Goal: Task Accomplishment & Management: Complete application form

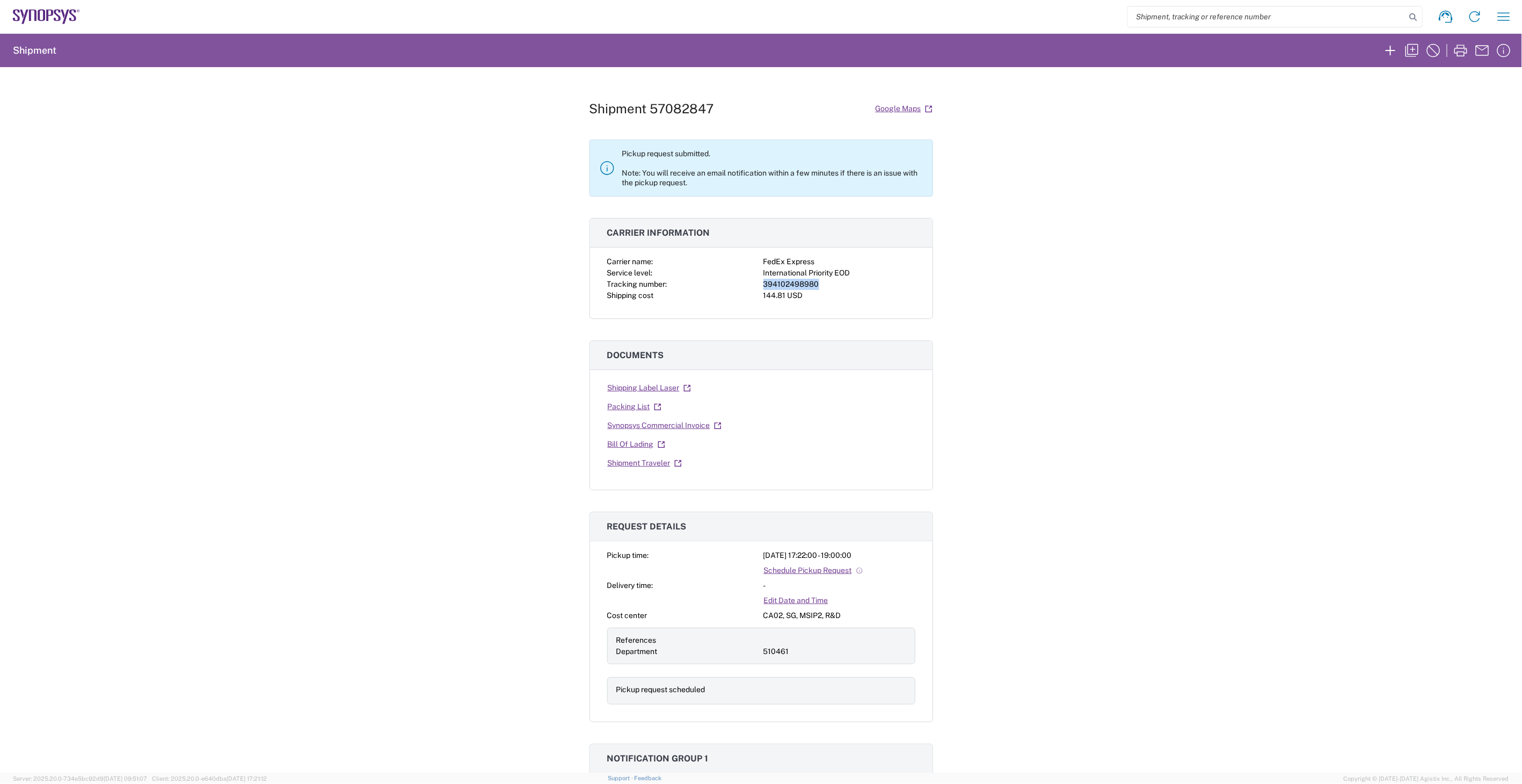
drag, startPoint x: 814, startPoint y: 285, endPoint x: 760, endPoint y: 287, distance: 54.0
click at [763, 287] on div "394102498980" at bounding box center [839, 284] width 152 height 11
drag, startPoint x: 760, startPoint y: 287, endPoint x: 770, endPoint y: 285, distance: 10.2
copy div "394102498980"
click at [1503, 8] on icon "button" at bounding box center [1504, 17] width 17 height 17
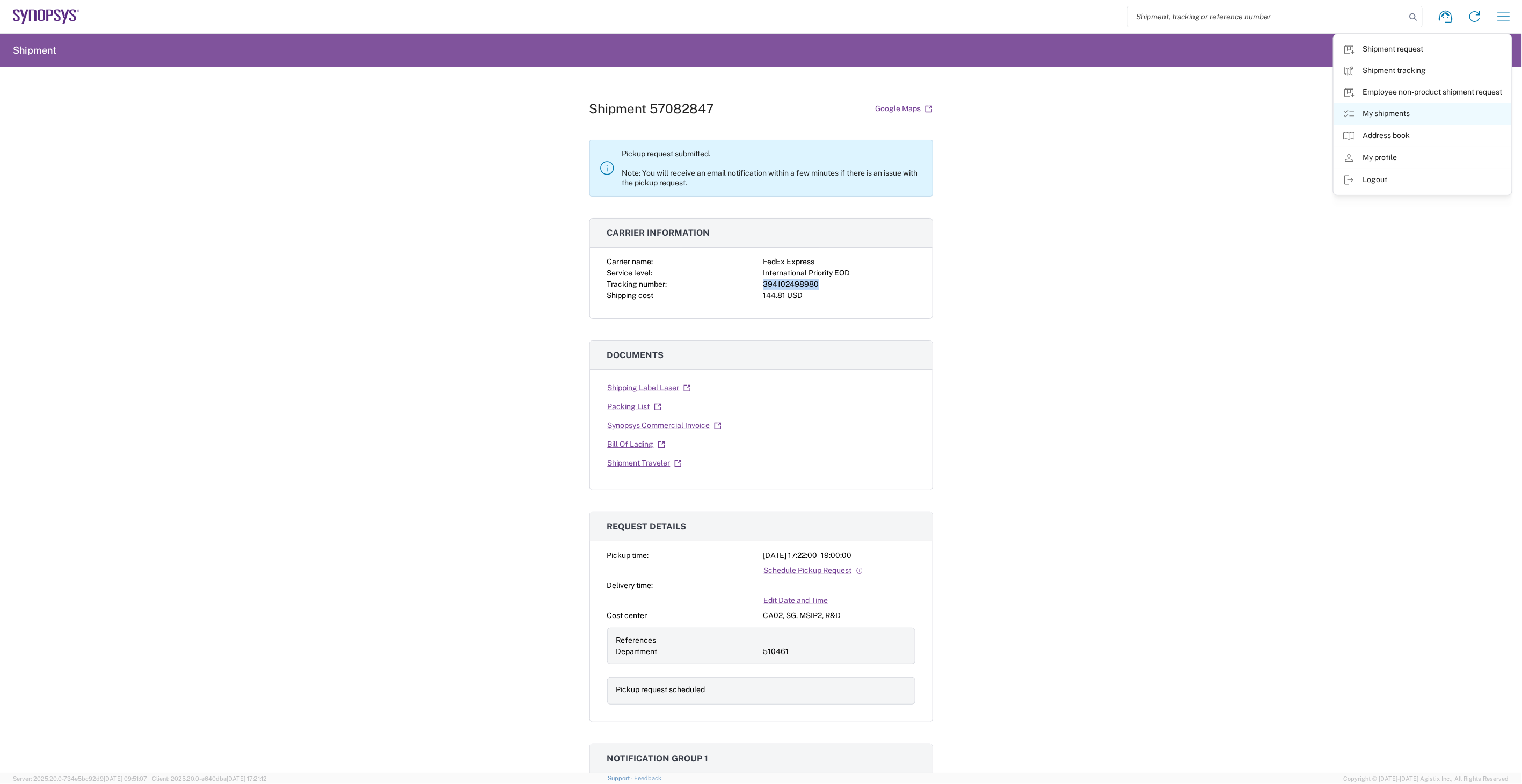
click at [1356, 114] on link "My shipments" at bounding box center [1423, 113] width 177 height 21
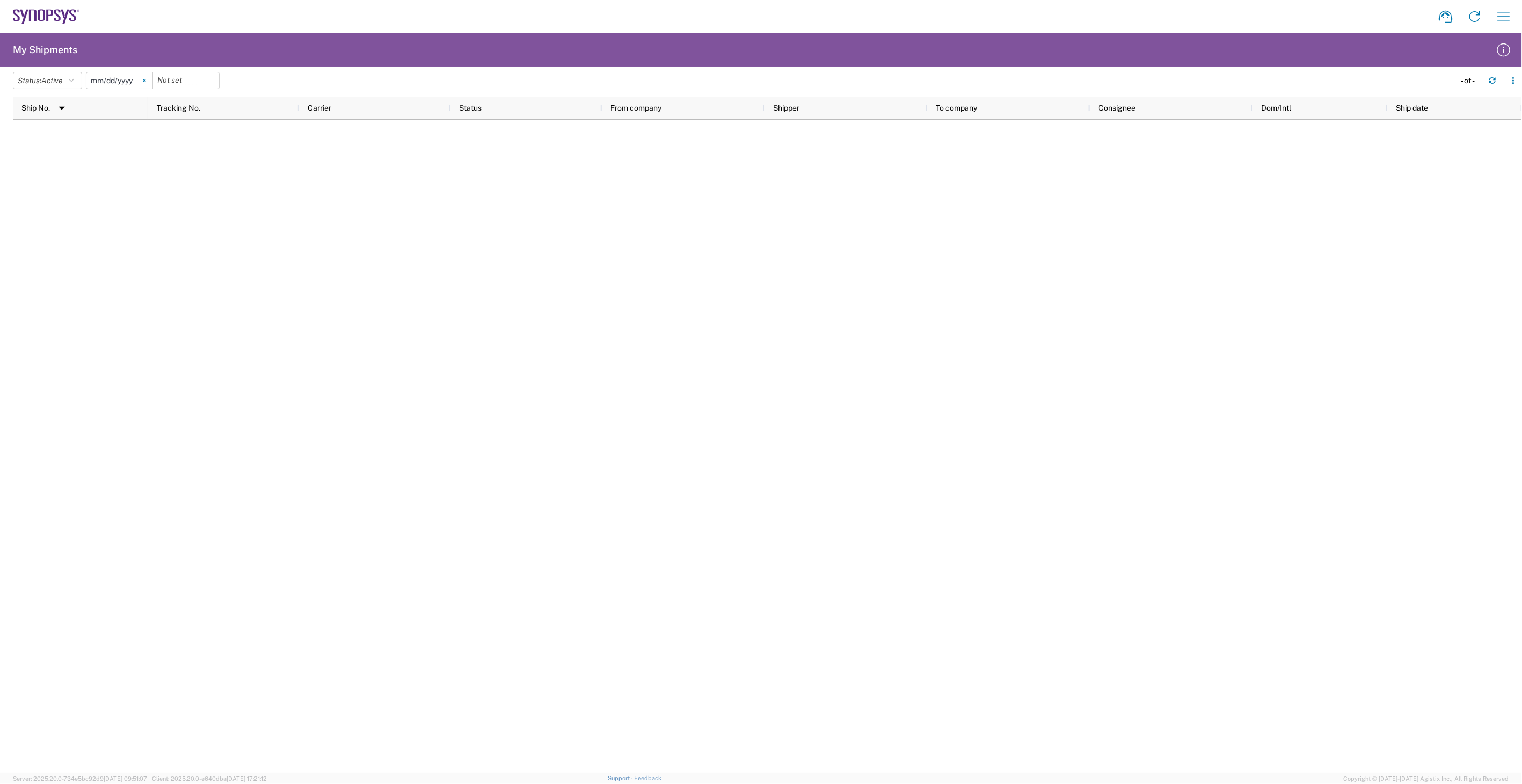
click at [146, 80] on icon at bounding box center [144, 80] width 3 height 3
click at [73, 82] on icon "button" at bounding box center [71, 80] width 5 height 8
click at [90, 132] on span "All" at bounding box center [76, 137] width 125 height 17
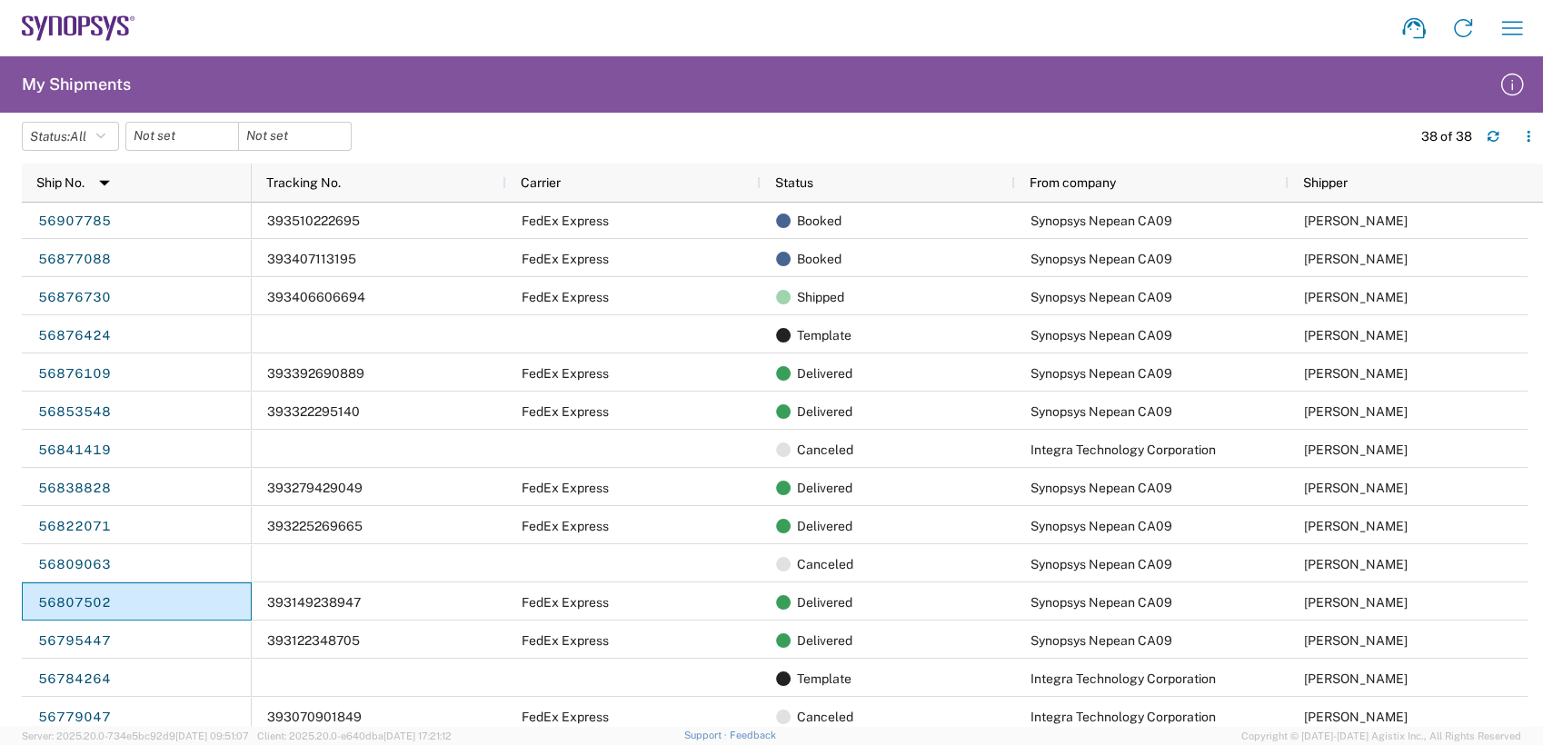
scroll to position [345, 0]
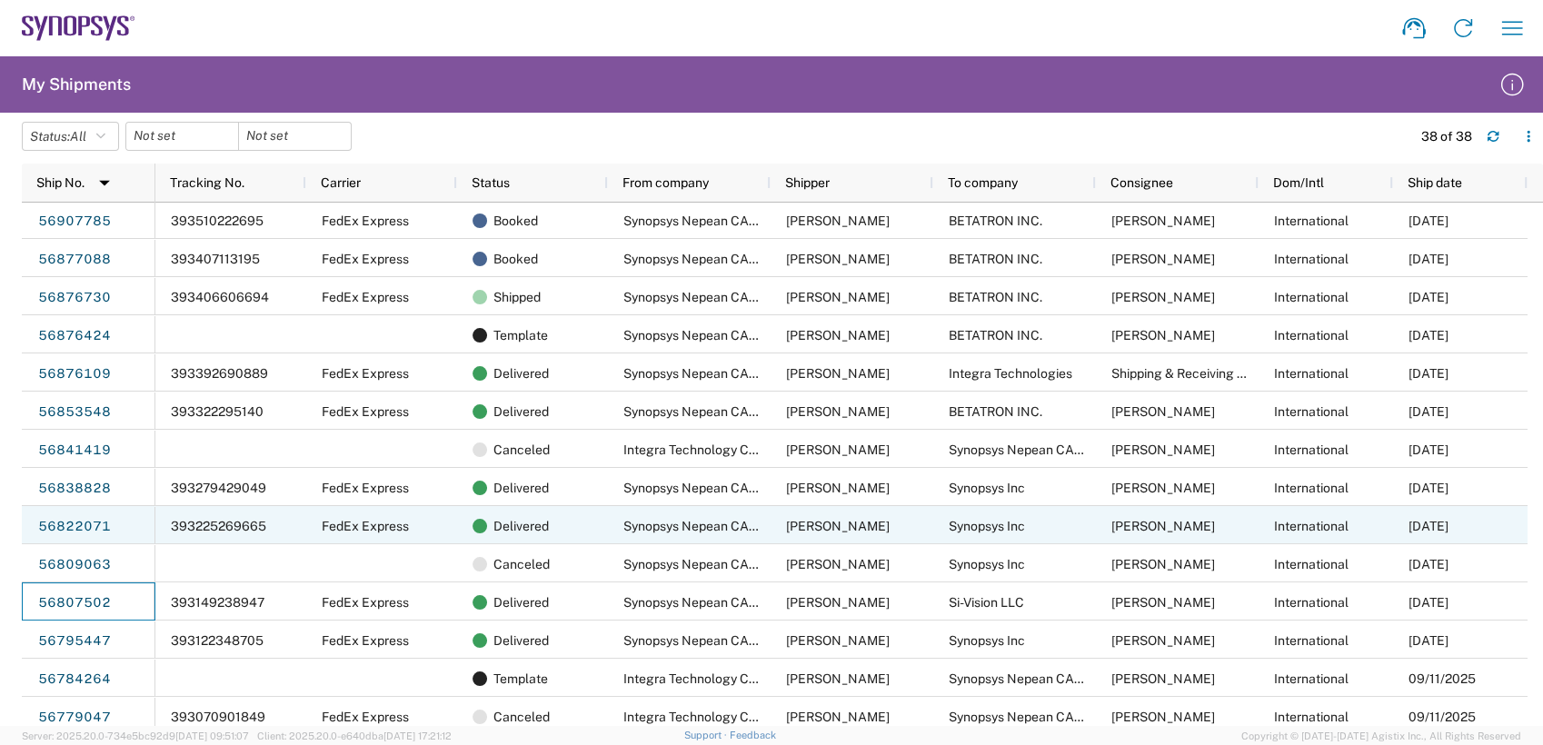
click at [796, 513] on div "[PERSON_NAME]" at bounding box center [852, 525] width 163 height 38
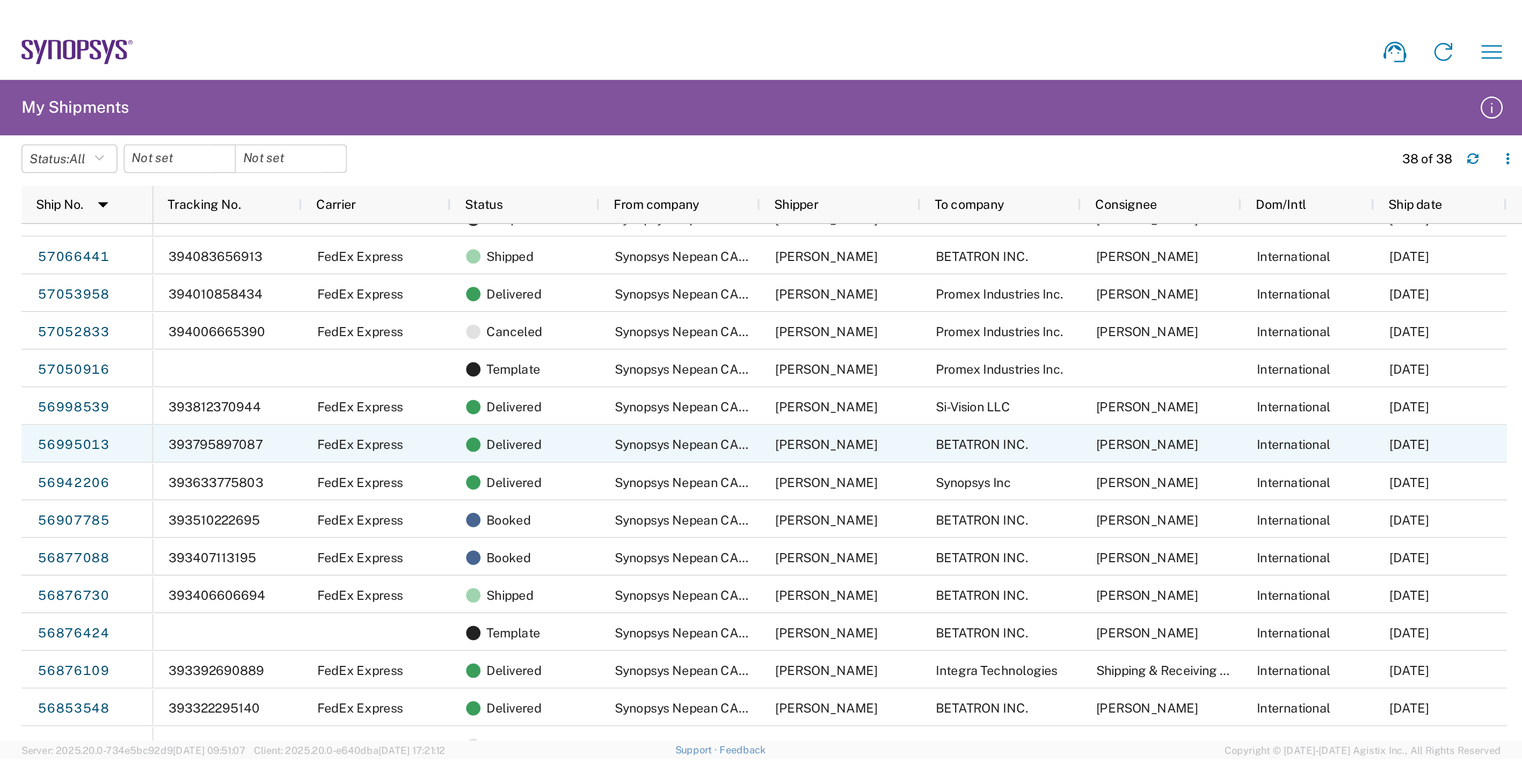
scroll to position [0, 0]
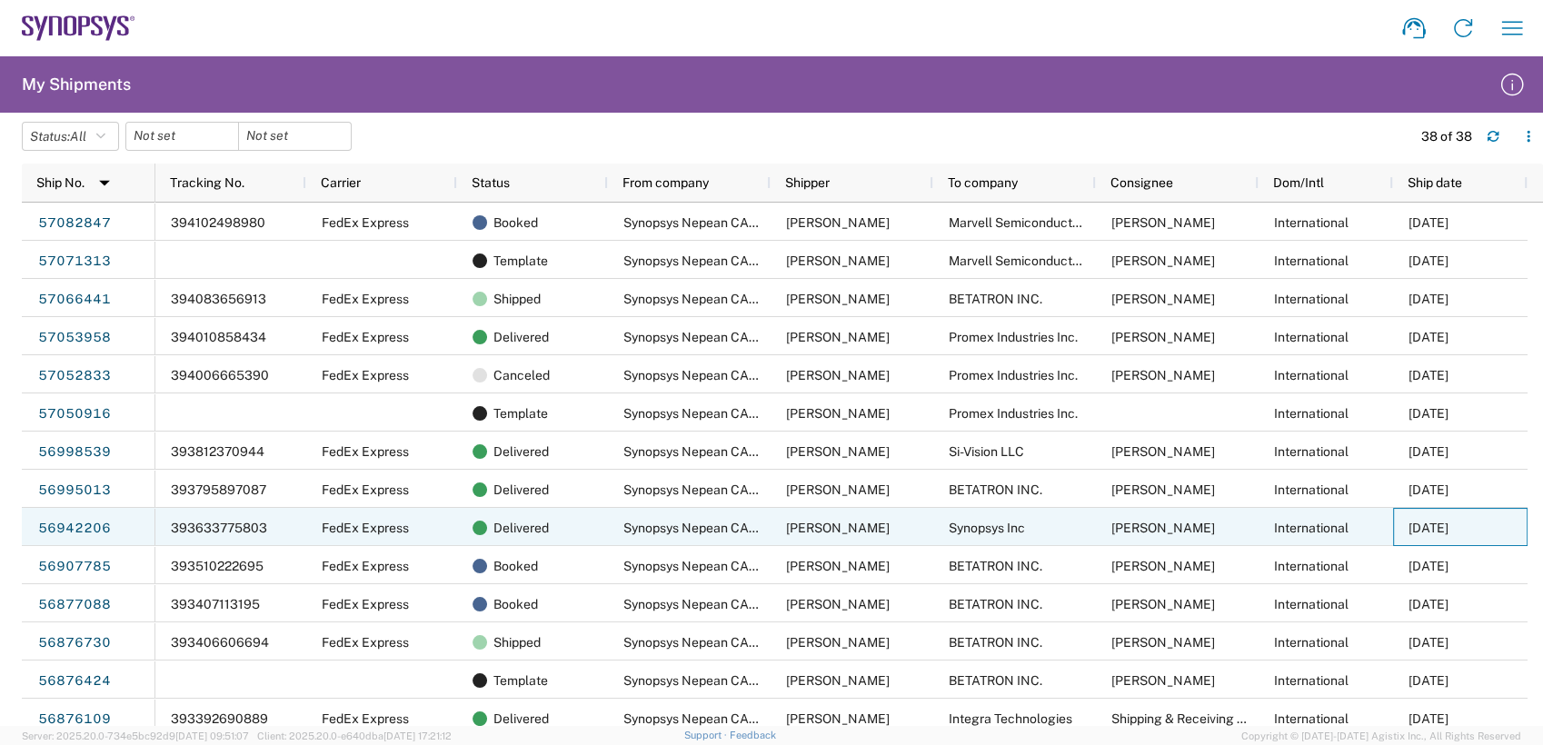
click at [1518, 540] on div "09/26/2025" at bounding box center [1460, 527] width 134 height 38
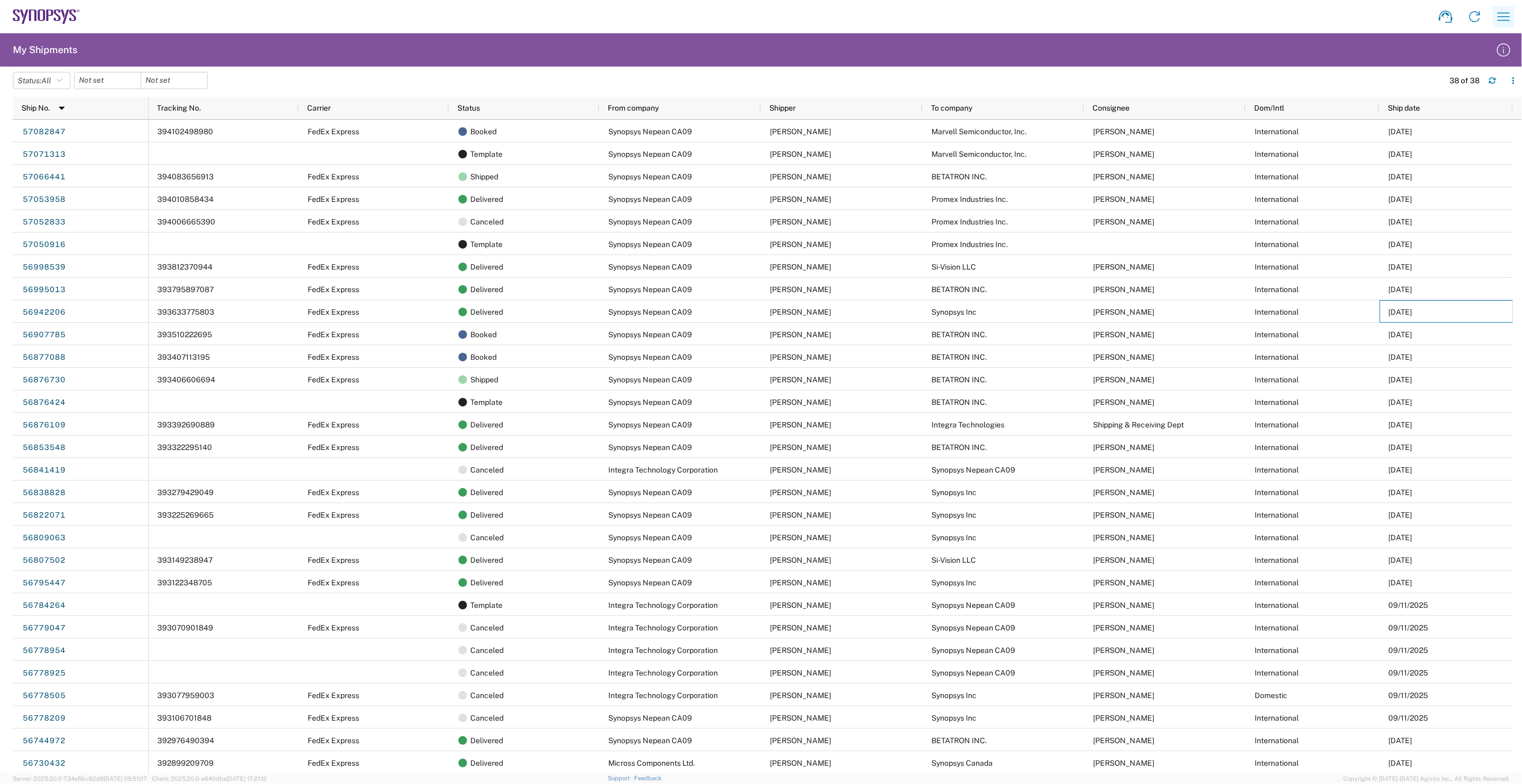
click at [1507, 14] on icon "button" at bounding box center [1504, 17] width 17 height 17
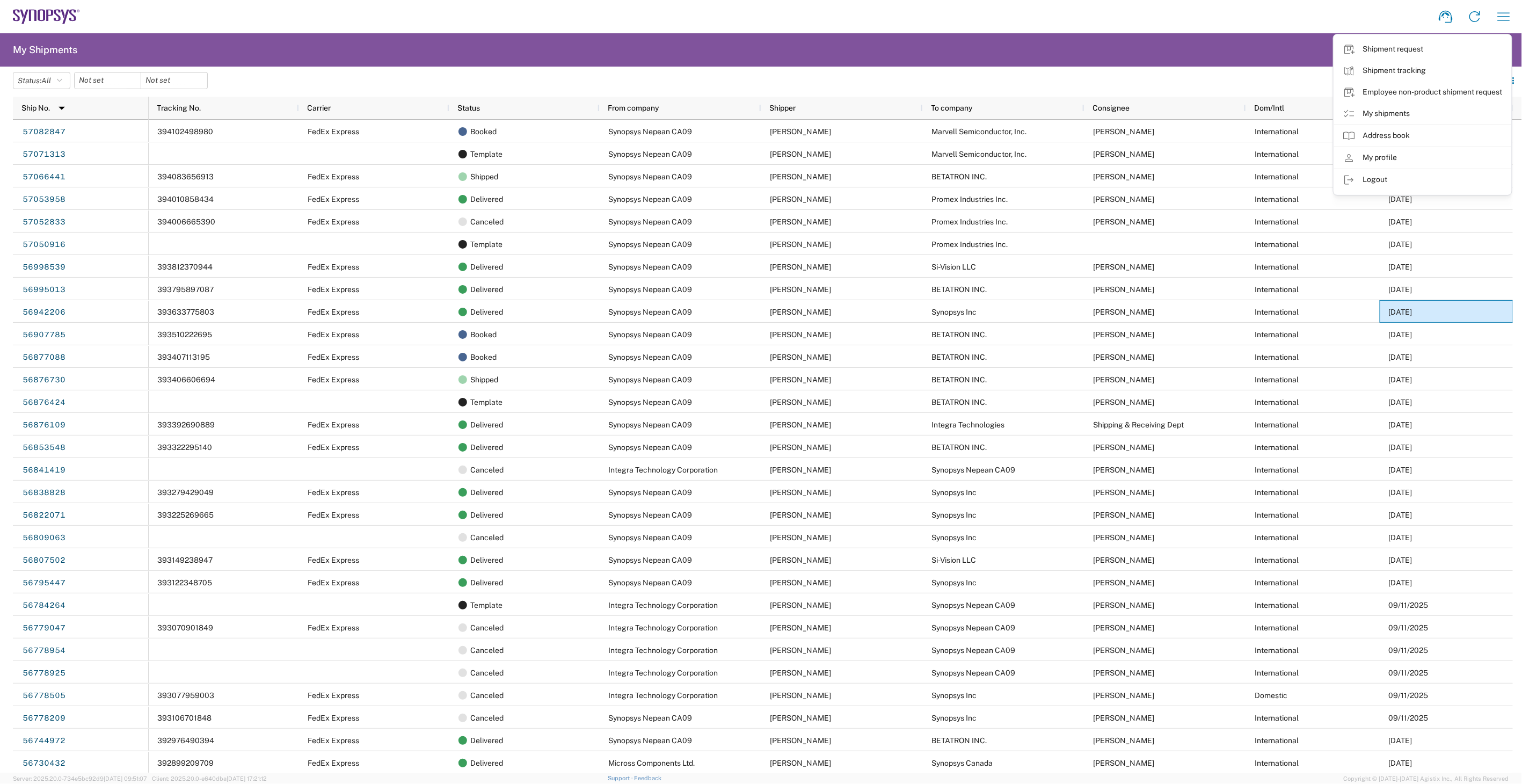
click at [330, 23] on div "Shipment request Shipment tracking Employee non-product shipment request My shi…" at bounding box center [799, 17] width 1438 height 26
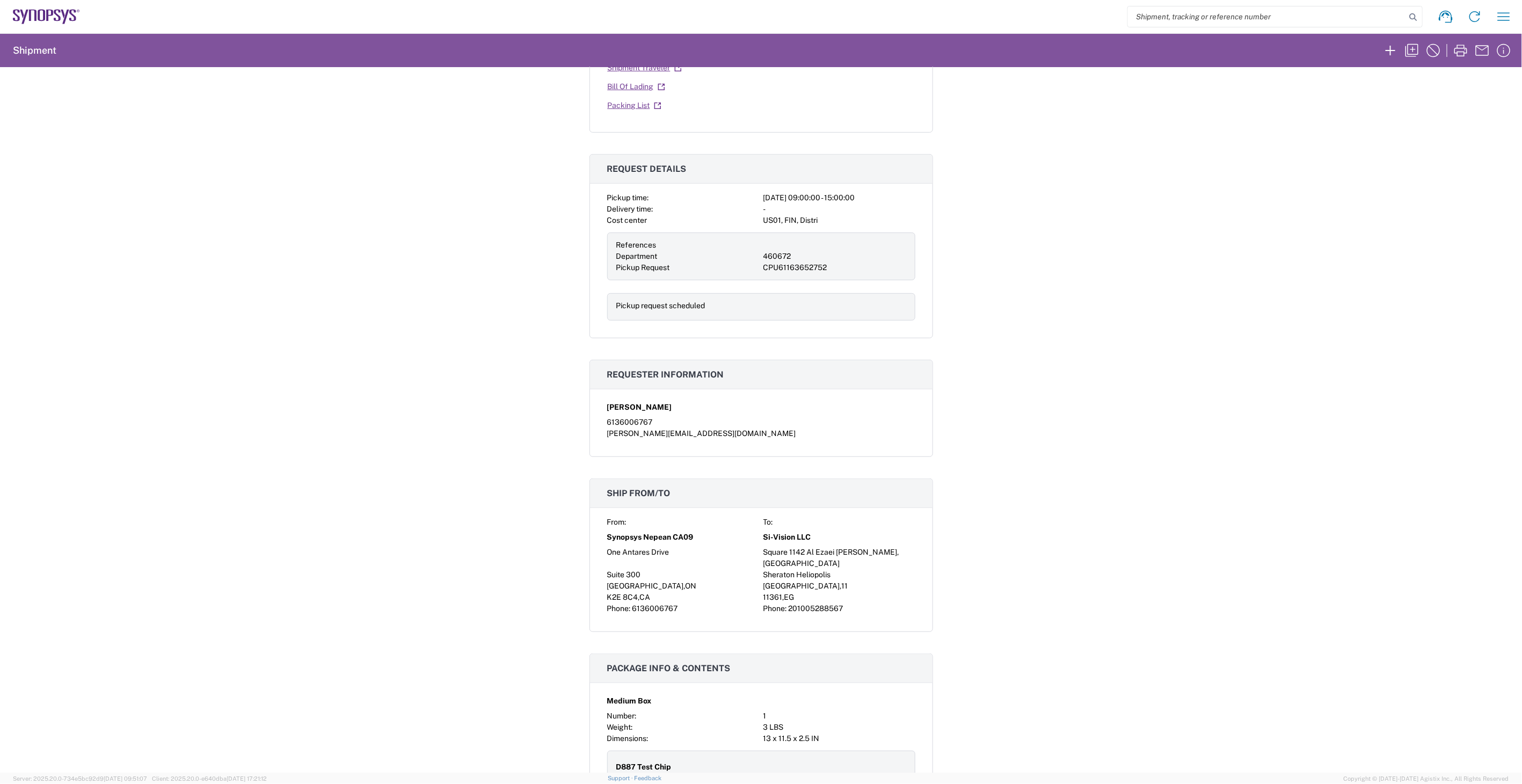
scroll to position [298, 0]
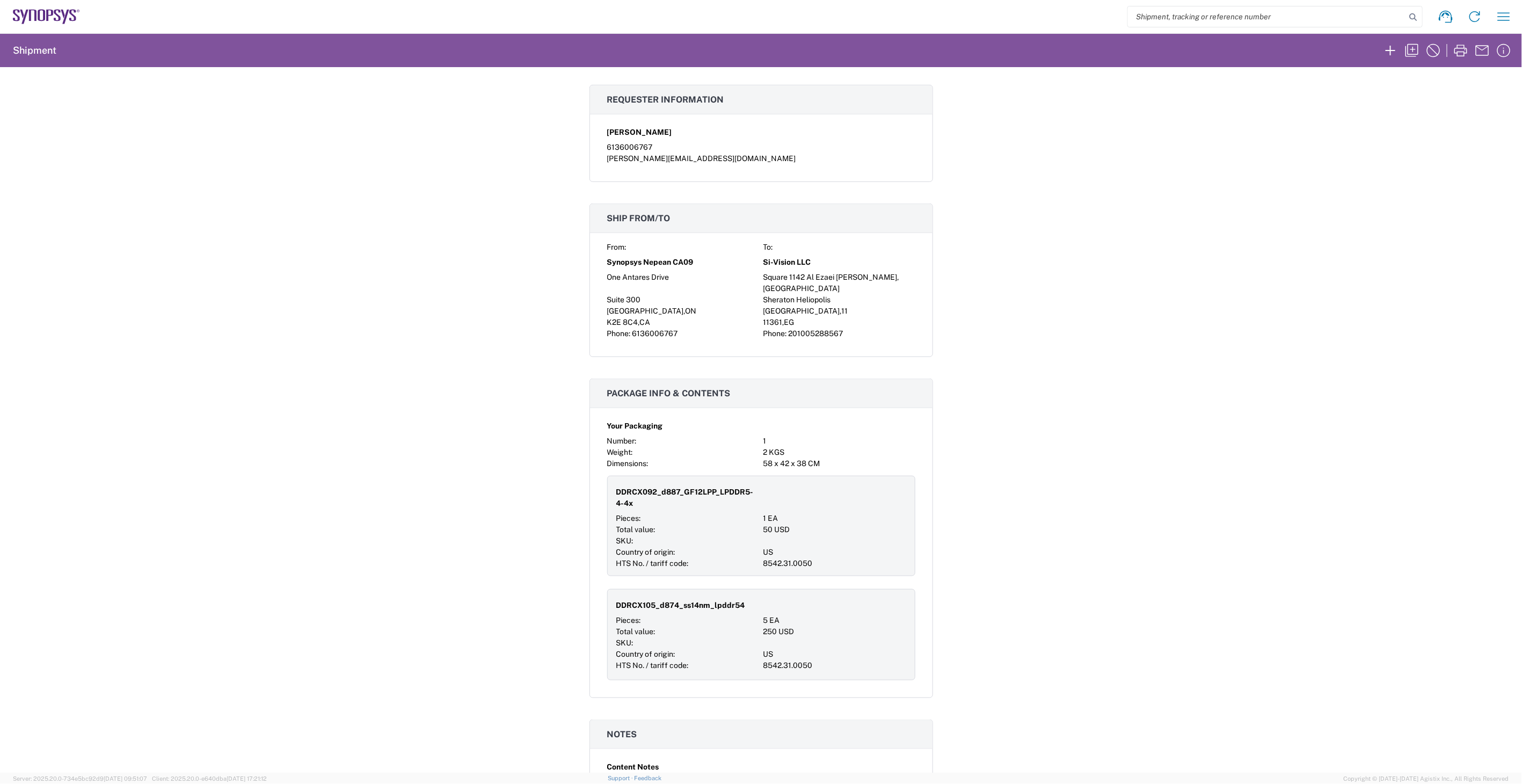
scroll to position [597, 0]
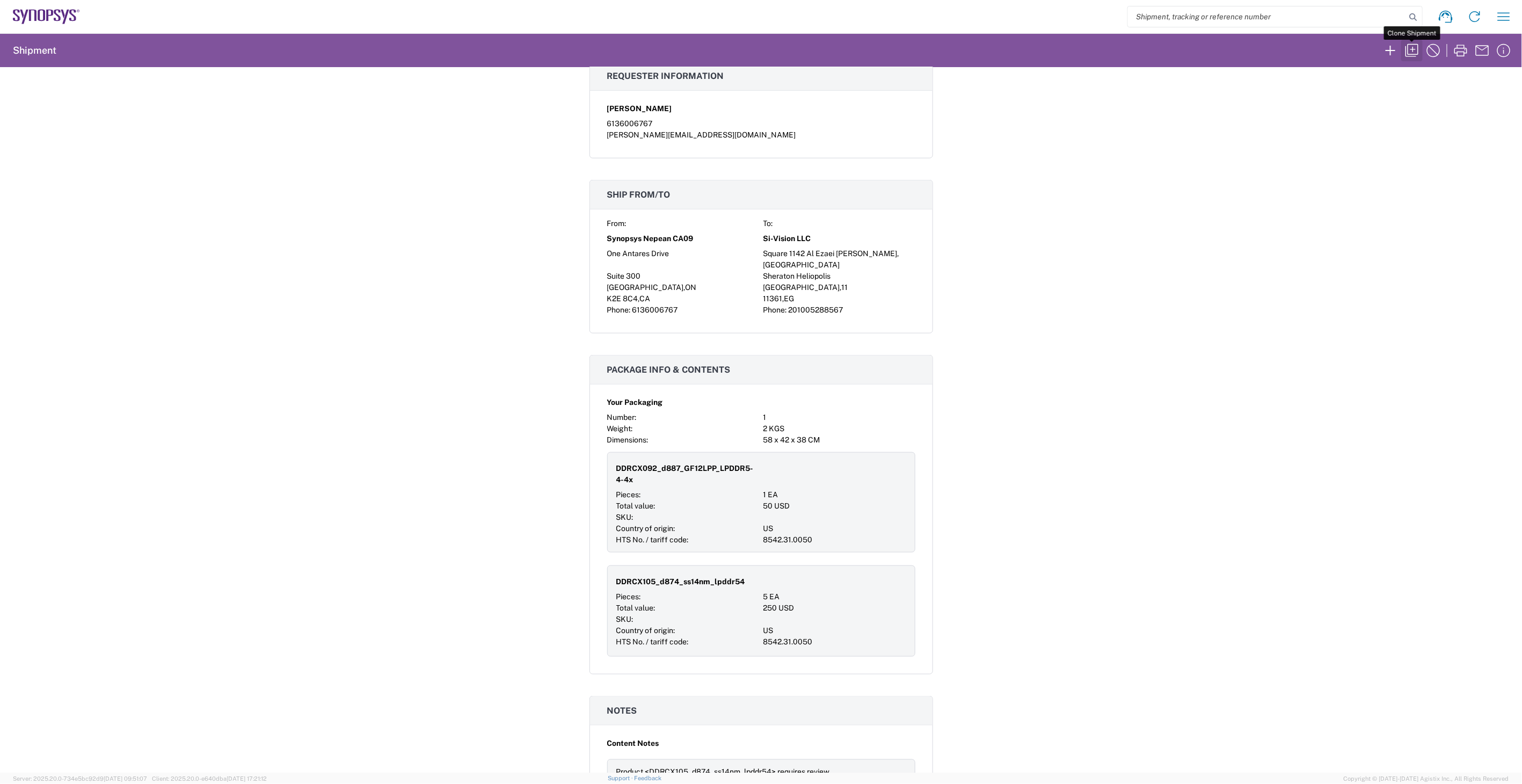
click at [1413, 56] on icon "button" at bounding box center [1412, 51] width 13 height 13
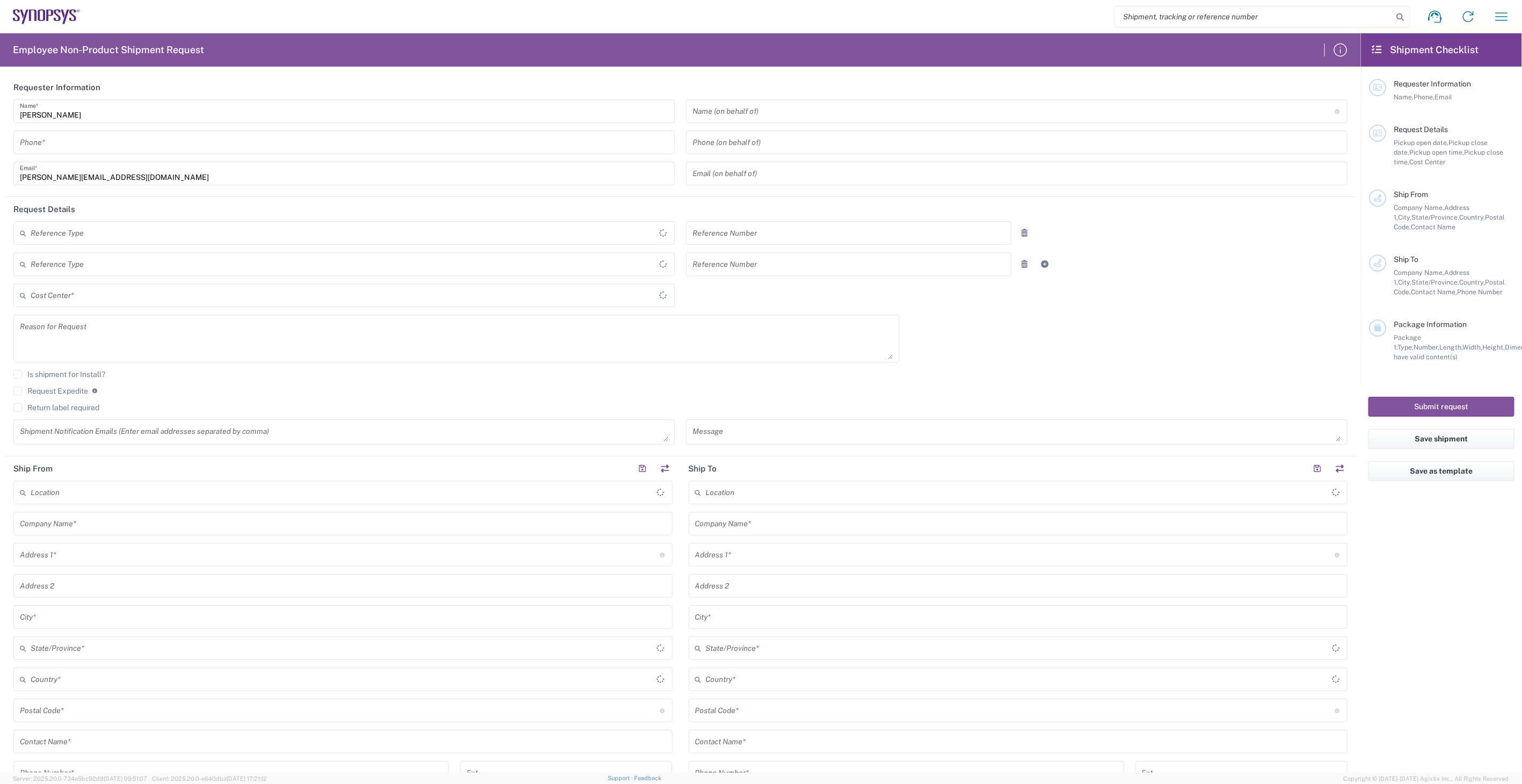
type input "Department"
type input "[GEOGRAPHIC_DATA]"
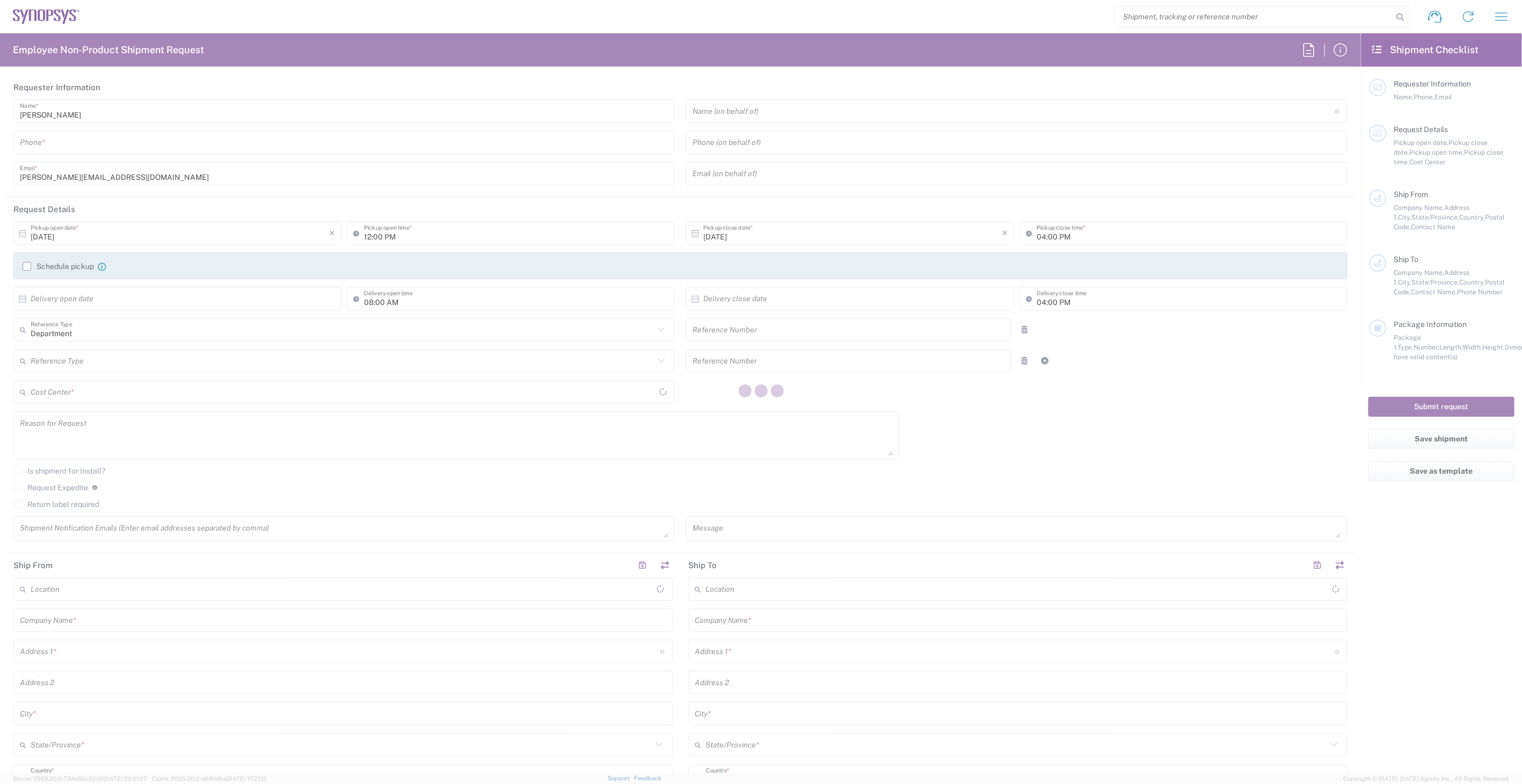
type input "[GEOGRAPHIC_DATA]"
type input "Delivered at Place"
type input "6136006767"
type input "460672"
type textarea "Items to EGR1"
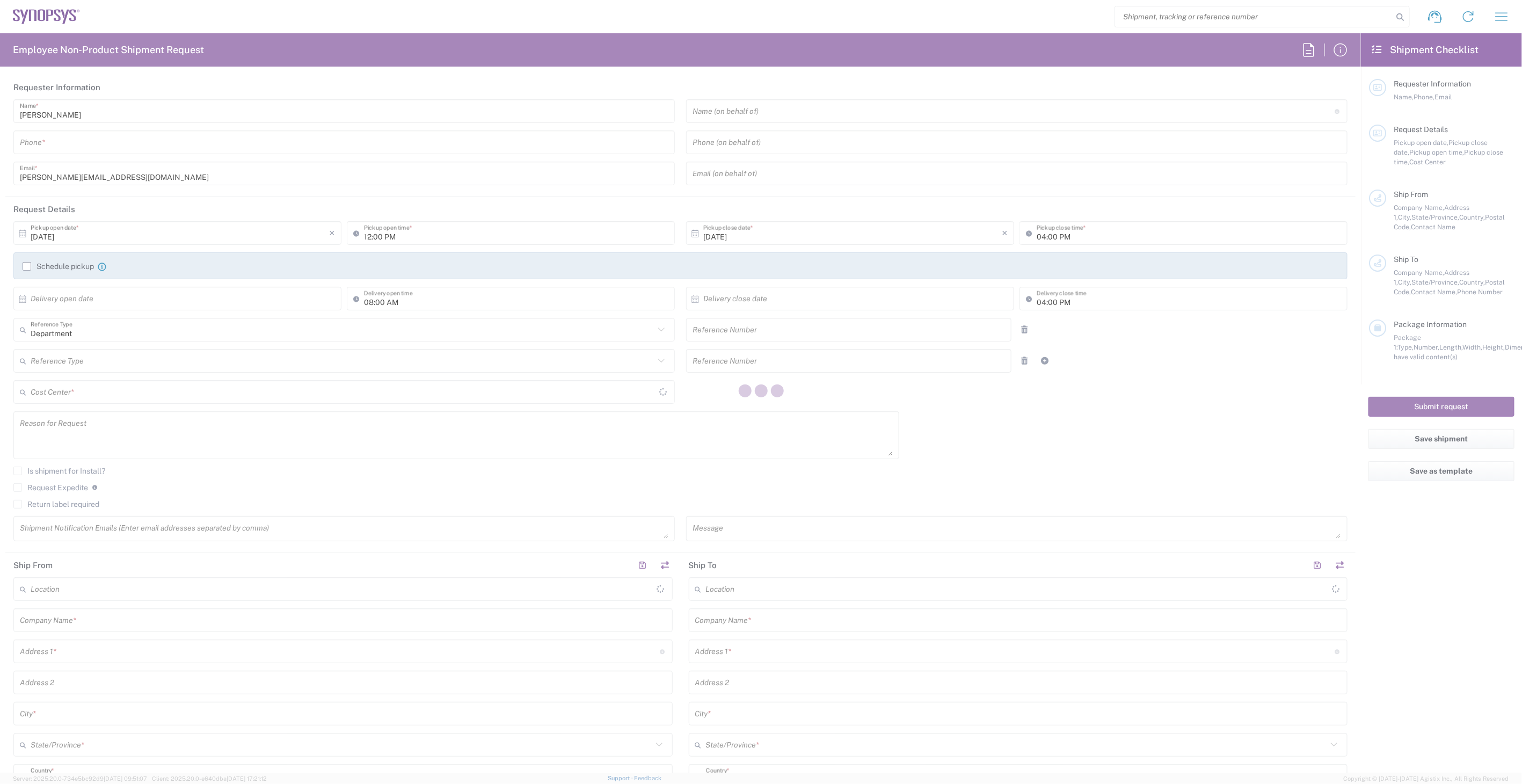
type textarea "[PERSON_NAME][EMAIL_ADDRESS][DOMAIN_NAME], [EMAIL_ADDRESS][DOMAIN_NAME], [EMAIL…"
type input "Synopsys Nepean CA09"
type input "One Antares Drive"
type input "Suite 300"
type input "[GEOGRAPHIC_DATA]"
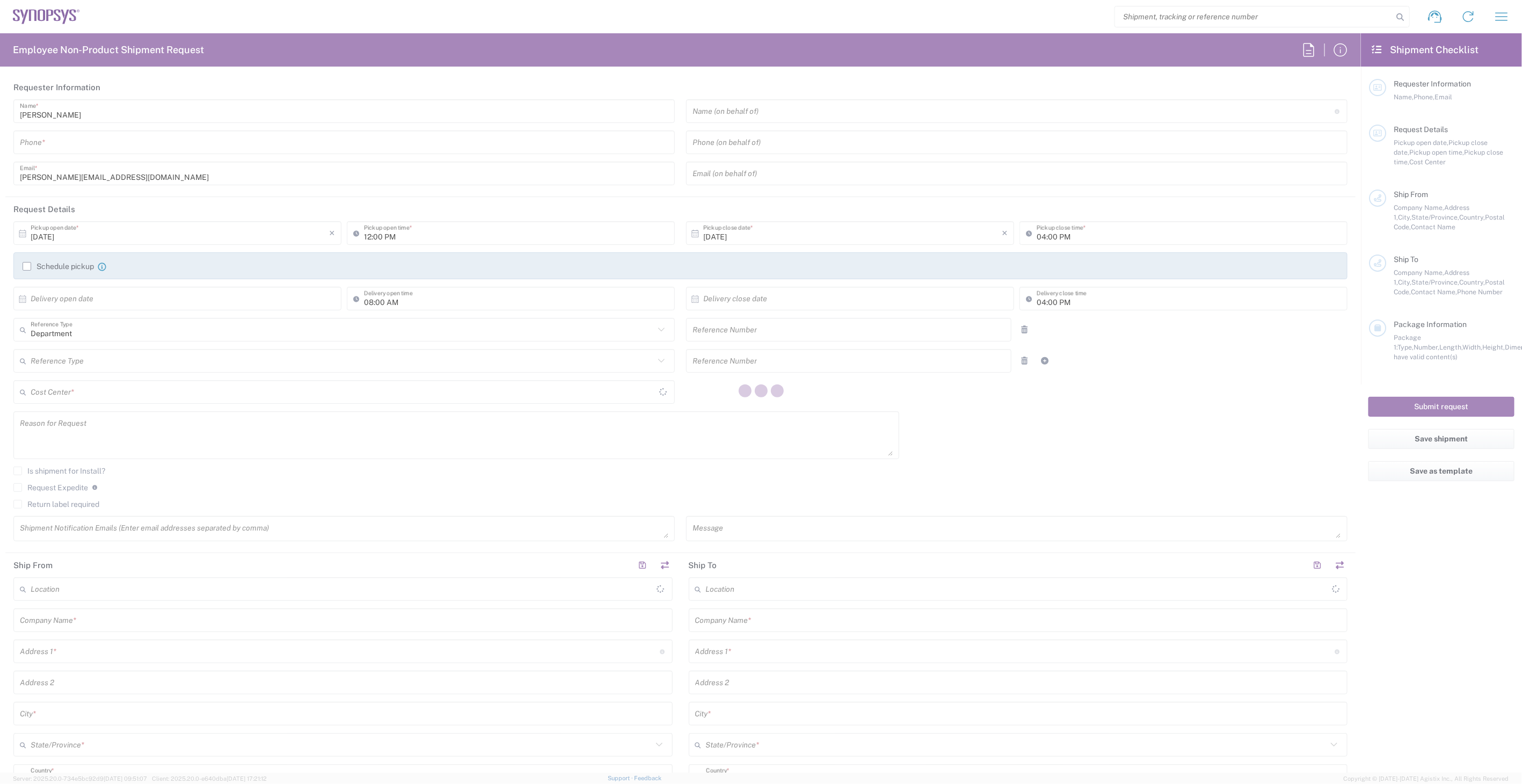
type input "[GEOGRAPHIC_DATA]"
type input "K2E 8C4"
type input "[PERSON_NAME]"
type input "6136006767"
type input "[PERSON_NAME][EMAIL_ADDRESS][DOMAIN_NAME]"
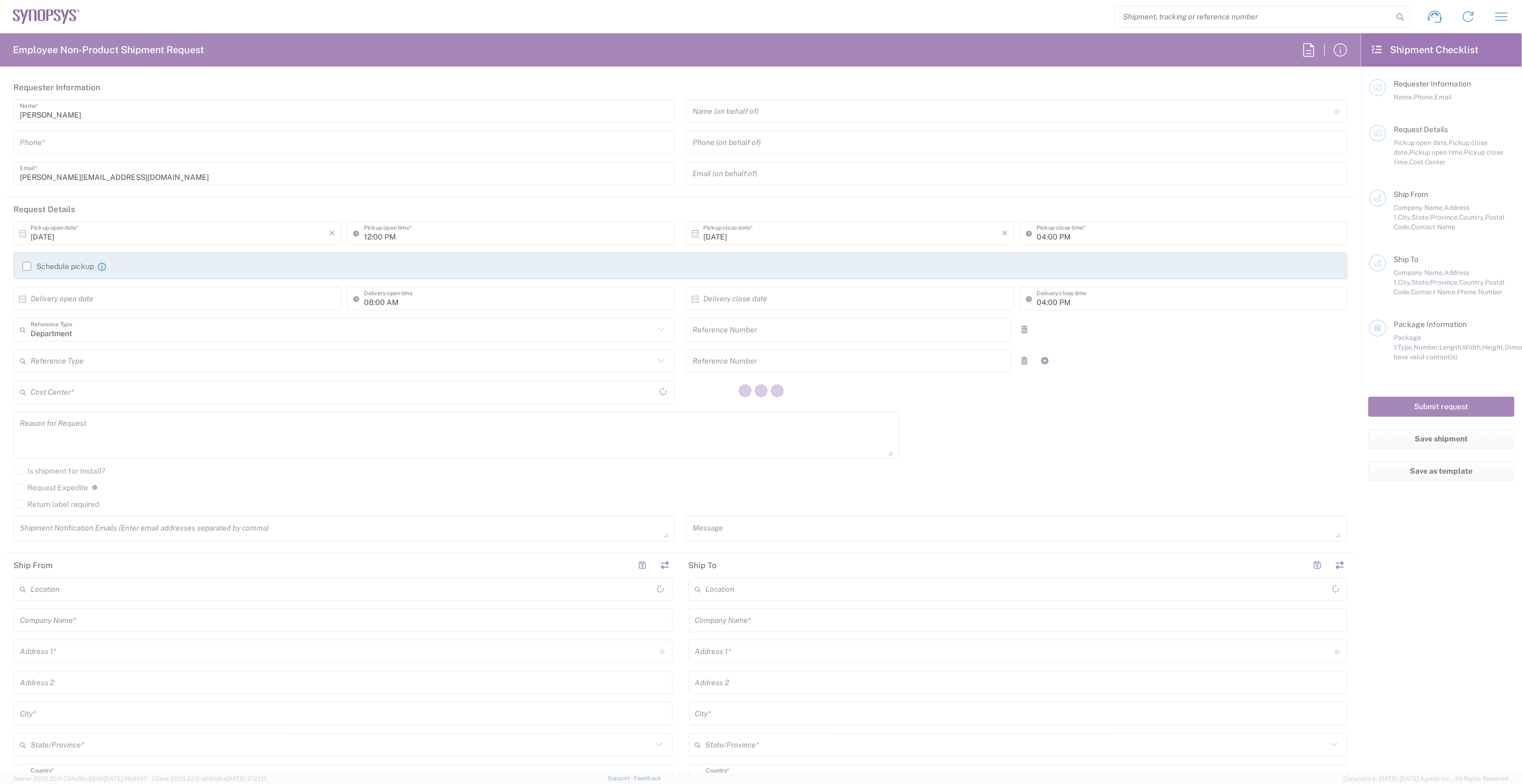
type input "Si-Vision LLC"
type input "Square 1142 Al Ezaei Salah Zaki, St"
type input "Sheraton Heliopolis"
type input "Cairo"
type input "[GEOGRAPHIC_DATA]"
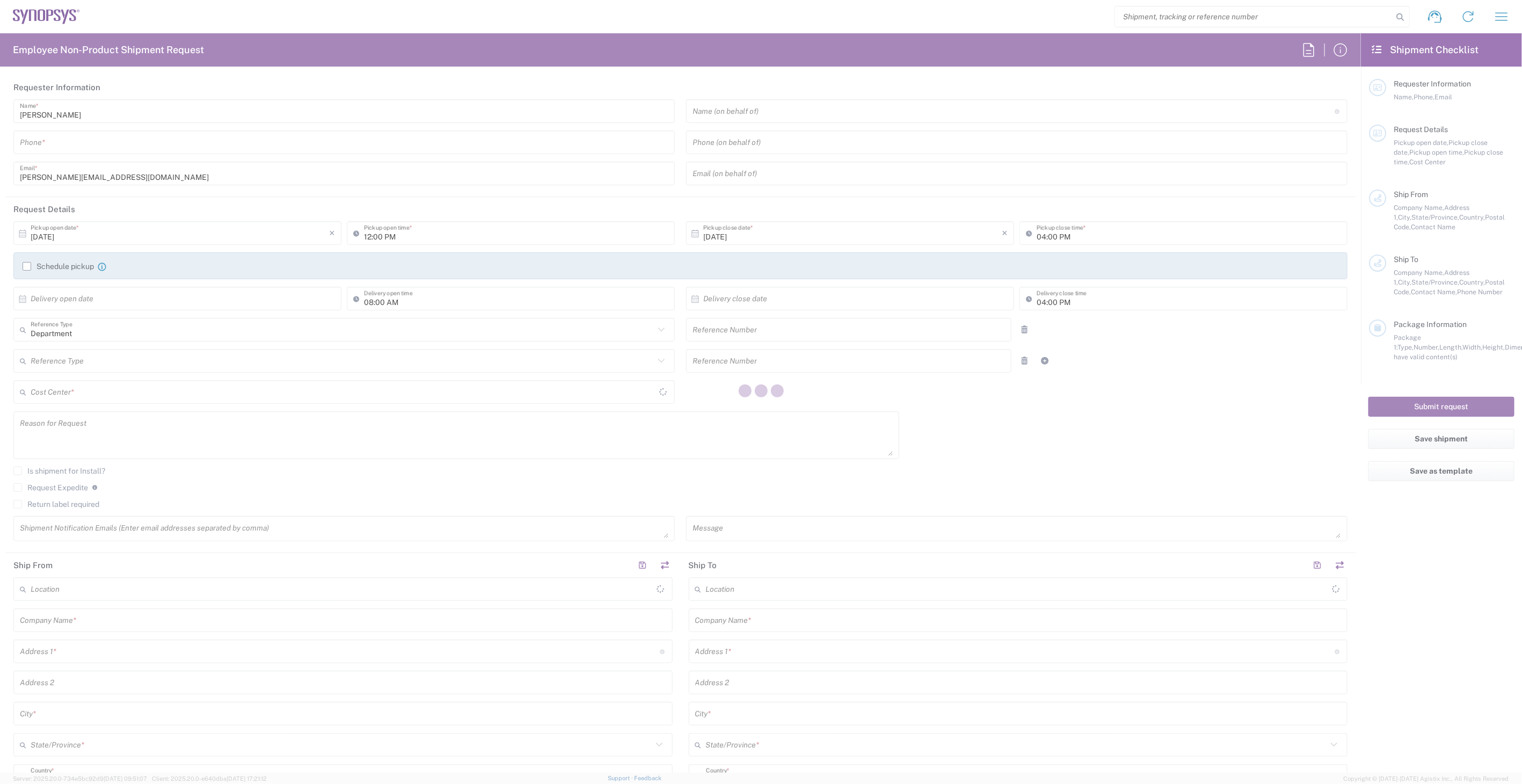
type input "11361"
type input "Ahmed Salah"
type input "201005288567"
type input "ahmed.salah@si-vision.com"
type input "03:00 PM"
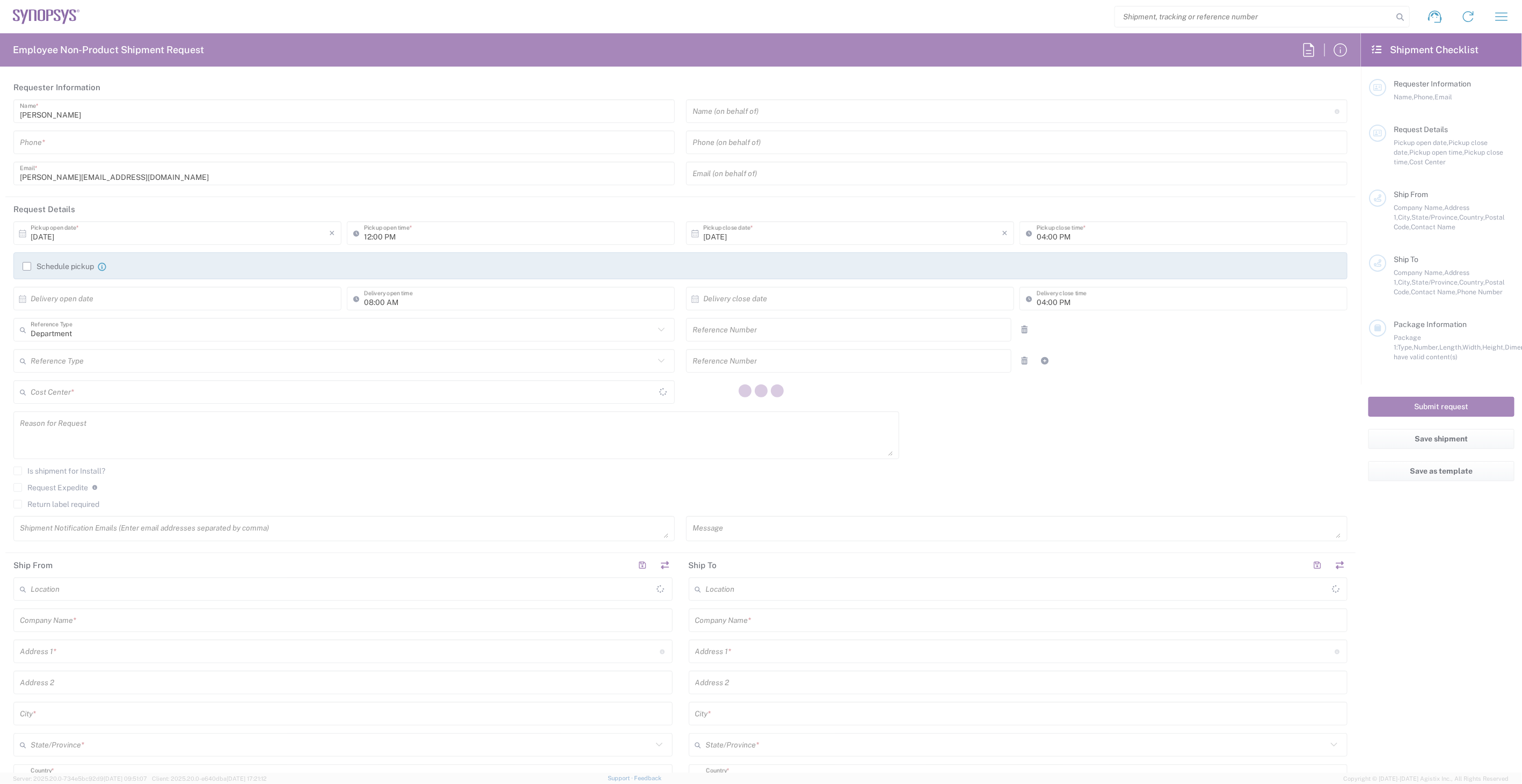
type input "05:00 PM"
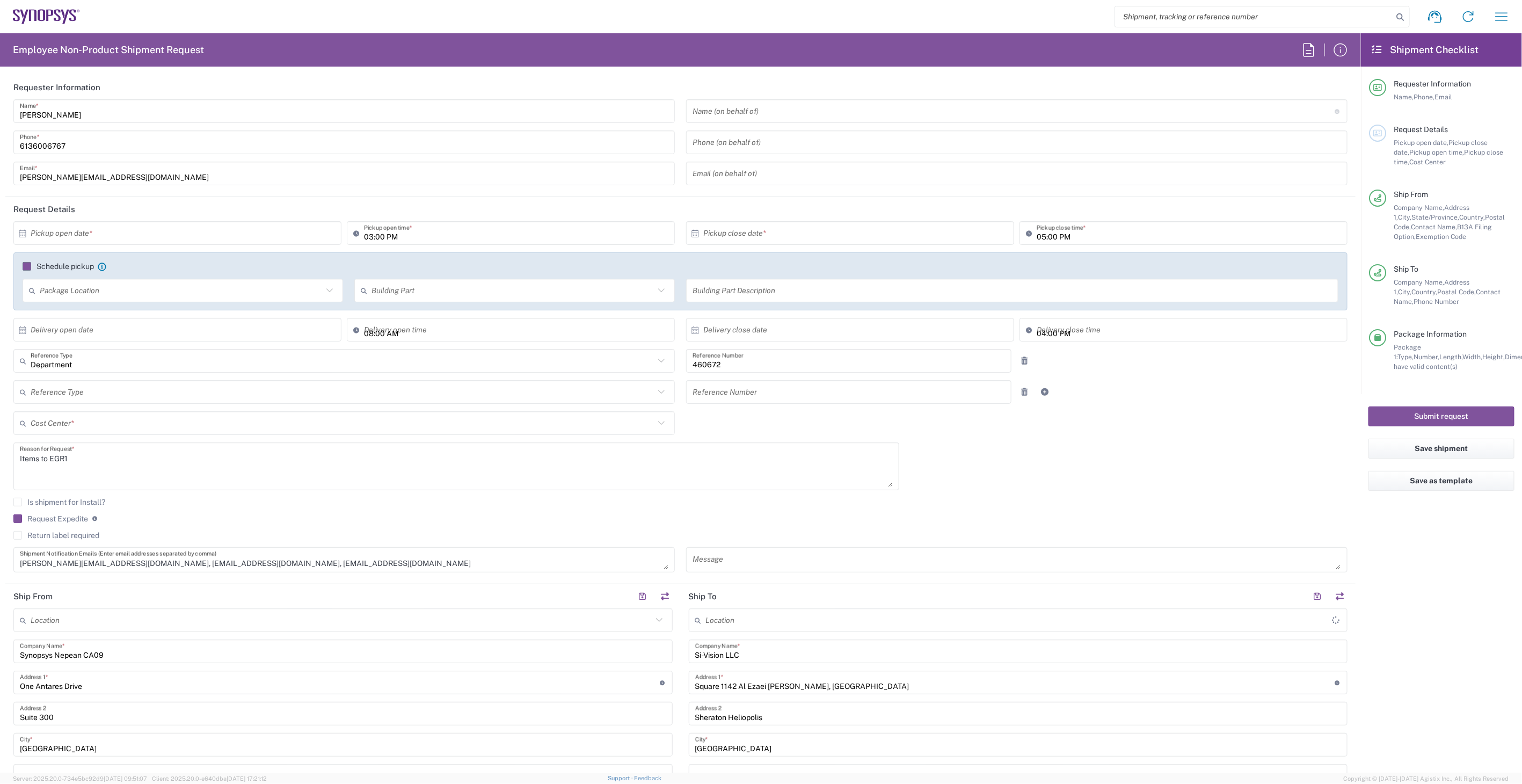
type input "[GEOGRAPHIC_DATA]"
type input "Cairo Governorate"
type input "US01, FIN, Distri 460672"
type input "Your Packaging"
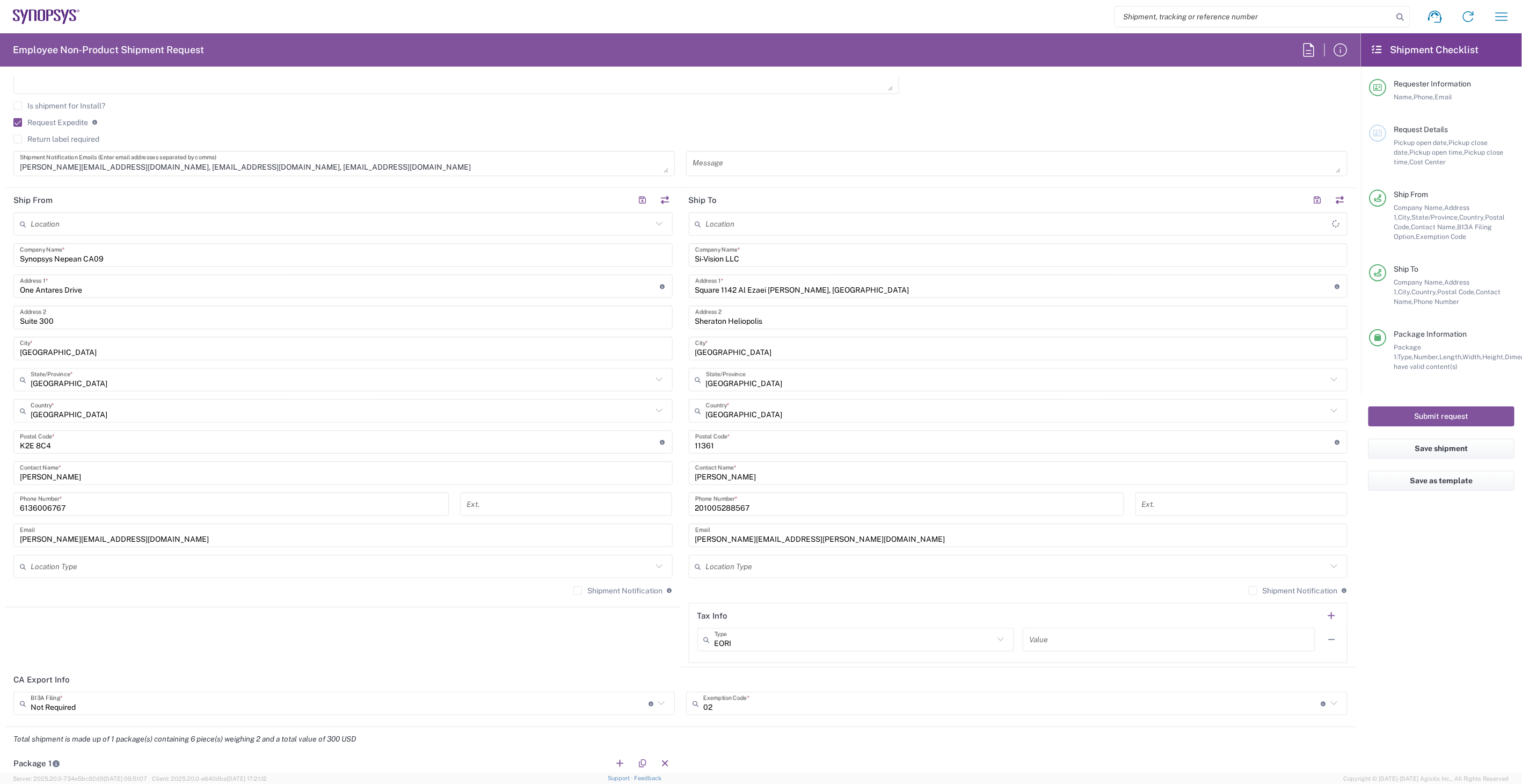
scroll to position [417, 0]
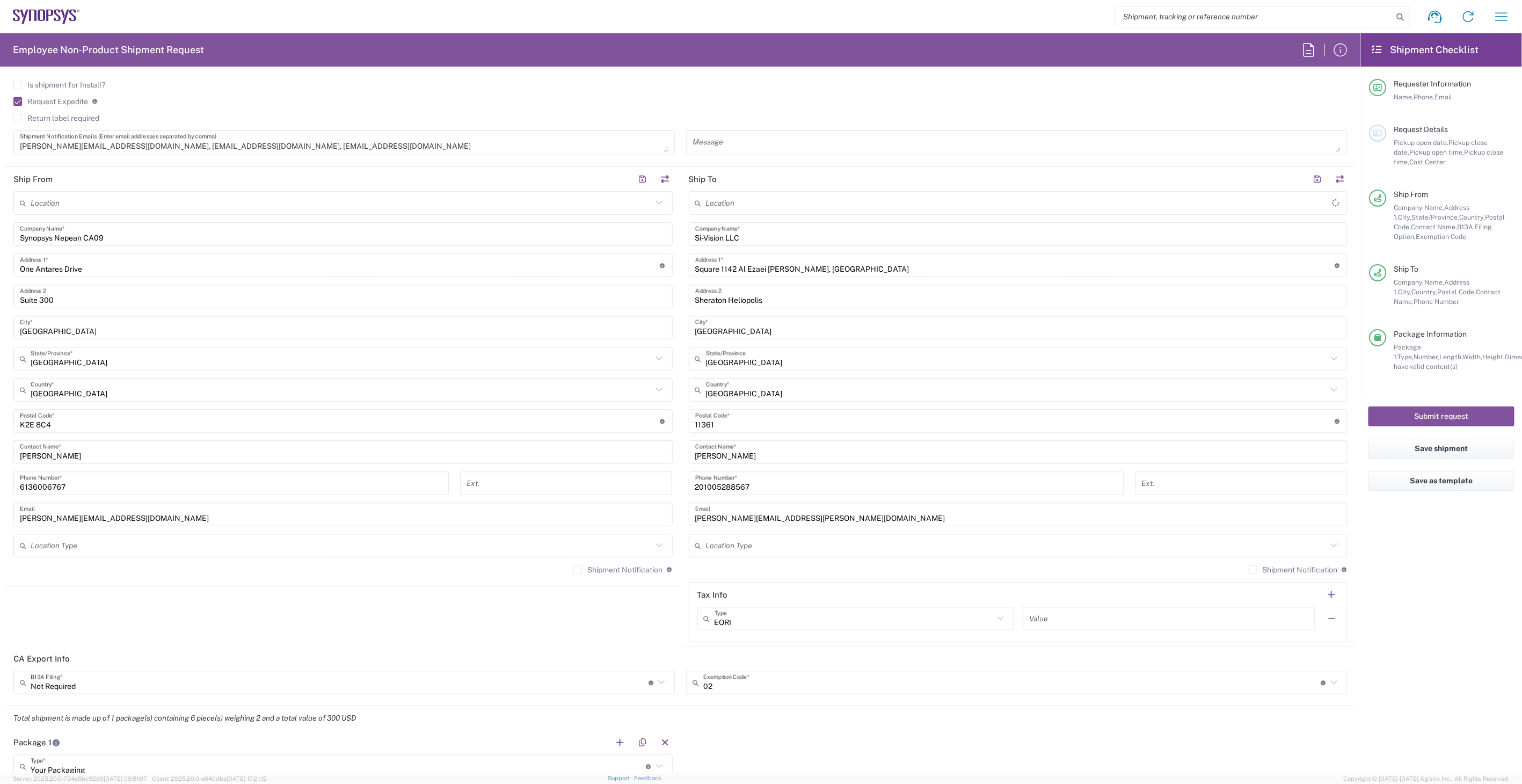
type input "Nepean CA09"
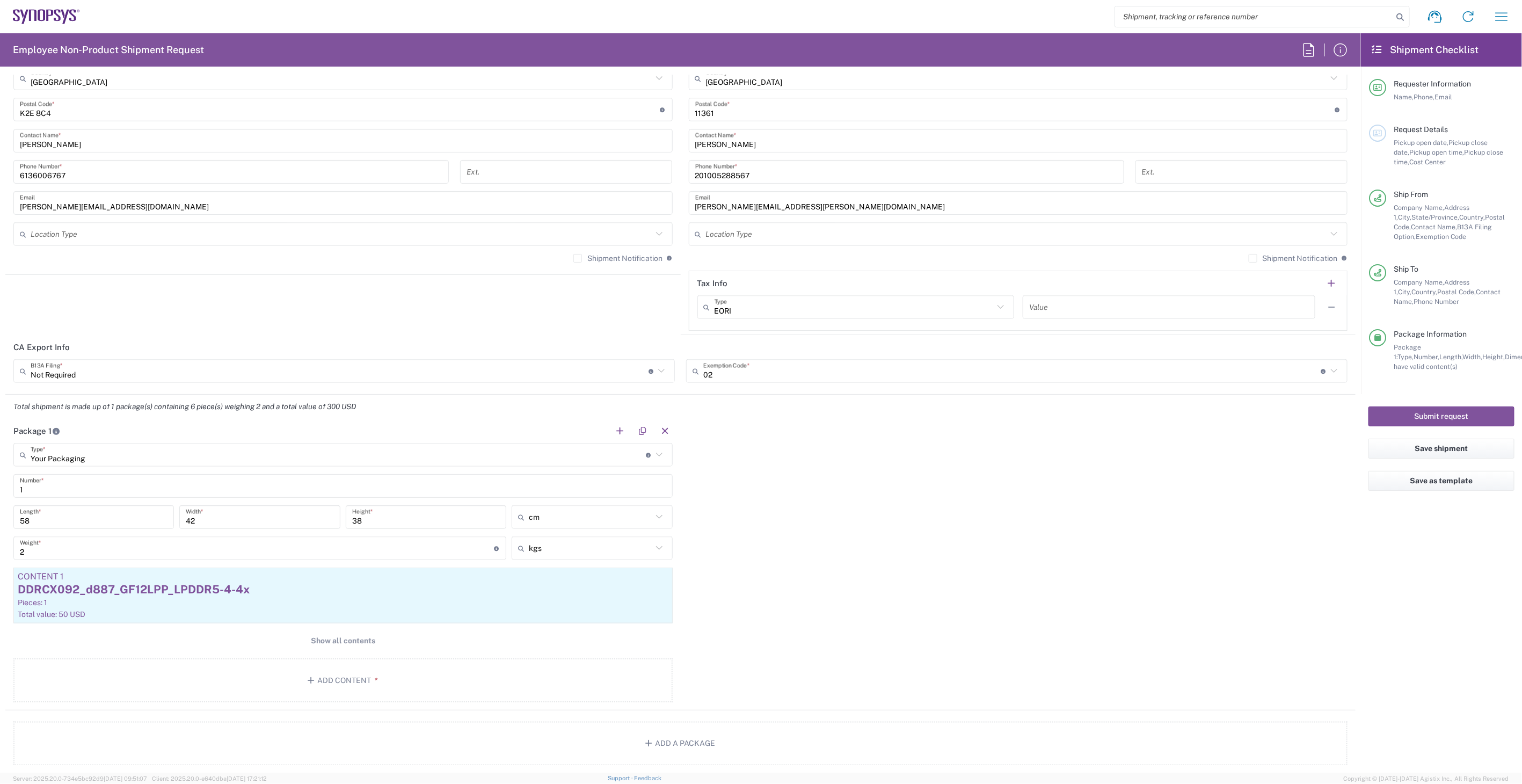
scroll to position [775, 0]
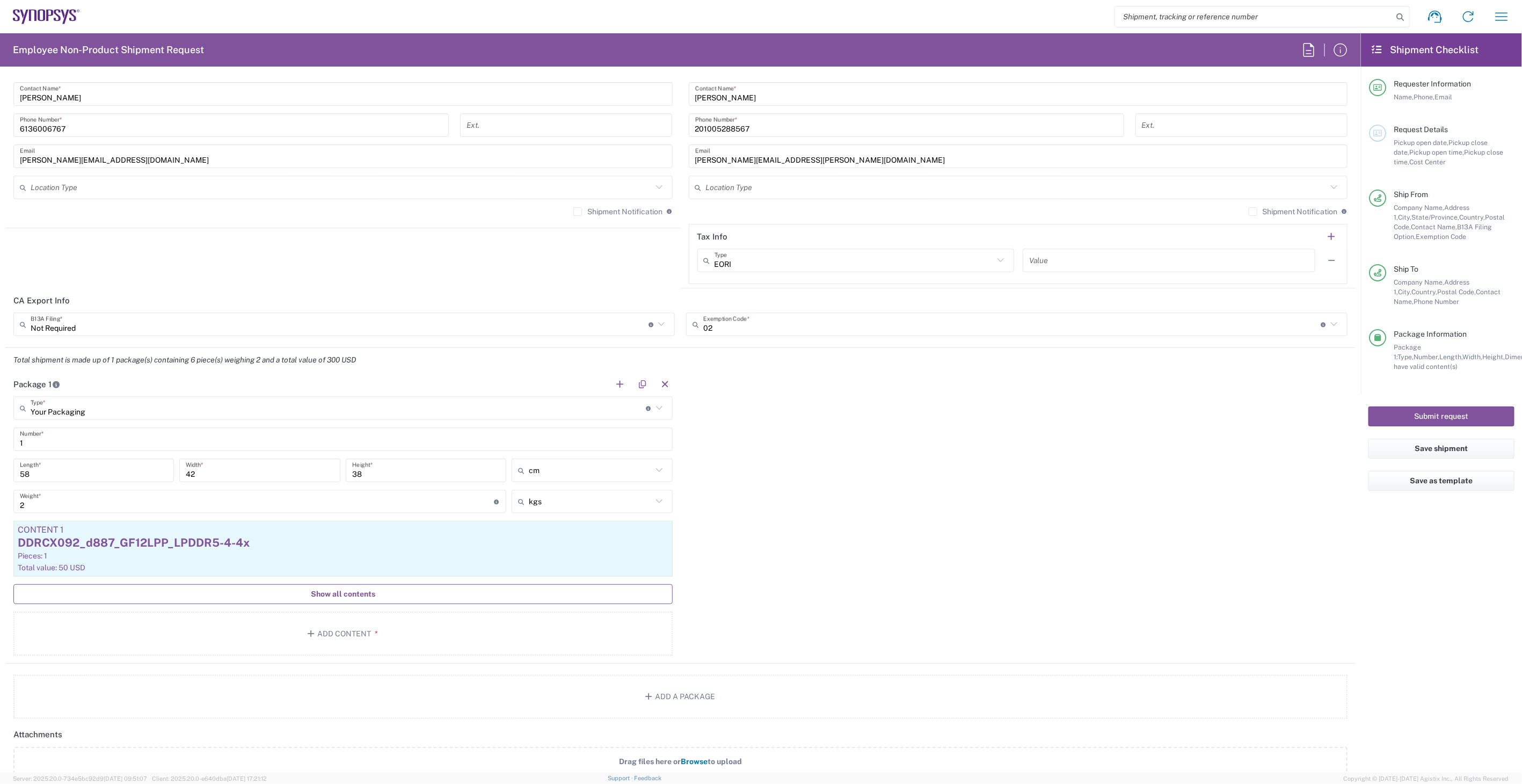
click at [347, 595] on span "Show all contents" at bounding box center [343, 594] width 64 height 10
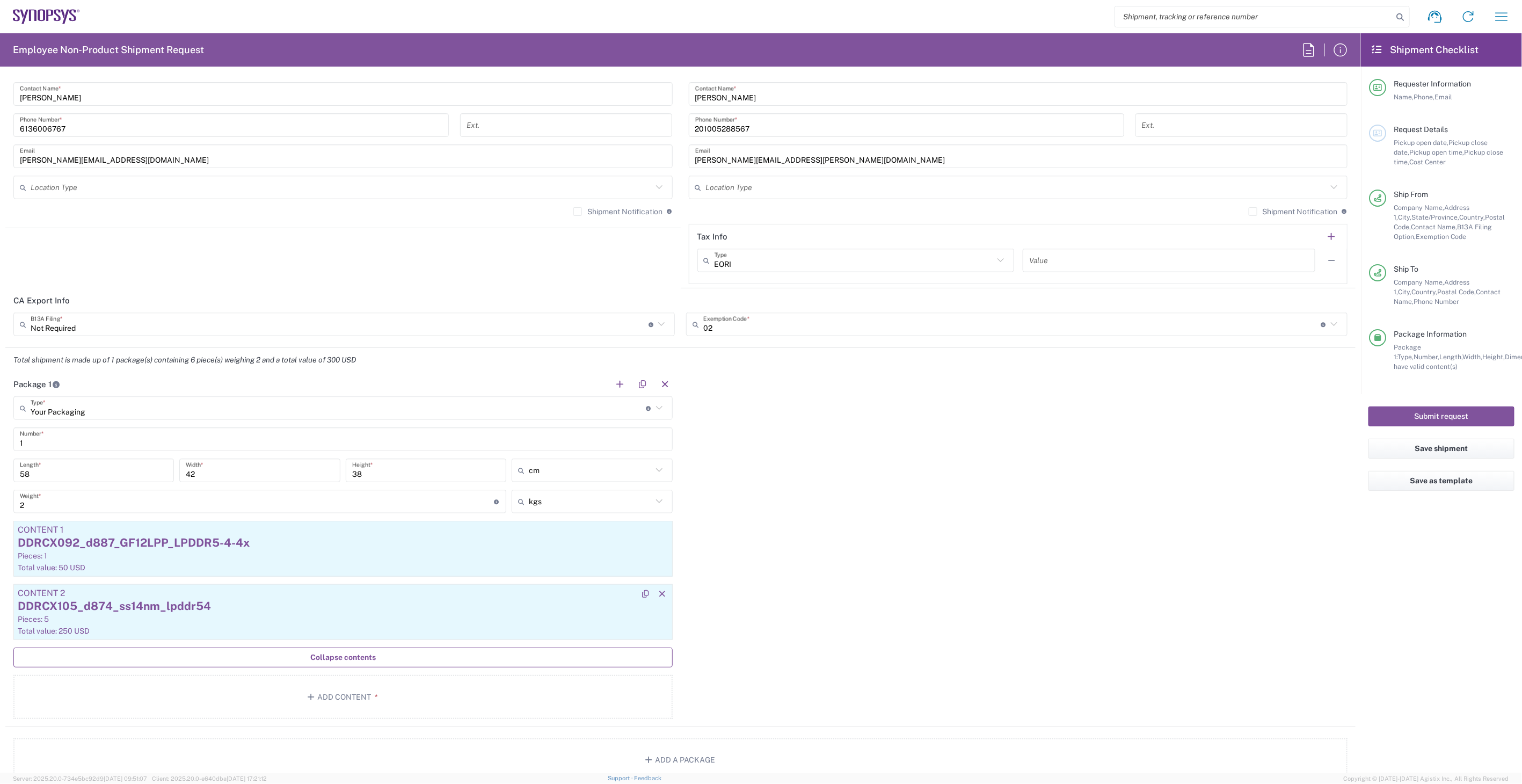
click at [260, 604] on div "DDRCX105_d874_ss14nm_lpddr54" at bounding box center [343, 606] width 651 height 16
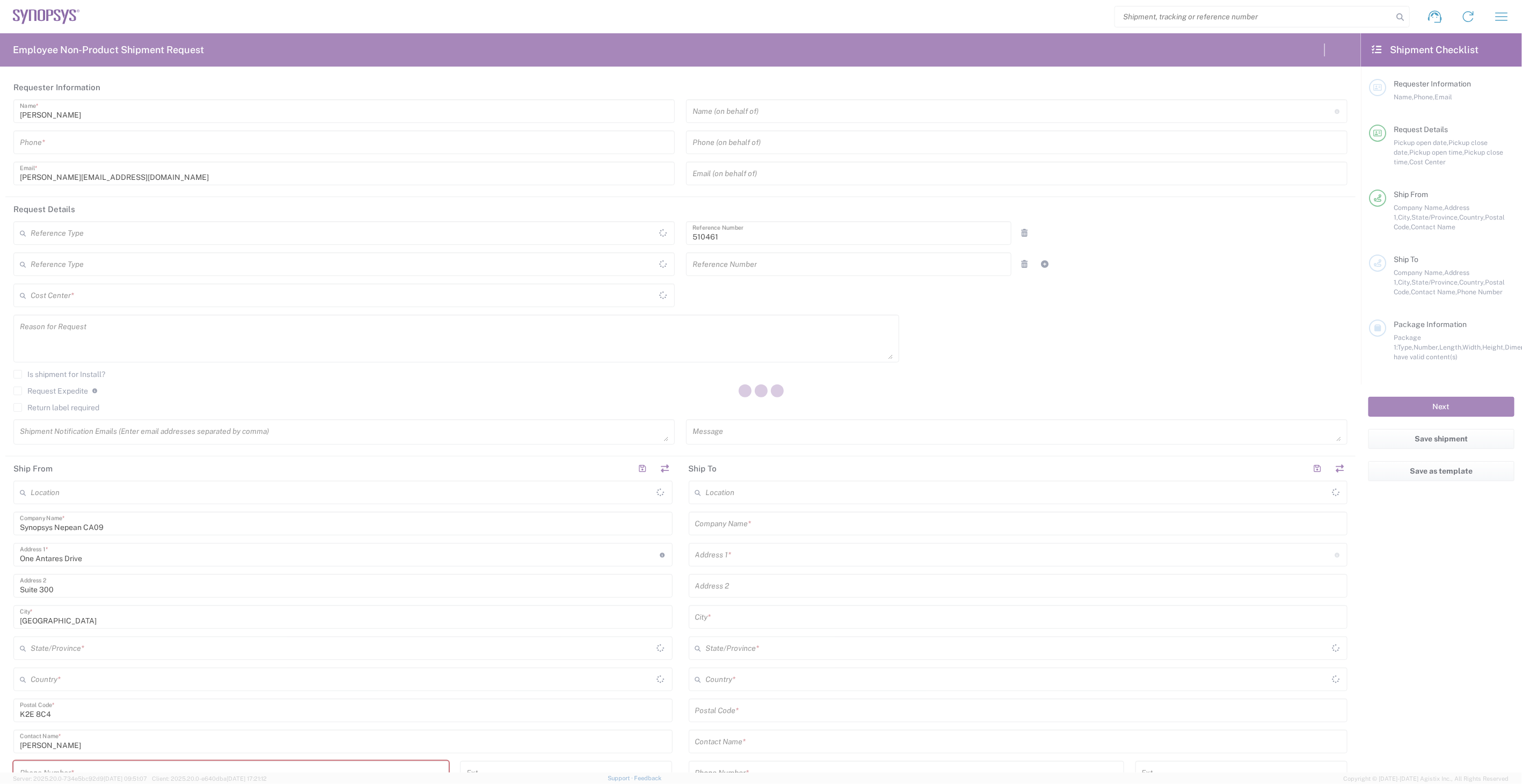
type input "Department"
type input "CA02, SG, MSIP2, R&D 510461"
type input "[GEOGRAPHIC_DATA]"
type input "Delivered at Place"
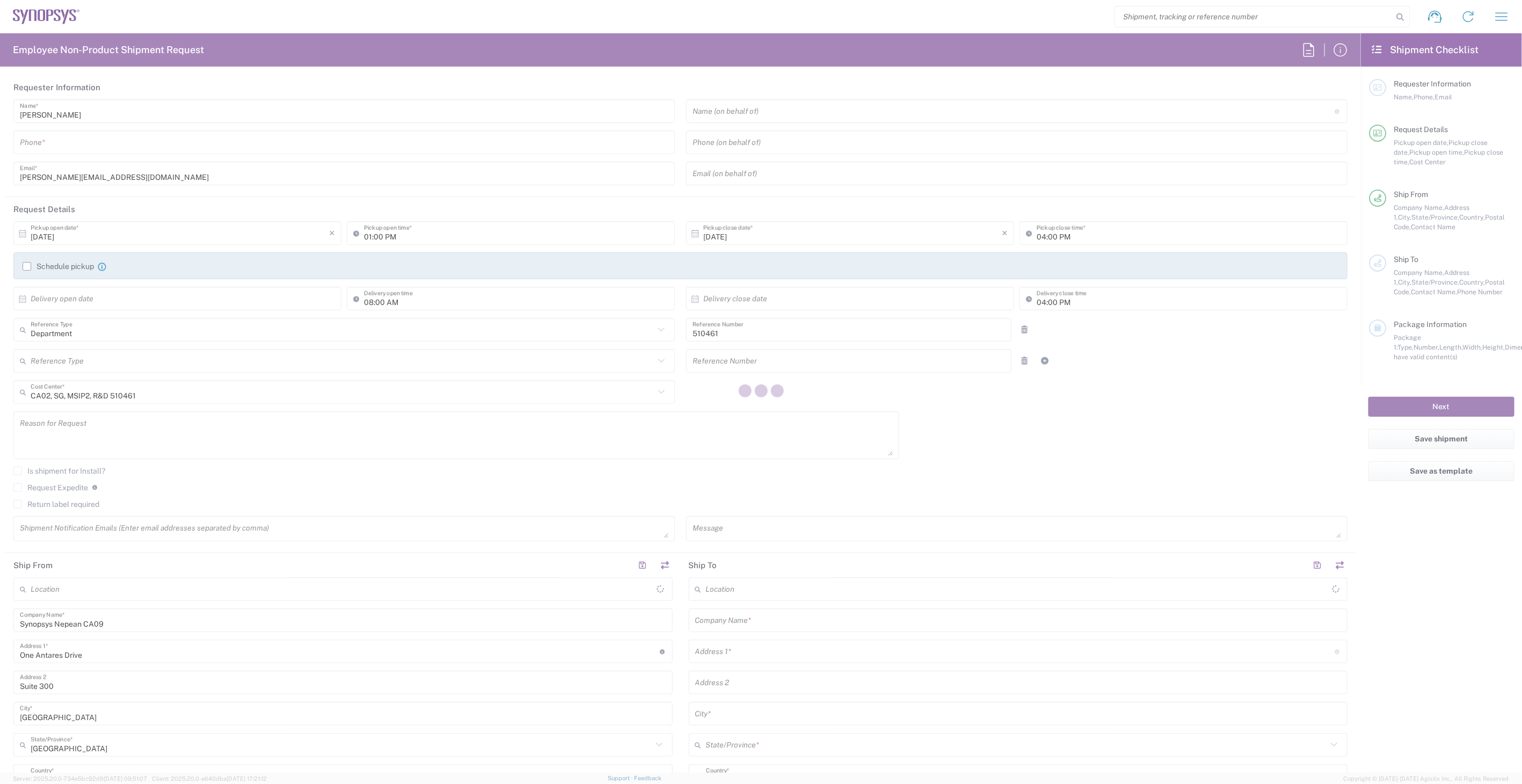
type input "[GEOGRAPHIC_DATA]"
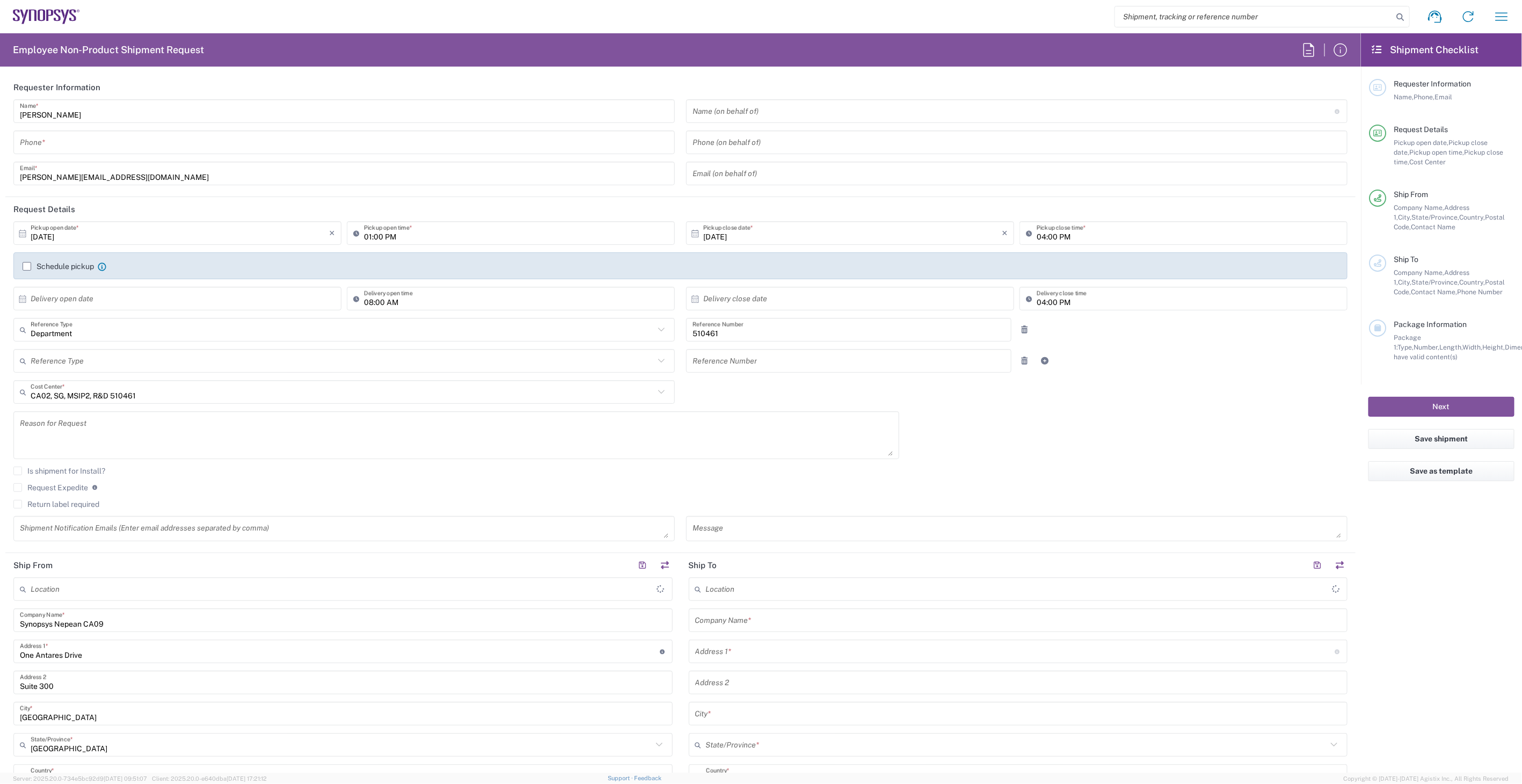
type input "Nepean CA09"
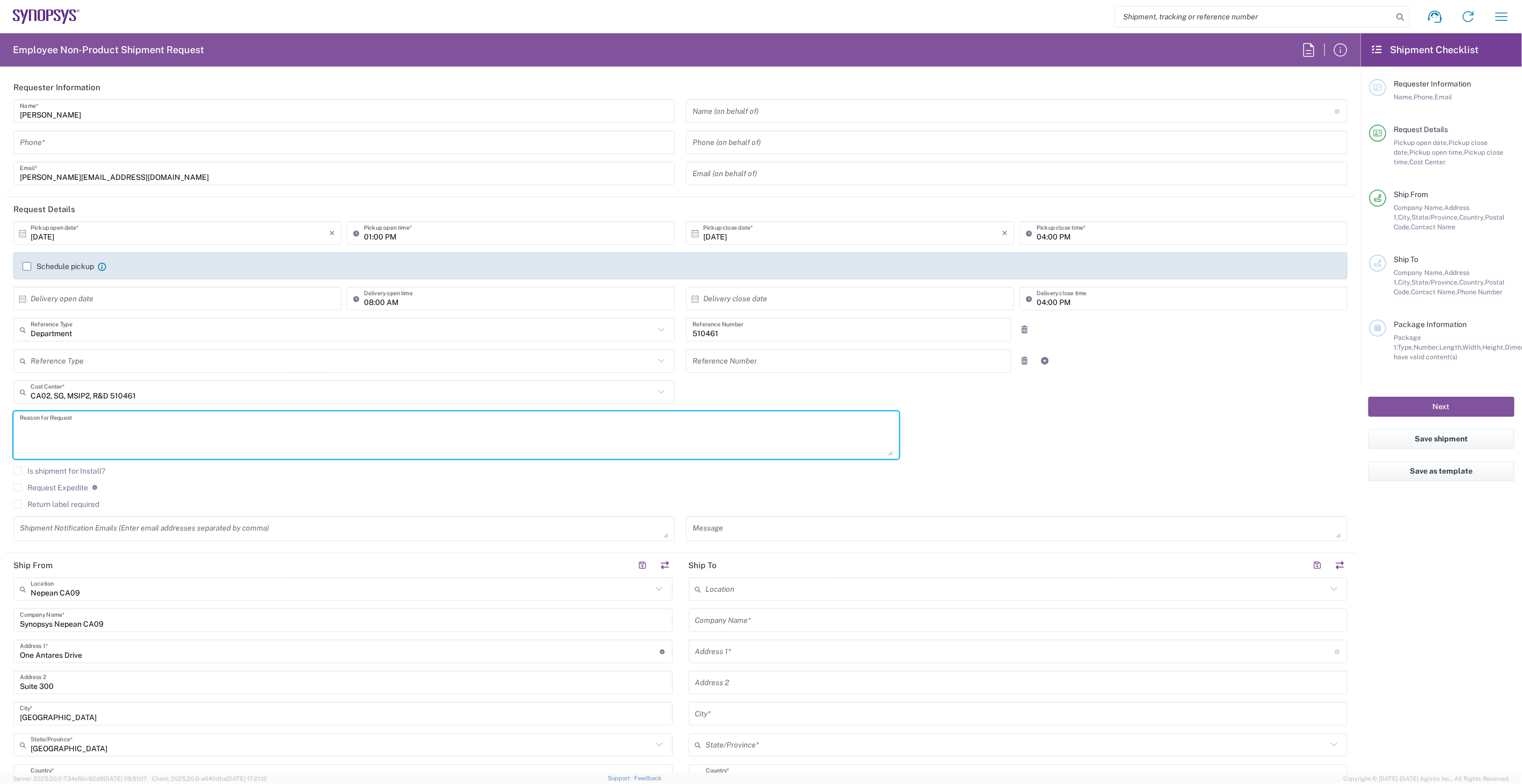
click at [109, 431] on textarea at bounding box center [456, 435] width 873 height 41
click at [95, 136] on input "tel" at bounding box center [344, 142] width 649 height 19
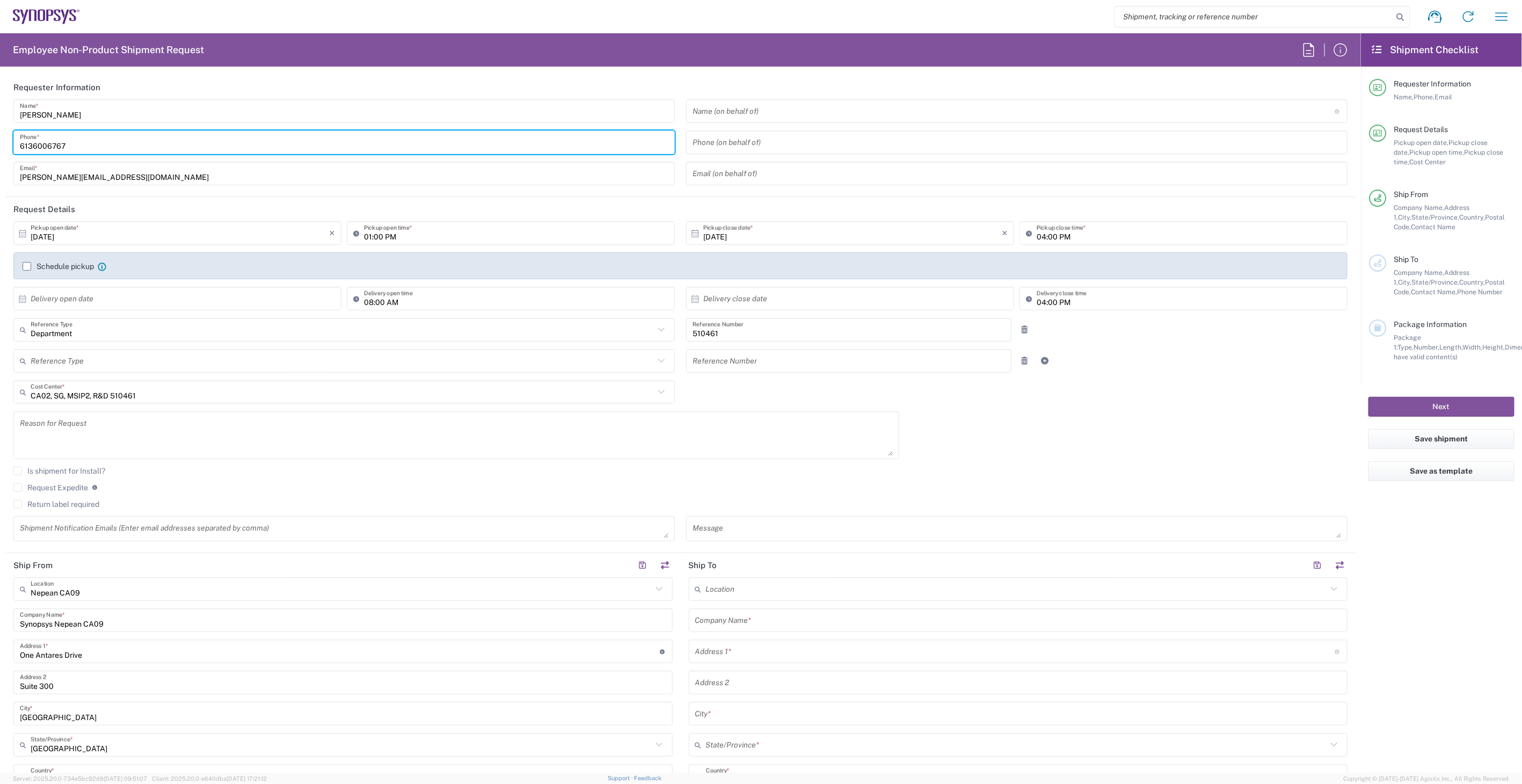
type input "6136006767"
click at [111, 435] on textarea at bounding box center [456, 435] width 873 height 41
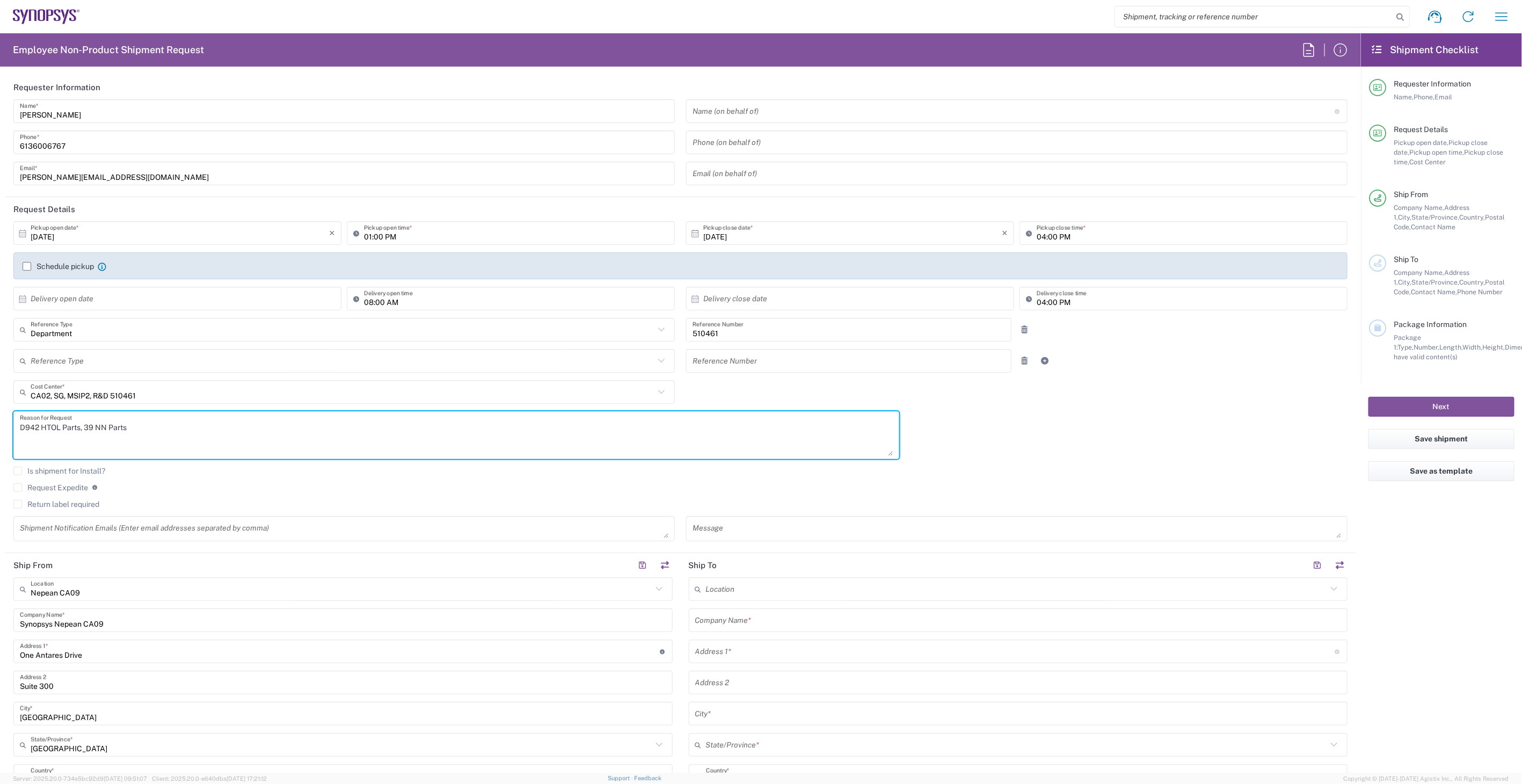
type textarea "D942 HTOL Parts, 39 NN Parts"
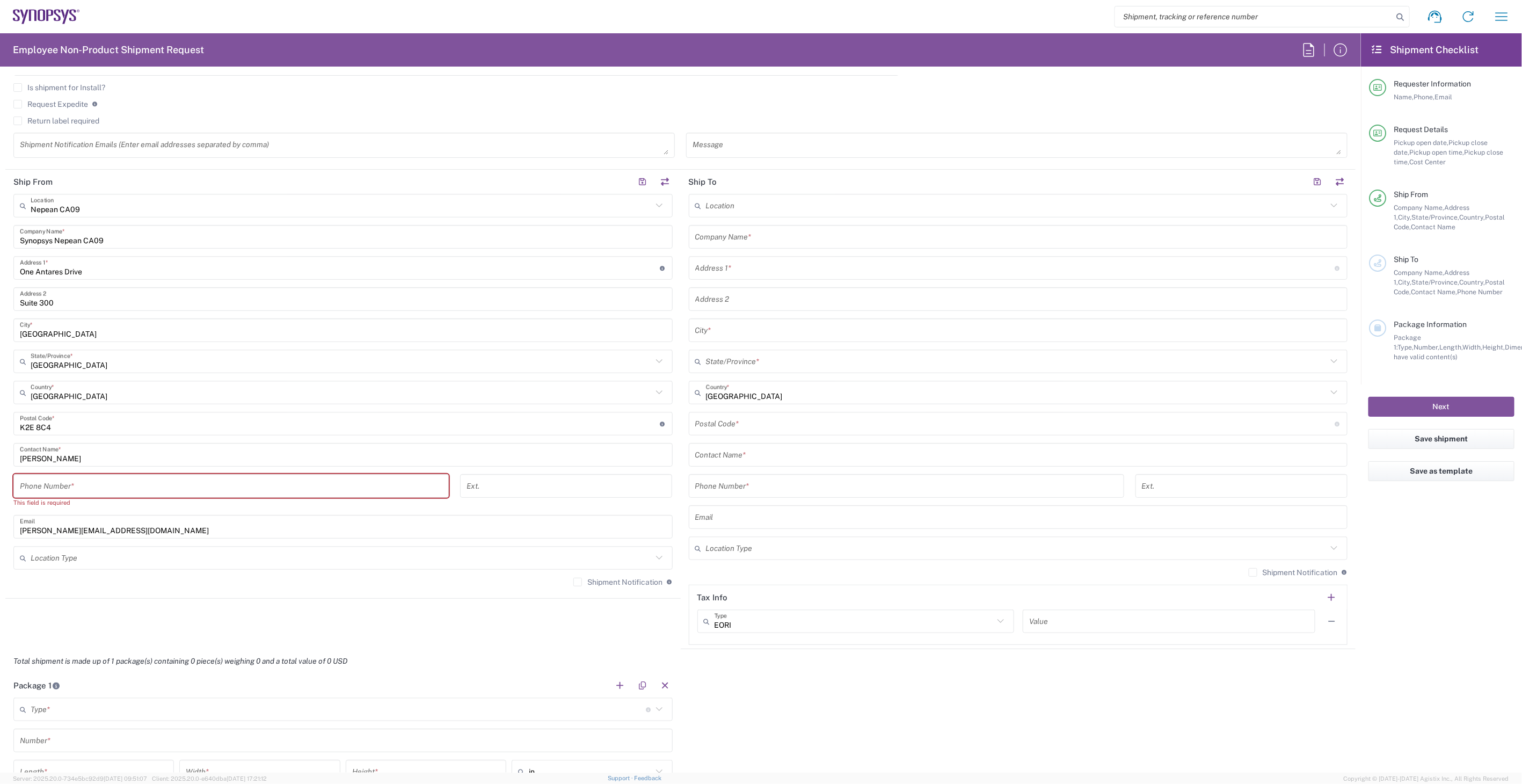
scroll to position [417, 0]
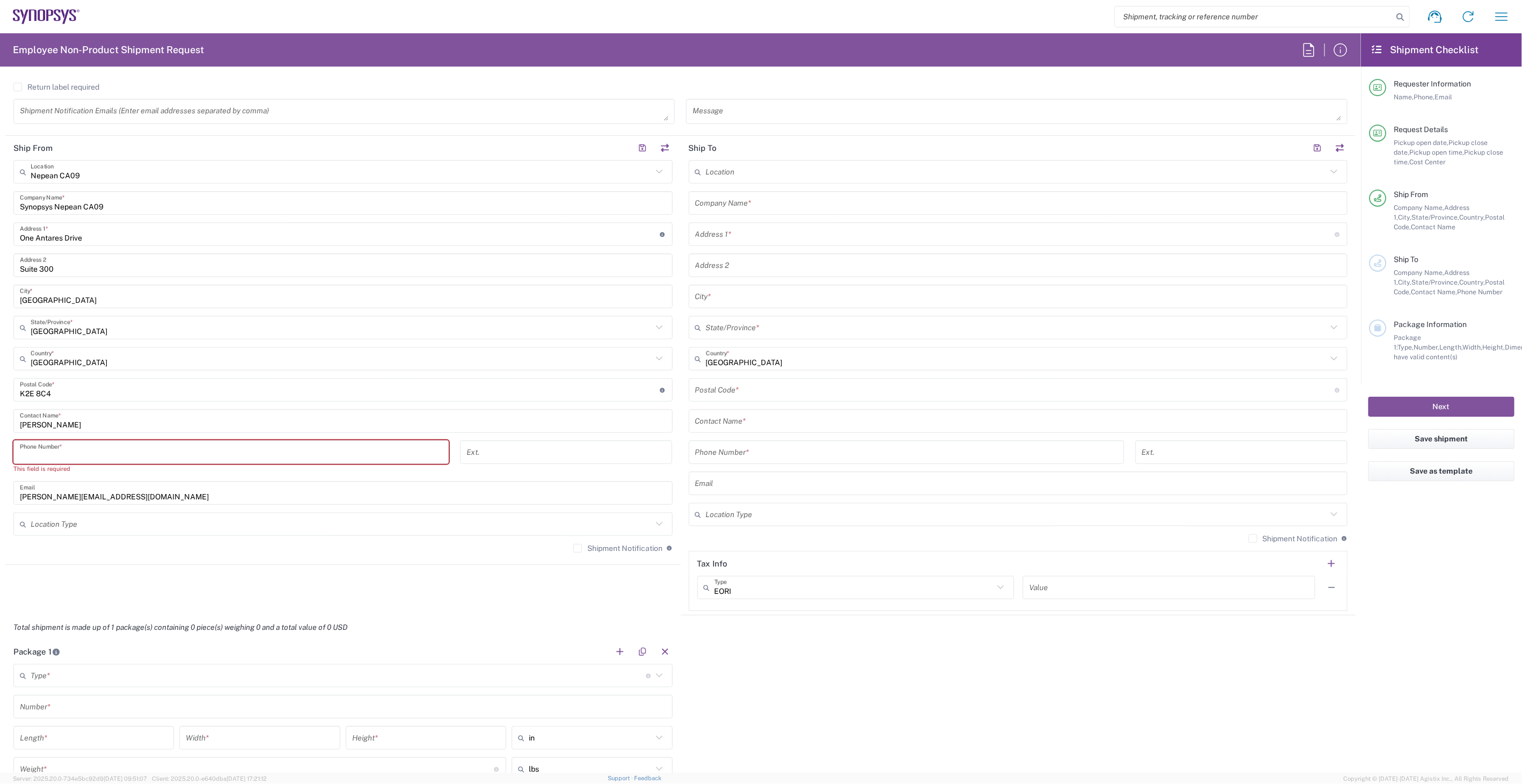
click at [181, 454] on input "tel" at bounding box center [231, 453] width 422 height 19
type input "6136006767"
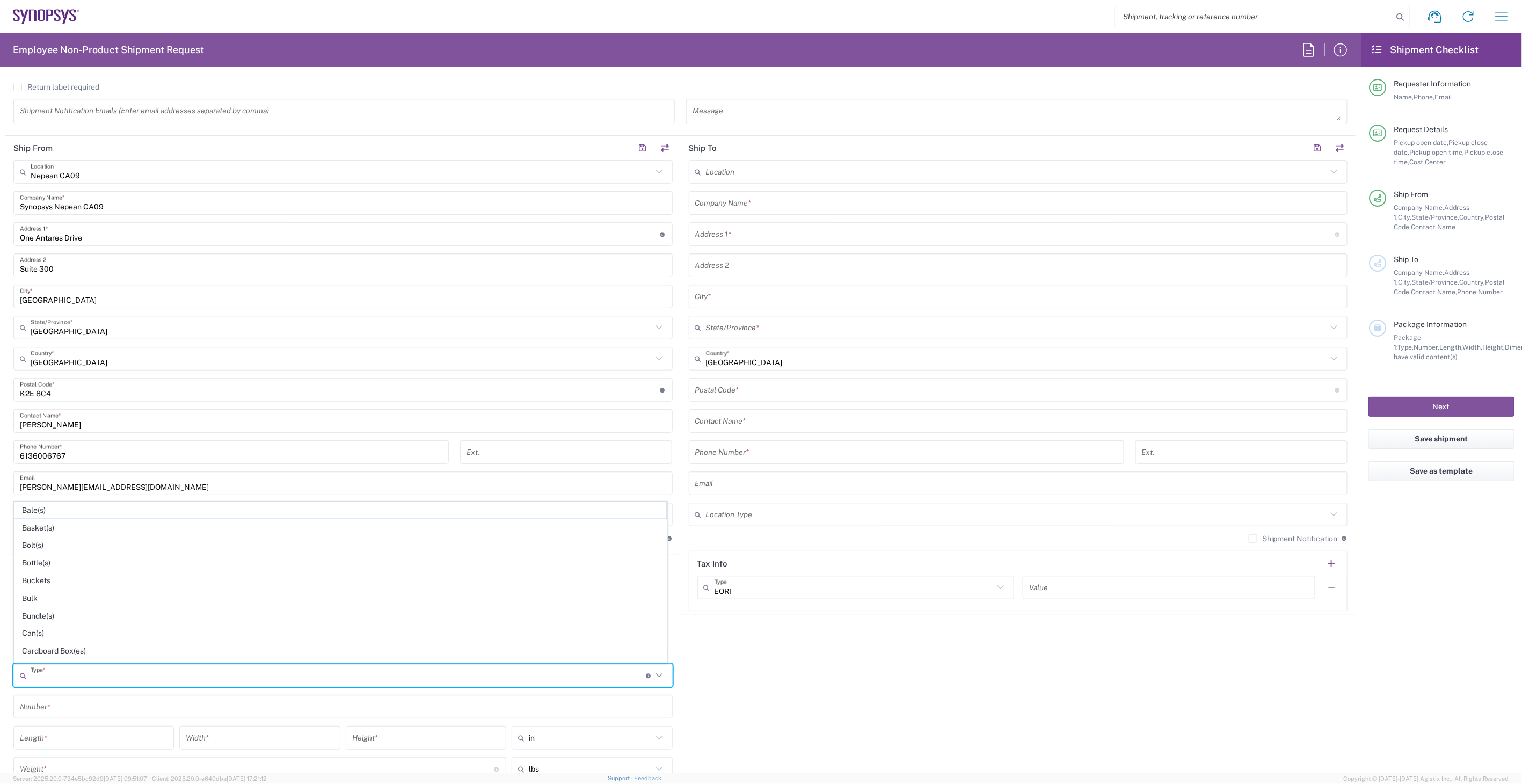
click at [174, 677] on input "text" at bounding box center [338, 676] width 615 height 19
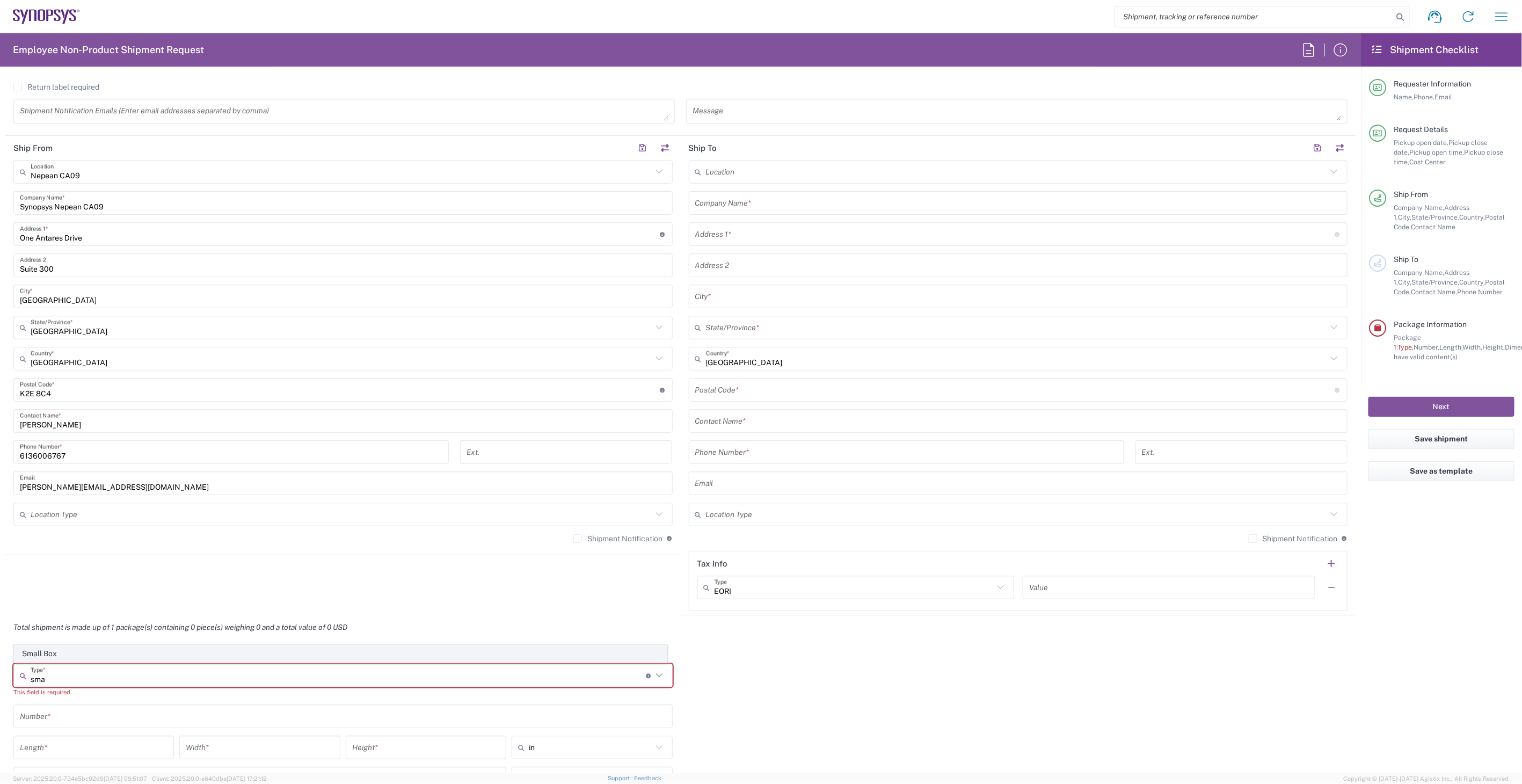
click at [140, 653] on span "Small Box" at bounding box center [341, 653] width 652 height 17
type input "Small Box"
type input "12.25"
type input "11"
type input "1.5"
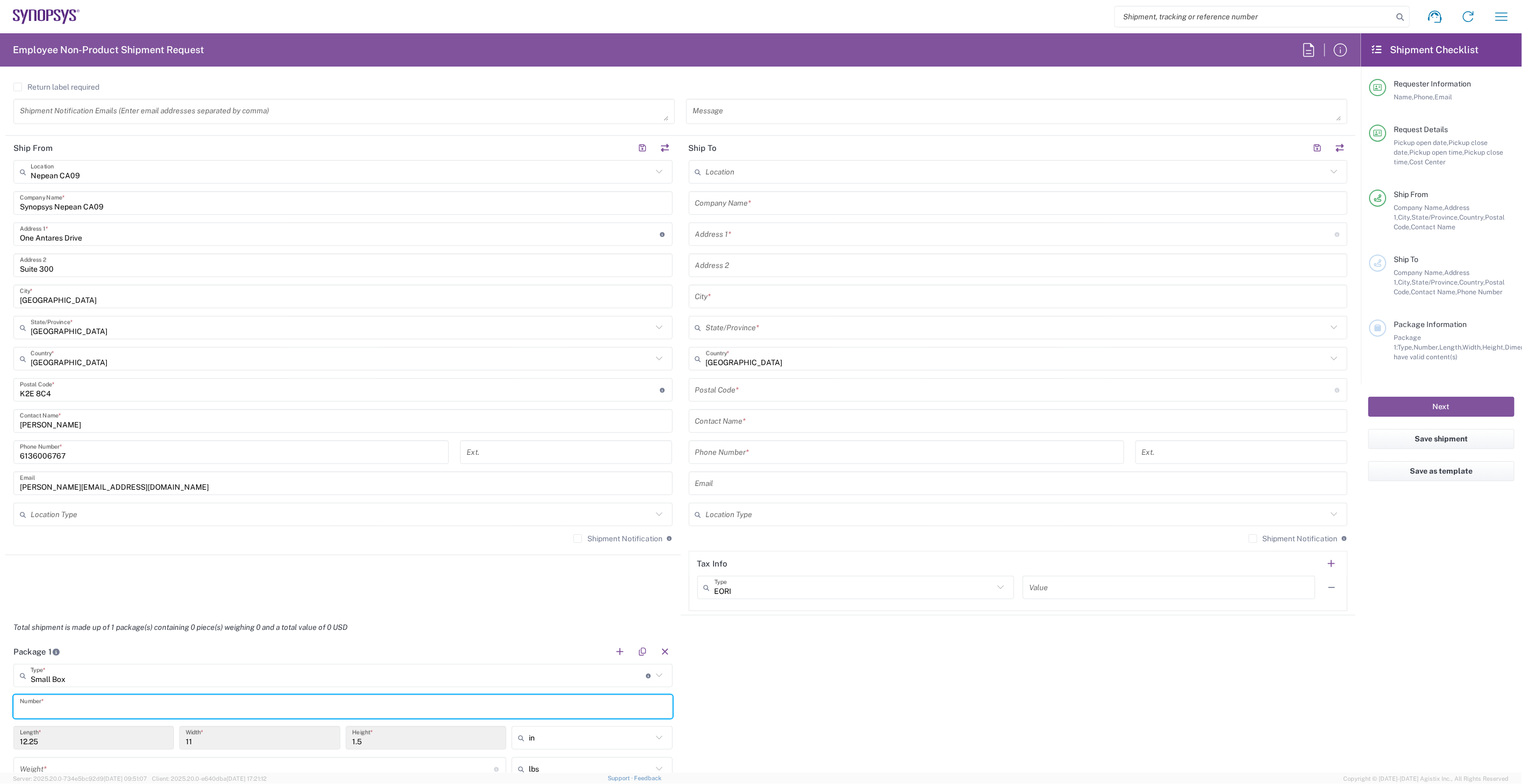
click at [87, 709] on input "text" at bounding box center [343, 707] width 646 height 19
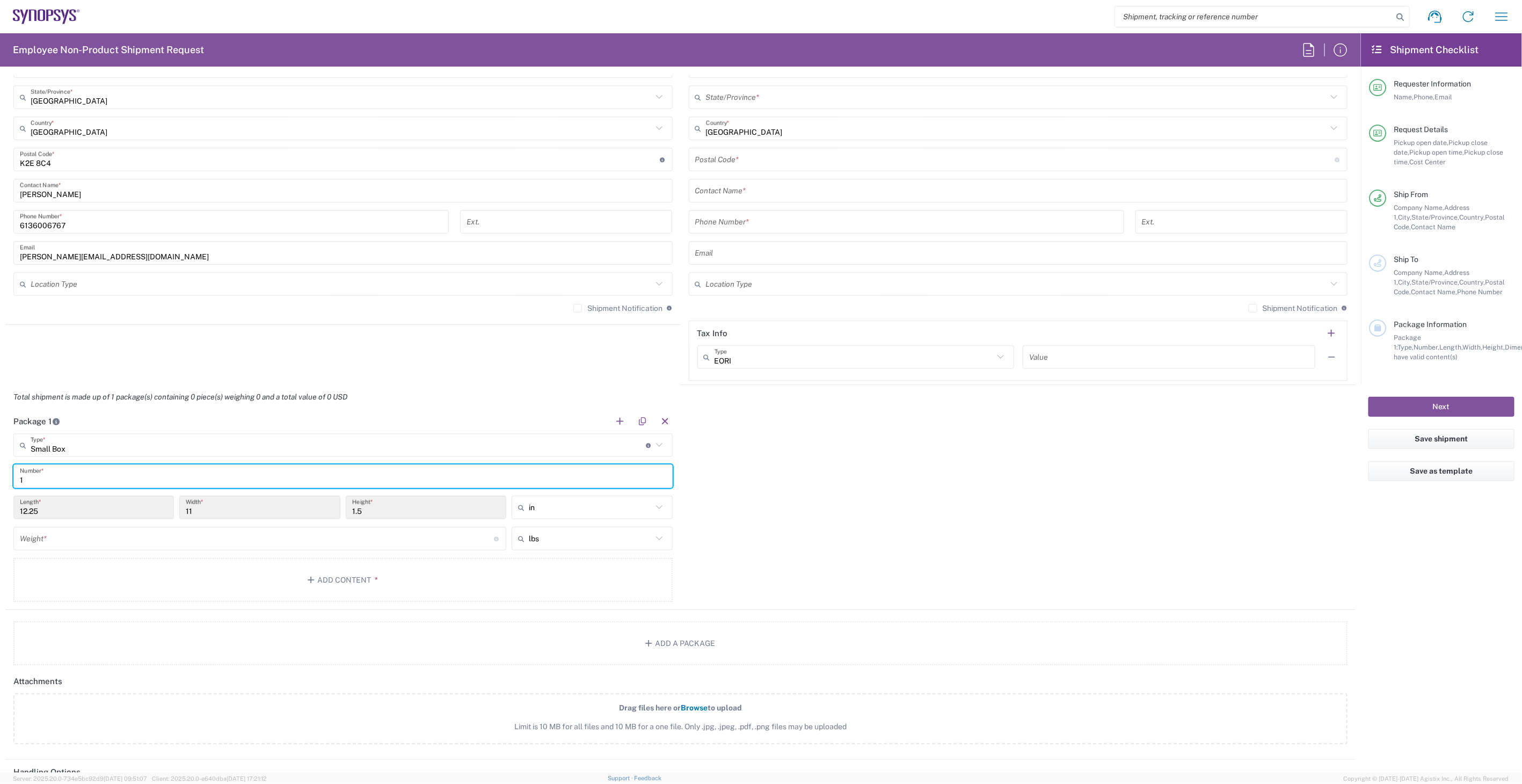
scroll to position [656, 0]
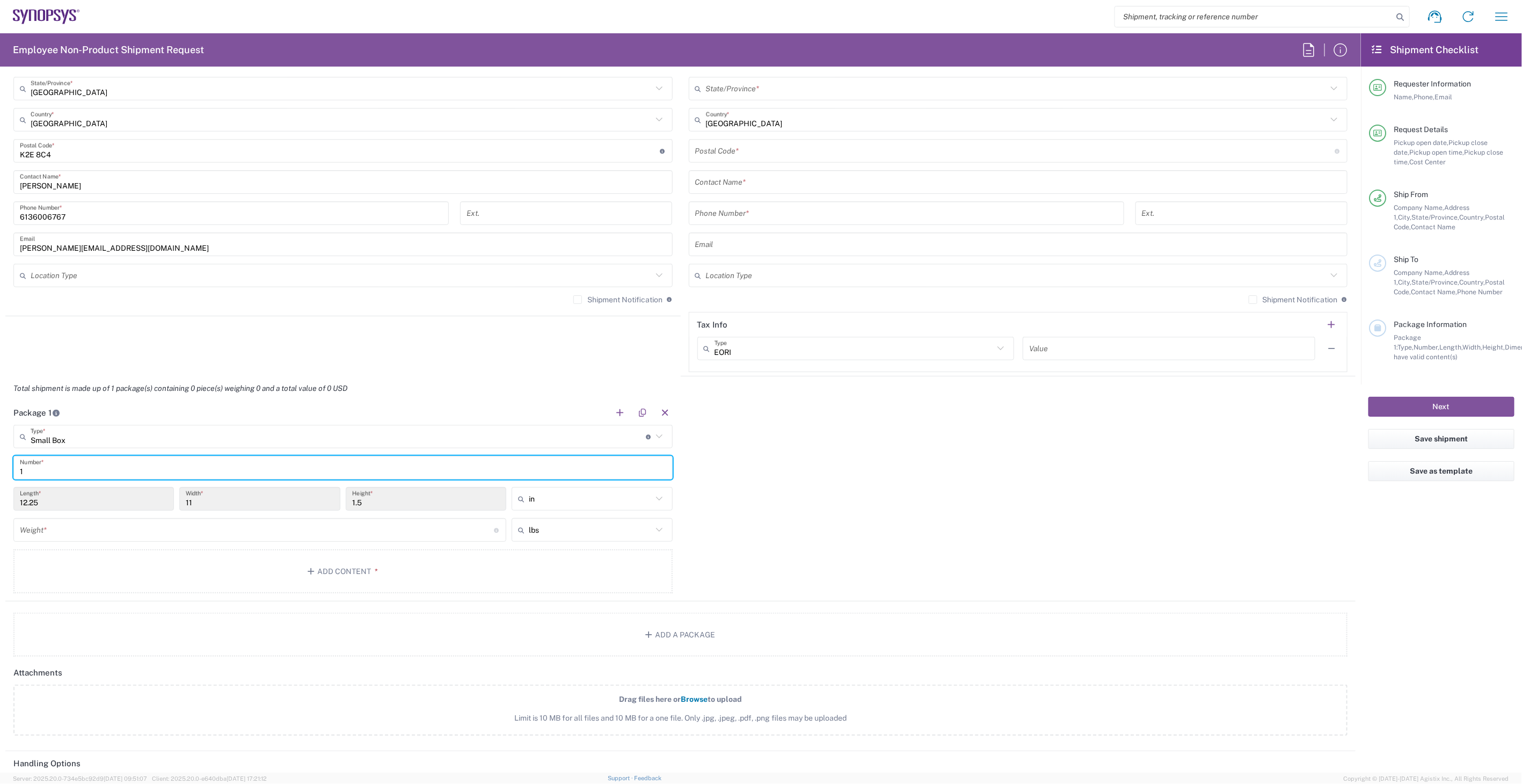
type input "1"
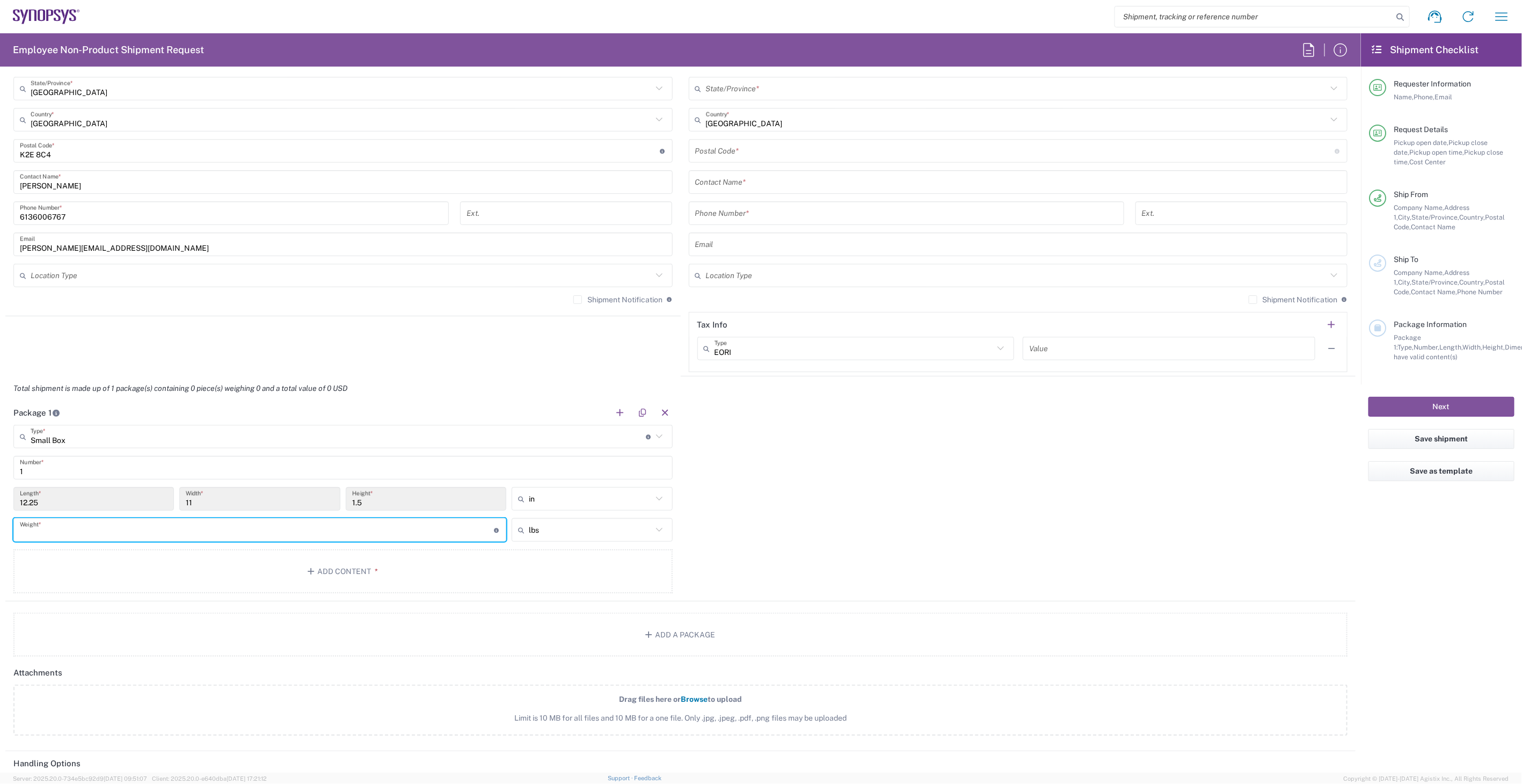
click at [149, 536] on input "number" at bounding box center [257, 530] width 474 height 19
type input "1"
click at [379, 561] on button "Add Content *" at bounding box center [343, 571] width 659 height 44
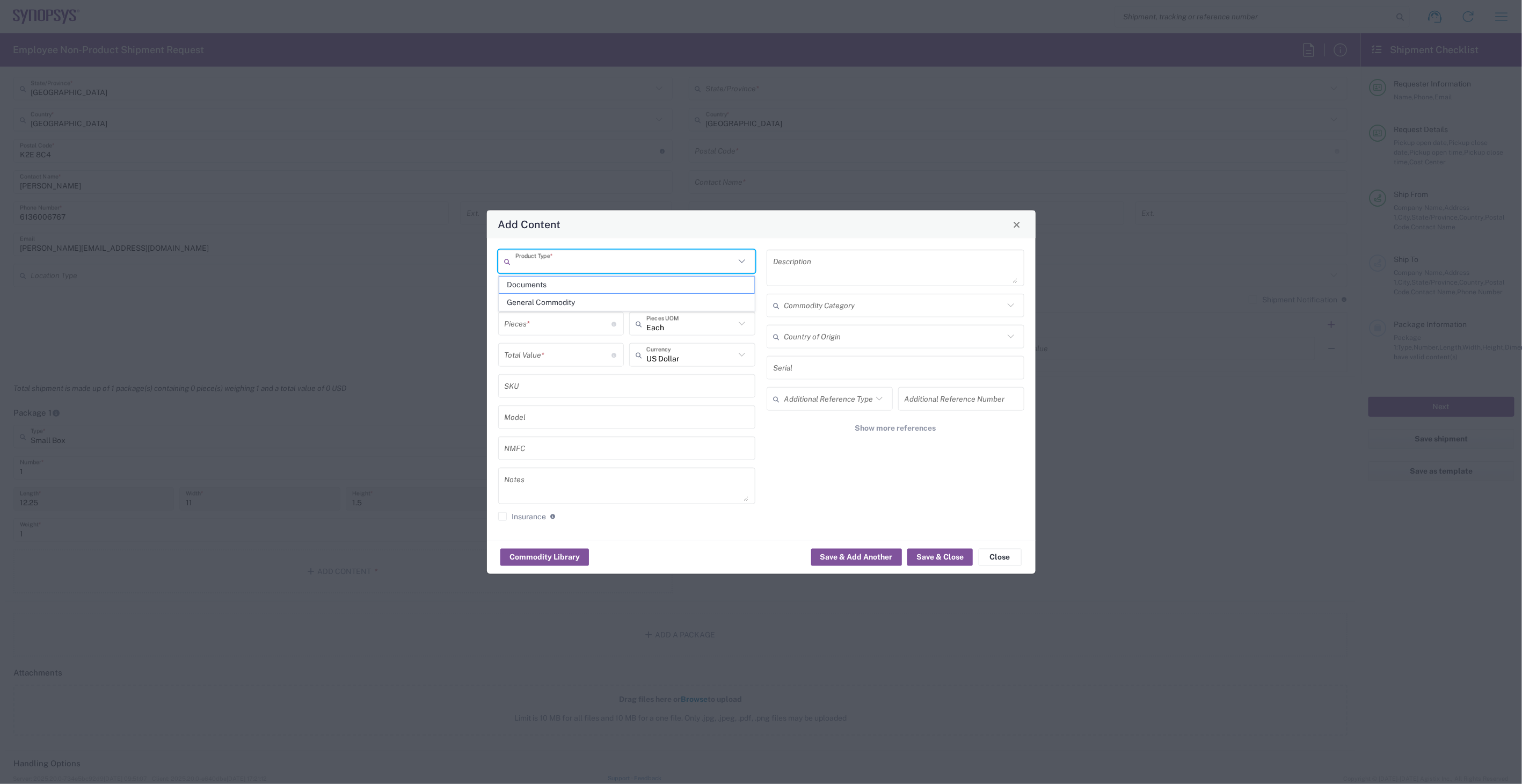
click at [598, 262] on input "text" at bounding box center [625, 261] width 220 height 19
click at [594, 306] on span "General Commodity" at bounding box center [627, 302] width 255 height 17
type input "General Commodity"
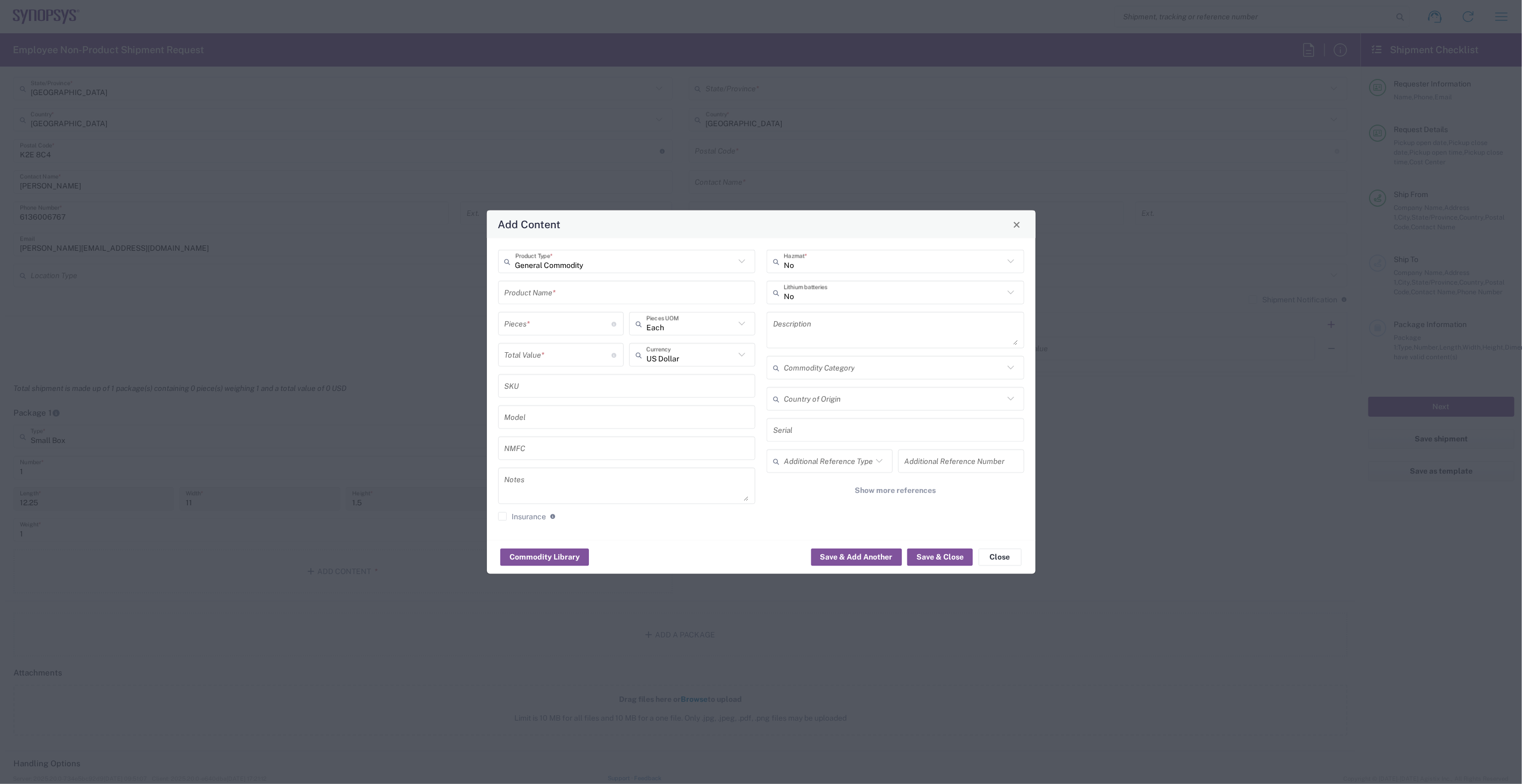
click at [586, 290] on input "text" at bounding box center [627, 292] width 245 height 19
type input "D942 HTOL parts"
click at [830, 317] on textarea at bounding box center [895, 330] width 245 height 30
type textarea "39 x D942 HTOL parts"
click at [557, 326] on input "number" at bounding box center [558, 324] width 108 height 19
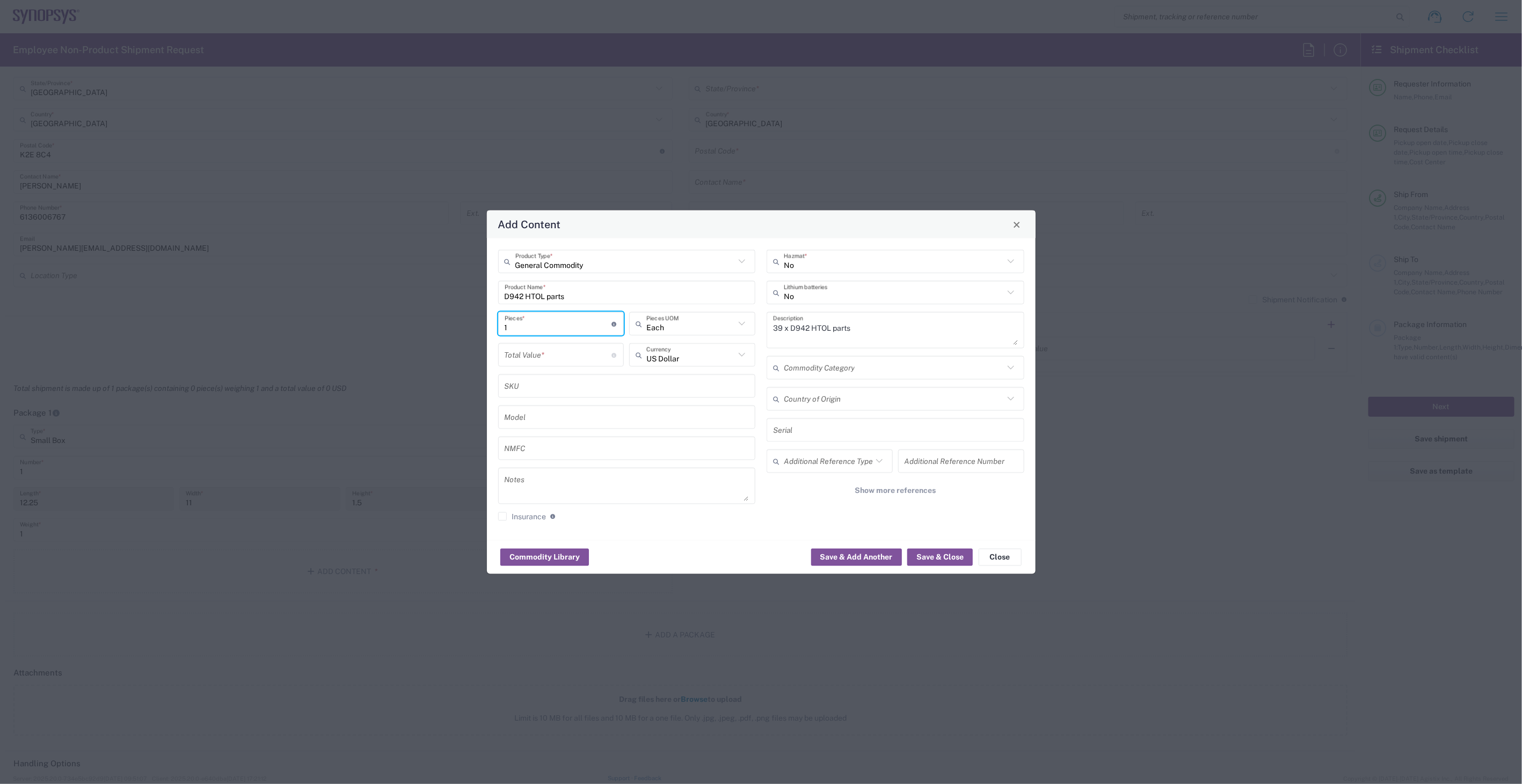
type input "1"
click at [557, 355] on input "number" at bounding box center [558, 354] width 108 height 19
type input "50"
click at [745, 352] on icon at bounding box center [742, 355] width 14 height 14
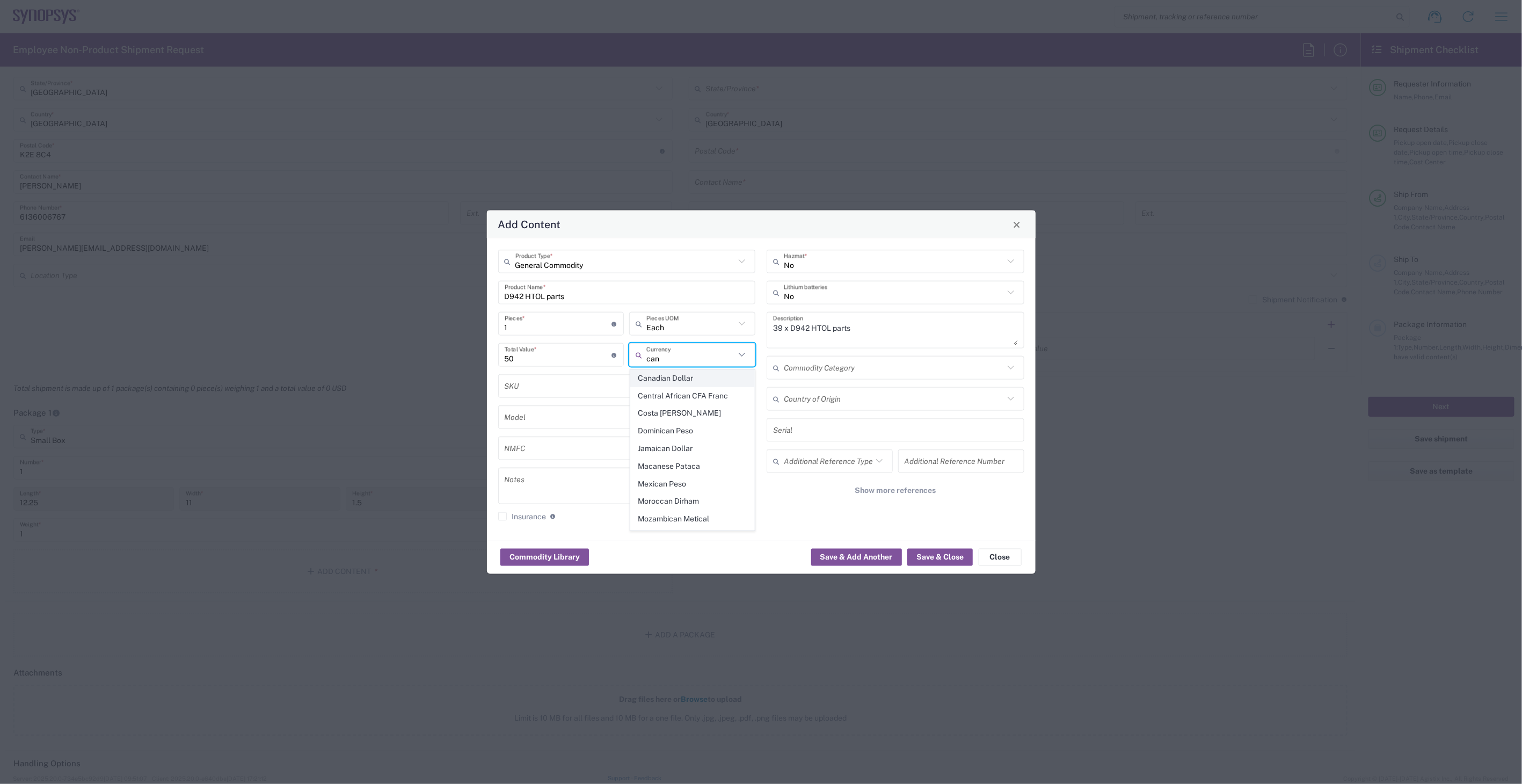
click at [683, 377] on span "Canadian Dollar" at bounding box center [693, 378] width 124 height 17
type input "Canadian Dollar"
click at [587, 395] on div "SKU" at bounding box center [627, 386] width 258 height 24
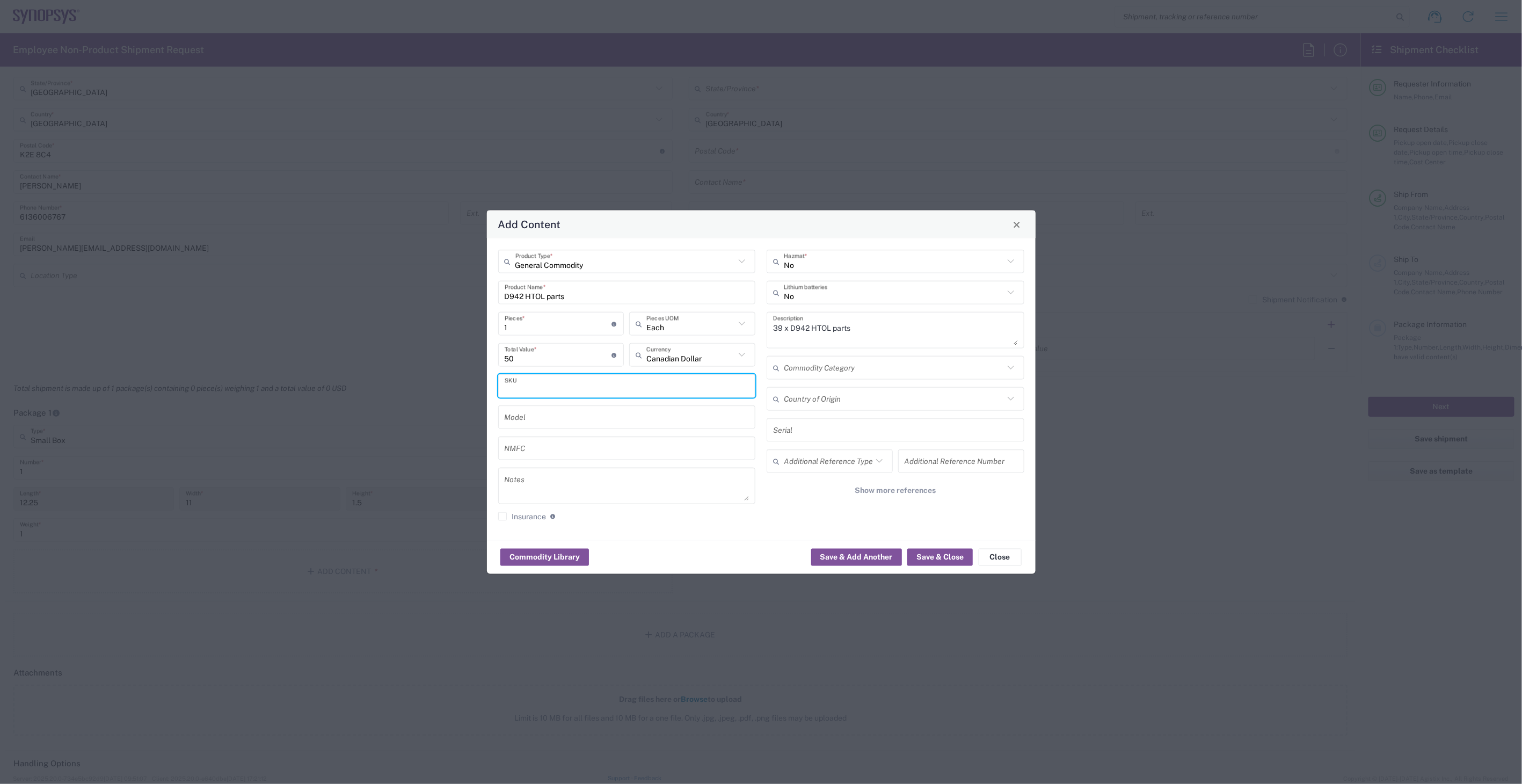
click at [544, 328] on input "1" at bounding box center [558, 324] width 108 height 19
drag, startPoint x: 544, startPoint y: 328, endPoint x: 463, endPoint y: 320, distance: 81.4
click at [463, 320] on div "Add Content General Commodity Product Type * D942 HTOL parts Product Name * 1 P…" at bounding box center [761, 392] width 1522 height 784
type input "3"
type input "150"
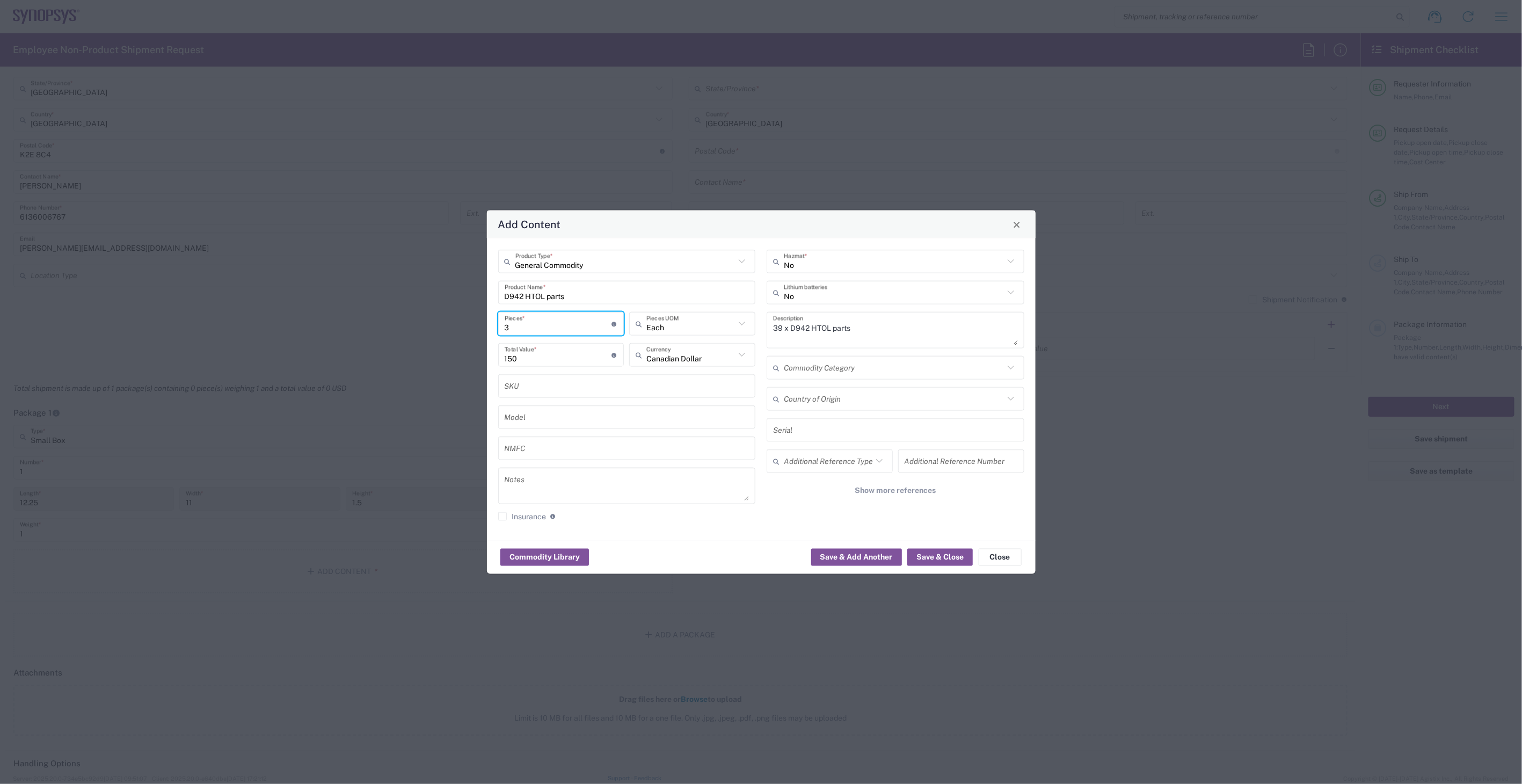
type input "39"
type input "1950"
type input "39"
click at [949, 556] on button "Save & Close" at bounding box center [940, 557] width 66 height 17
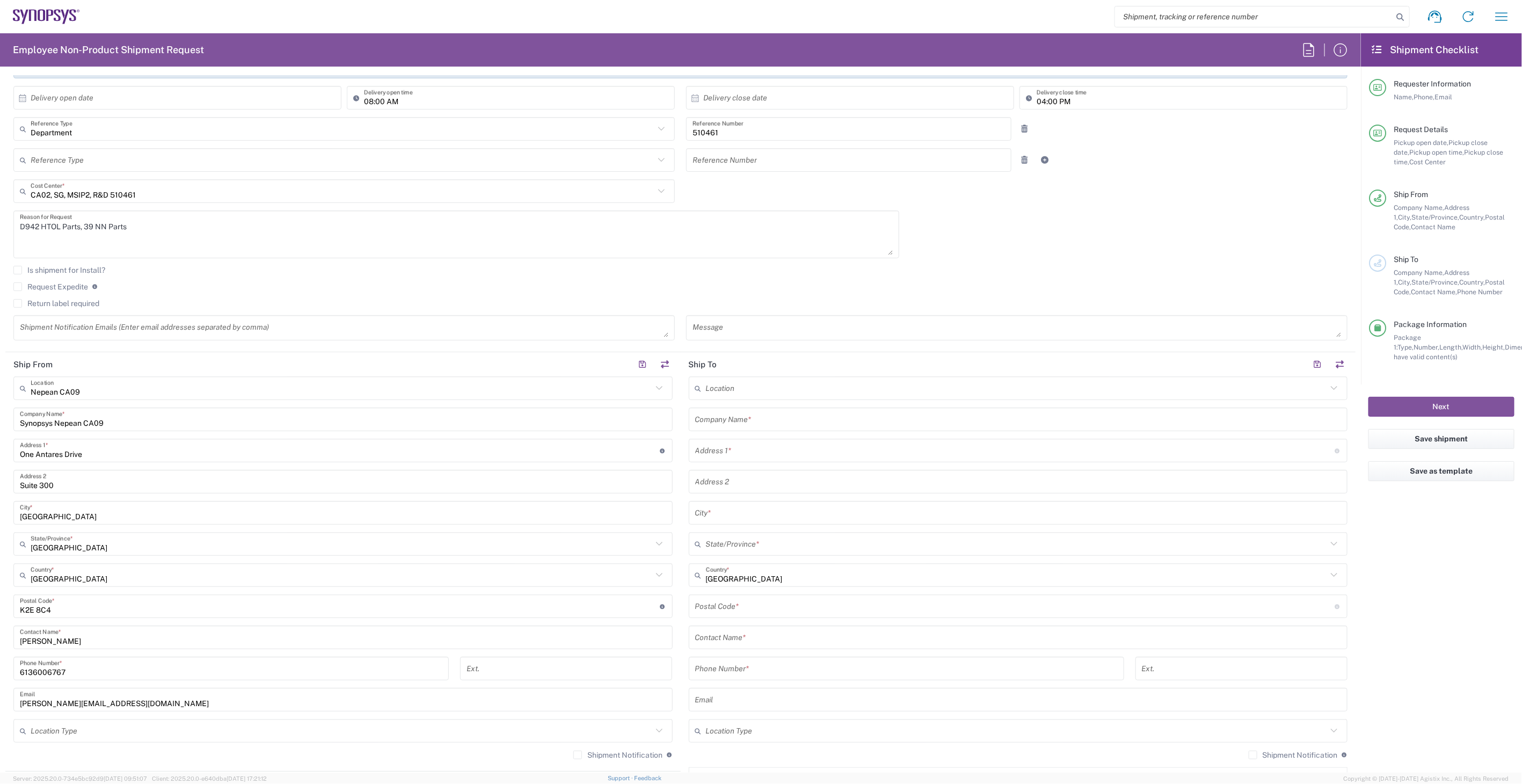
scroll to position [119, 0]
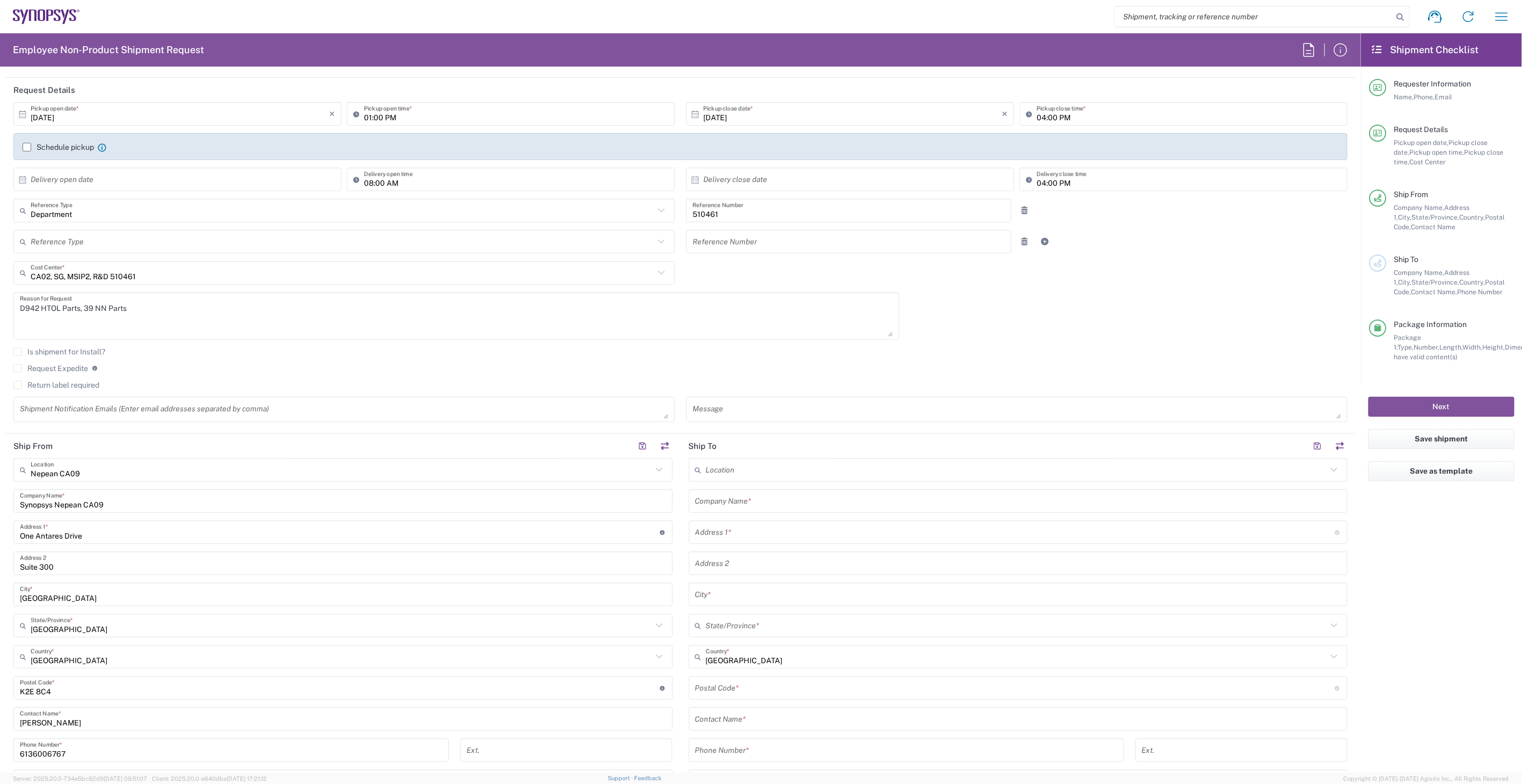
click at [782, 495] on input "text" at bounding box center [1019, 501] width 646 height 19
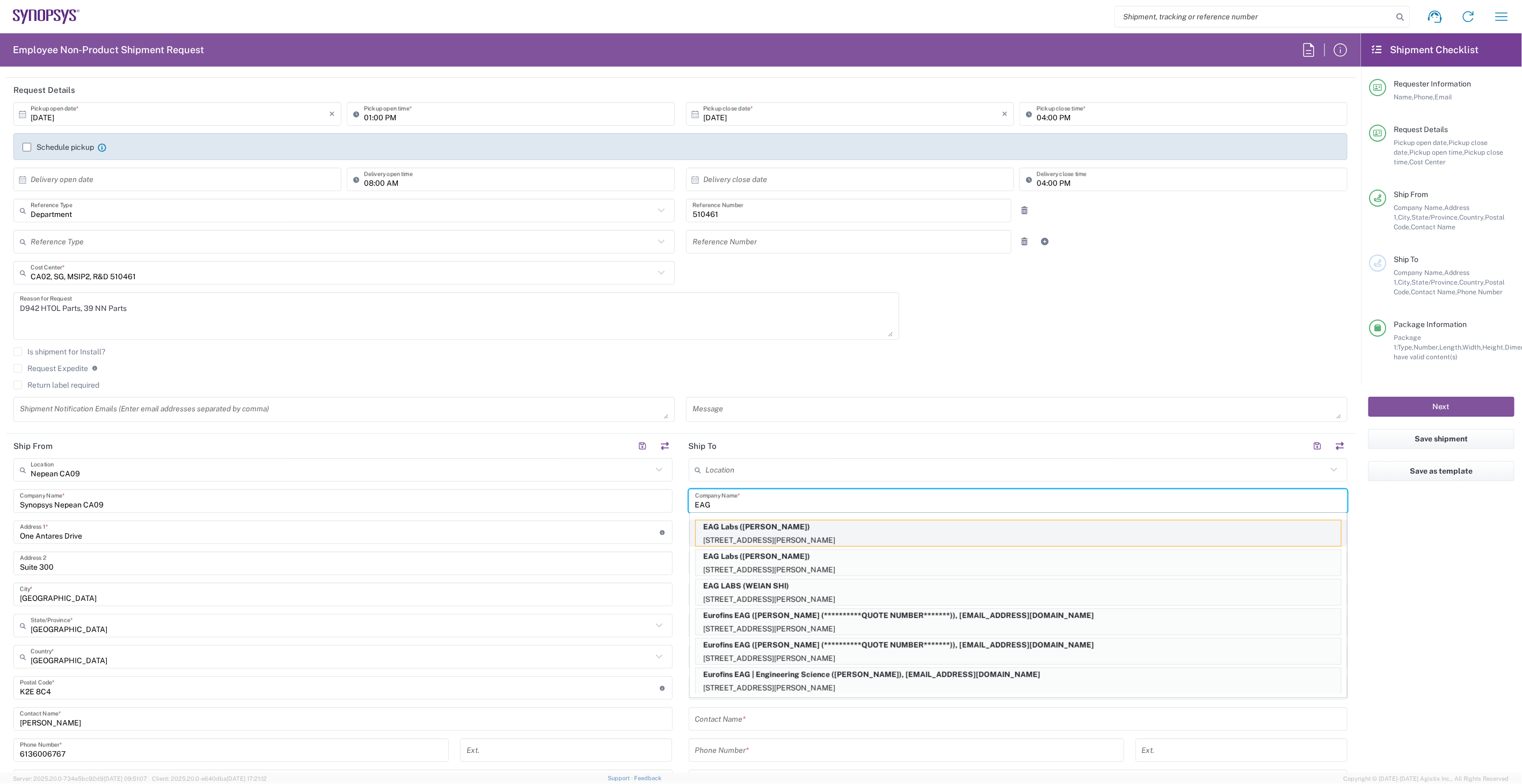
click at [796, 535] on p "[STREET_ADDRESS][PERSON_NAME]" at bounding box center [1019, 540] width 645 height 14
type input "EAG Labs"
type input "[STREET_ADDRESS][PERSON_NAME]"
type input "Santa [PERSON_NAME]"
type input "[GEOGRAPHIC_DATA]"
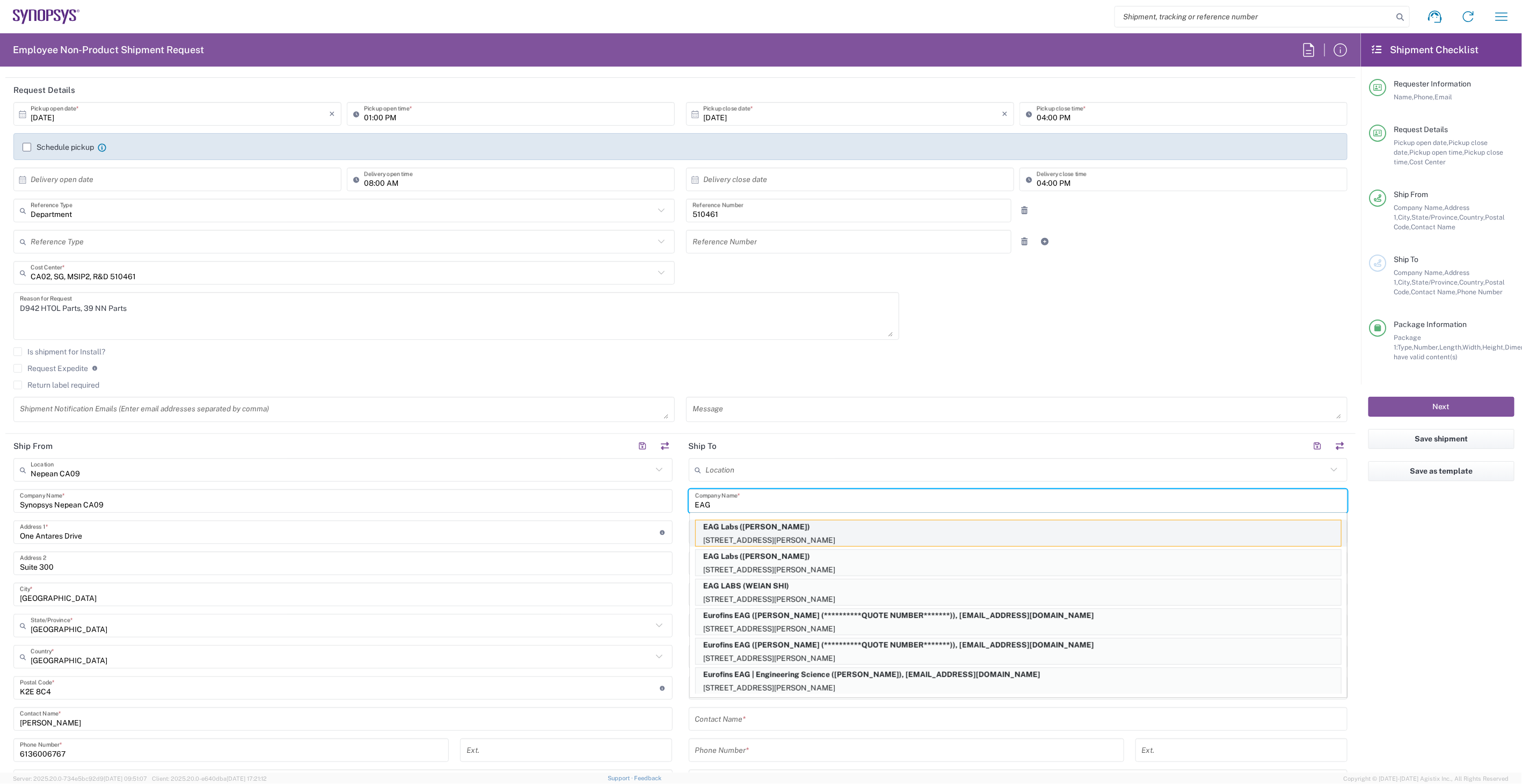
type input "95051"
type input "[PERSON_NAME]"
type input "[PHONE_NUMBER]"
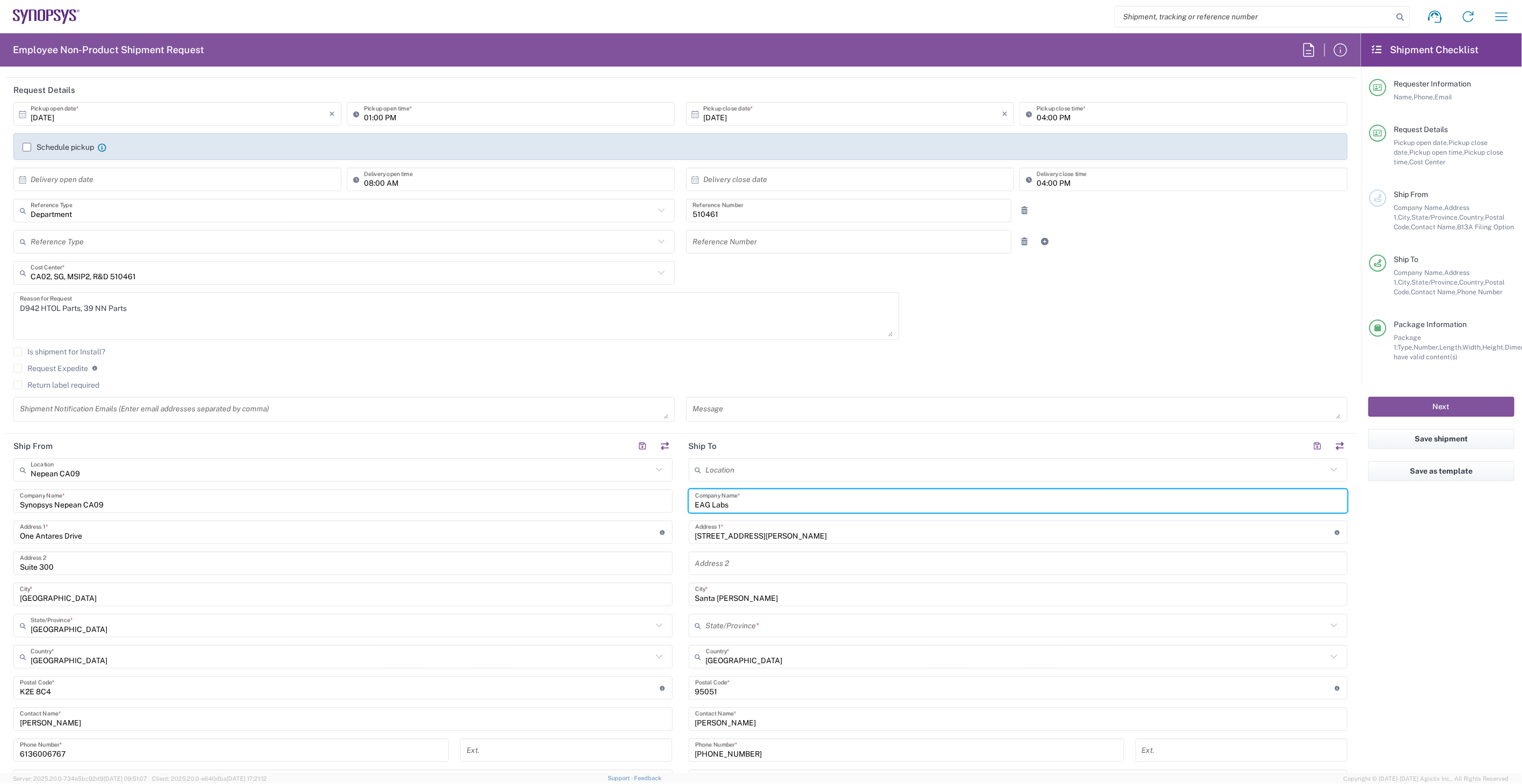
type input "[US_STATE]"
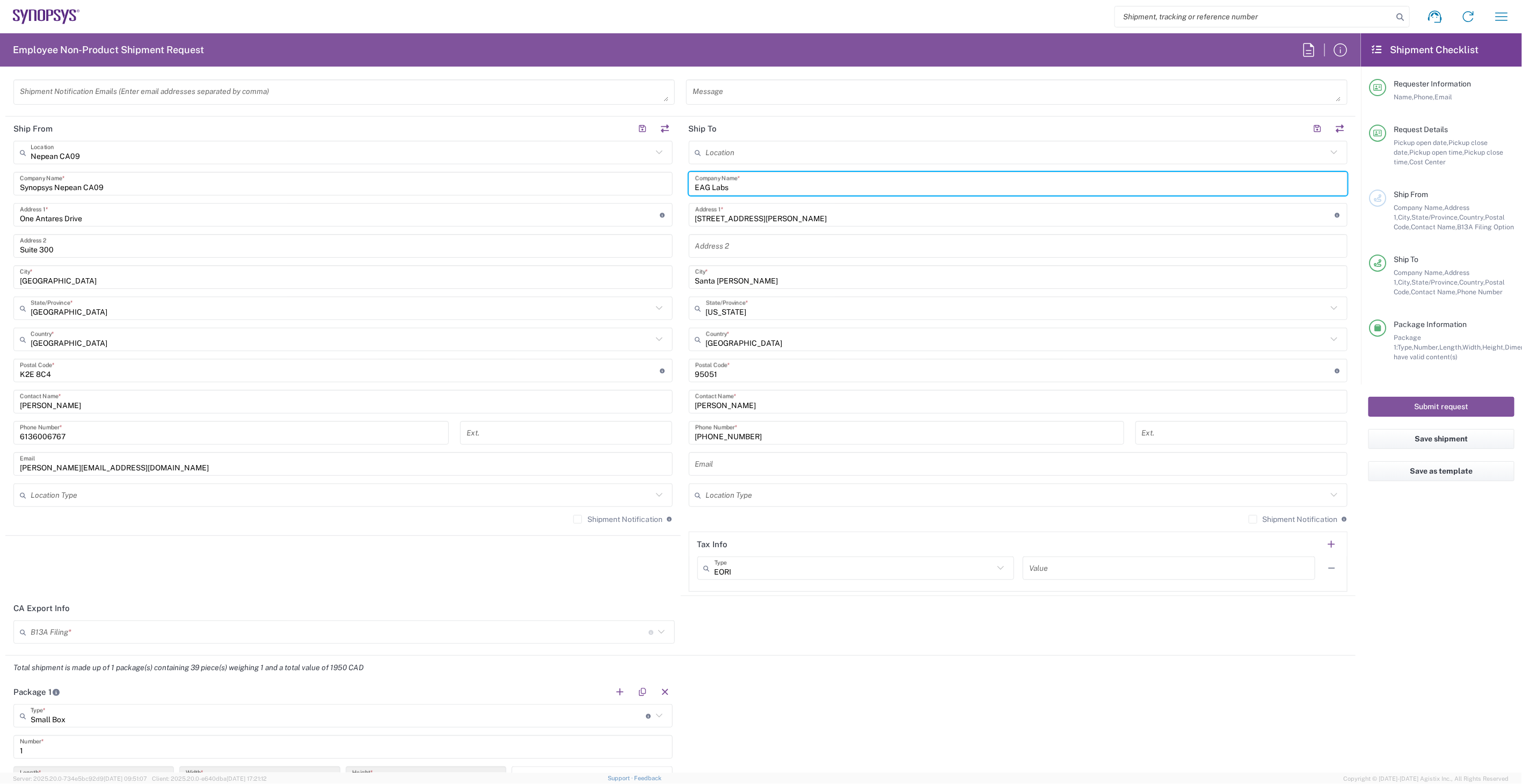
scroll to position [417, 0]
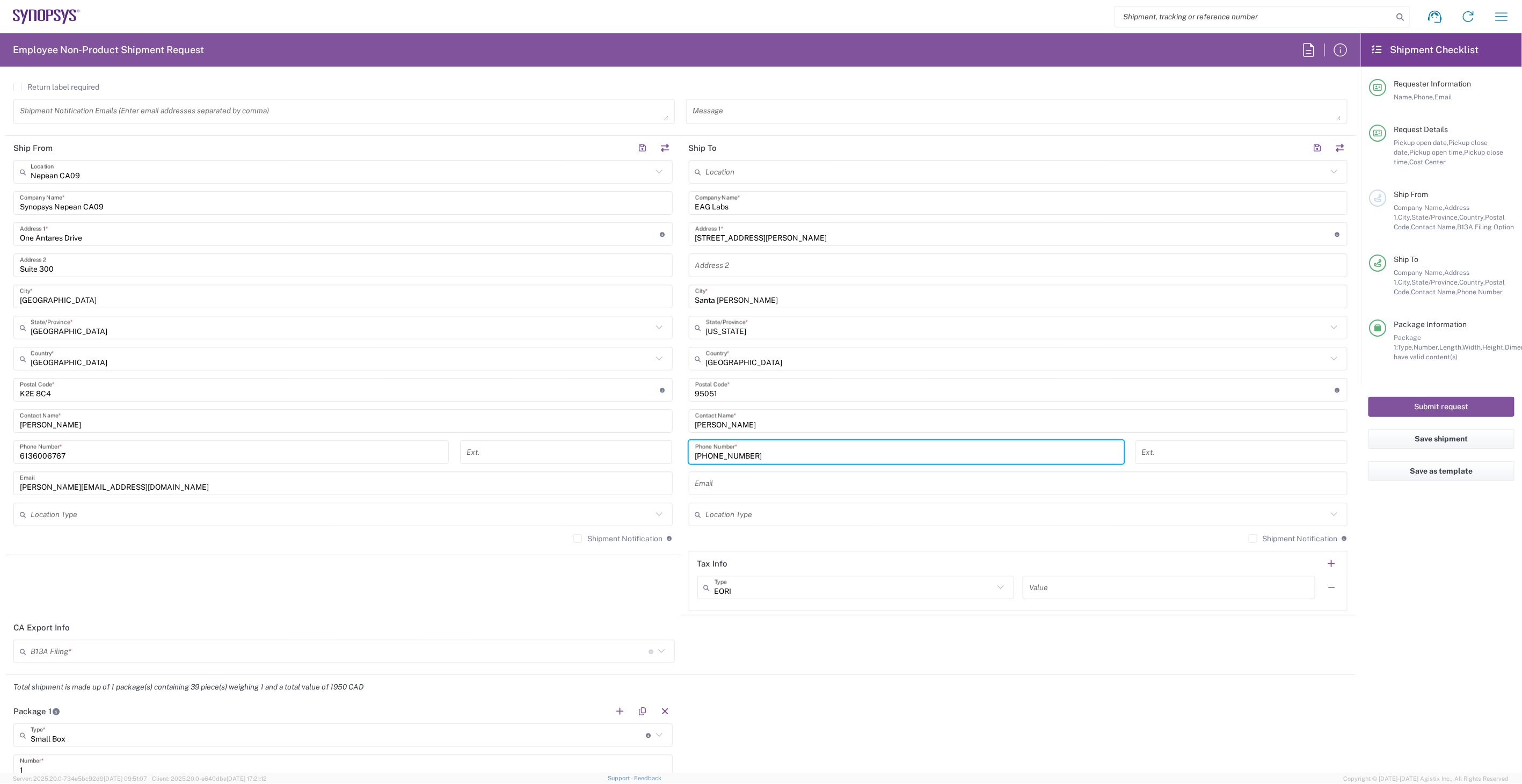
drag, startPoint x: 750, startPoint y: 453, endPoint x: 645, endPoint y: 447, distance: 105.2
click at [645, 447] on div "Ship From [GEOGRAPHIC_DATA] [GEOGRAPHIC_DATA] Location [GEOGRAPHIC_DATA] Agrate…" at bounding box center [680, 375] width 1350 height 479
type input "7084544633"
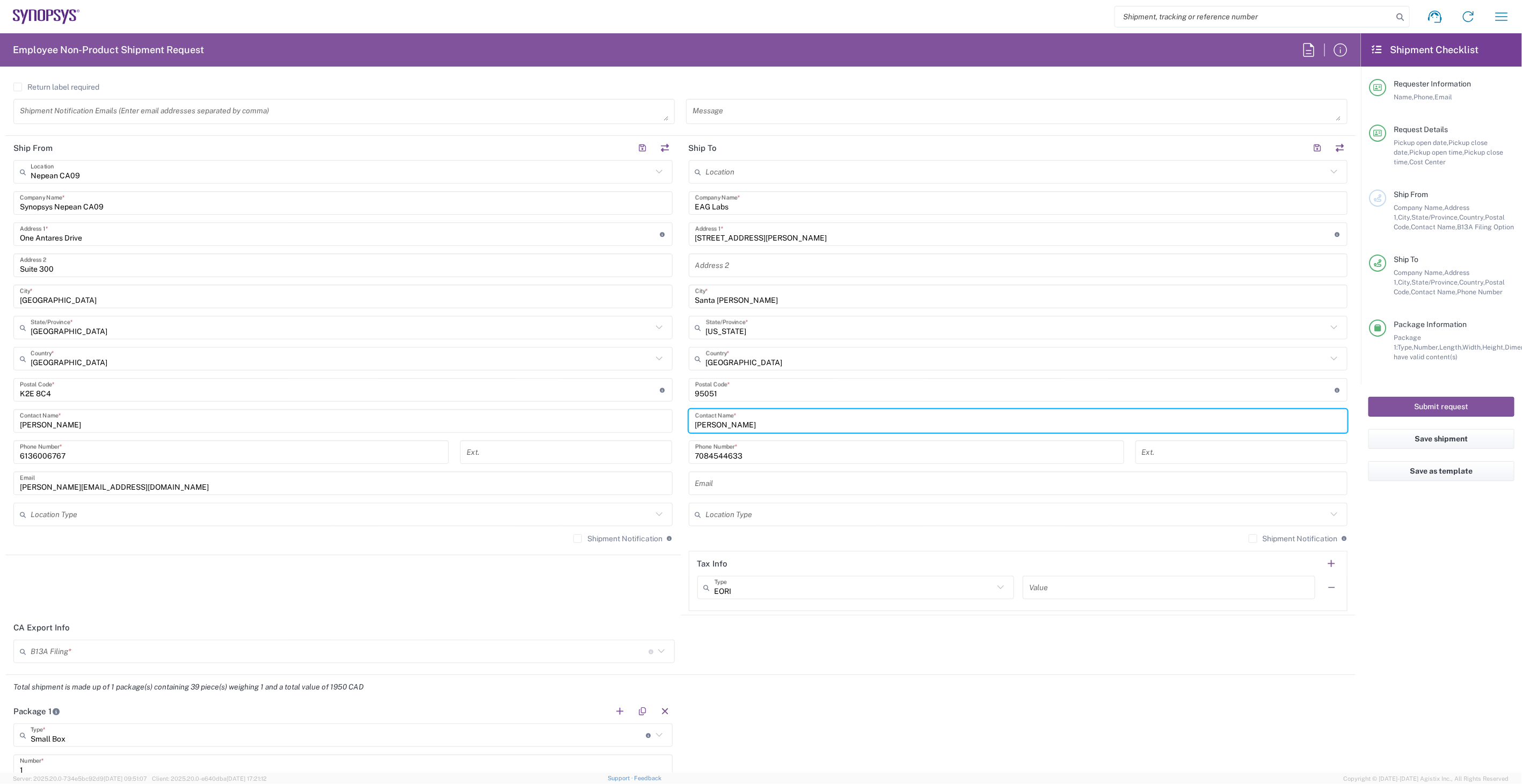
drag, startPoint x: 755, startPoint y: 425, endPoint x: 578, endPoint y: 437, distance: 177.4
click at [579, 437] on div "Ship From [GEOGRAPHIC_DATA] [GEOGRAPHIC_DATA] Location [GEOGRAPHIC_DATA] Agrate…" at bounding box center [680, 375] width 1350 height 479
type input "[PERSON_NAME]"
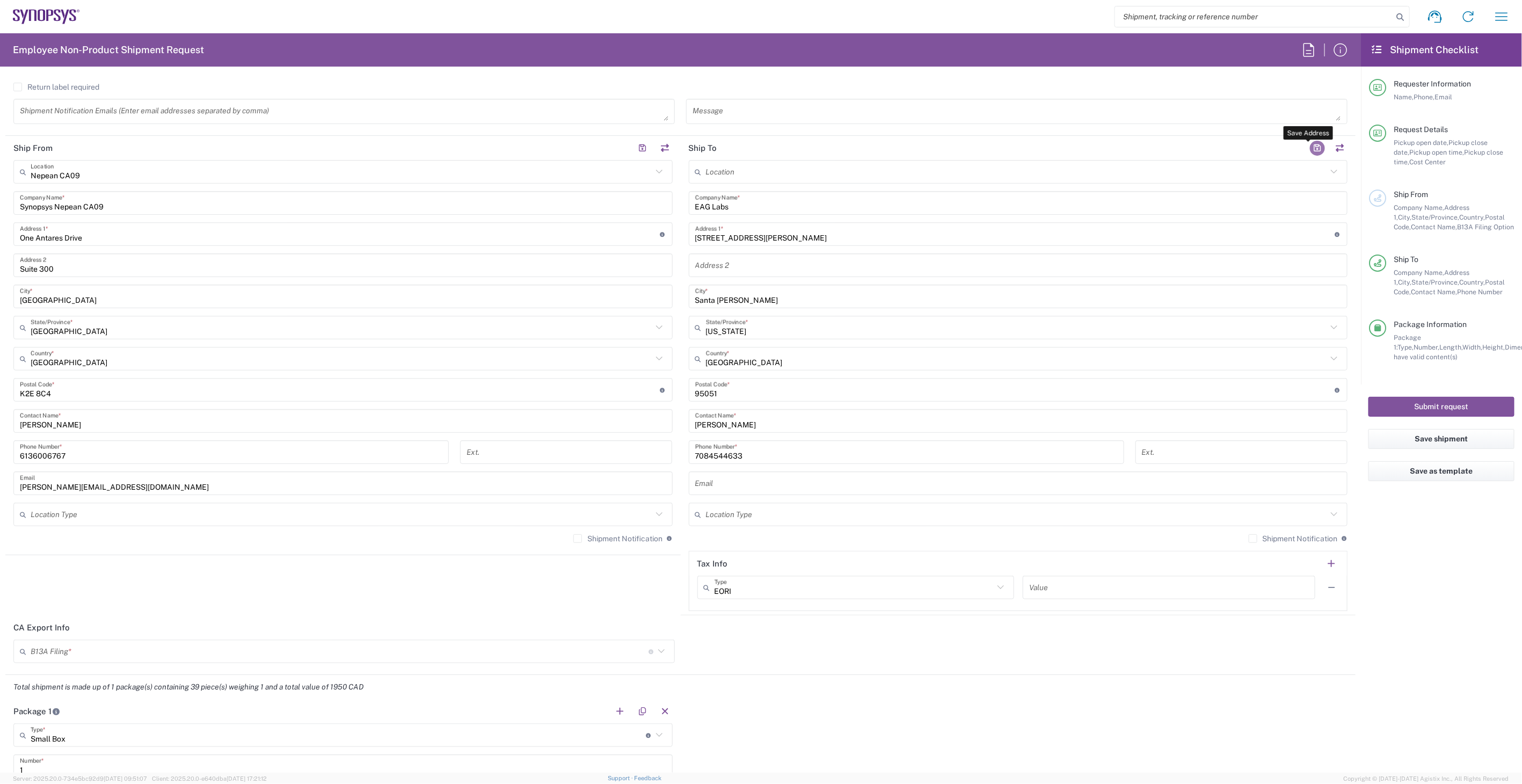
click at [1310, 145] on button "button" at bounding box center [1317, 148] width 15 height 15
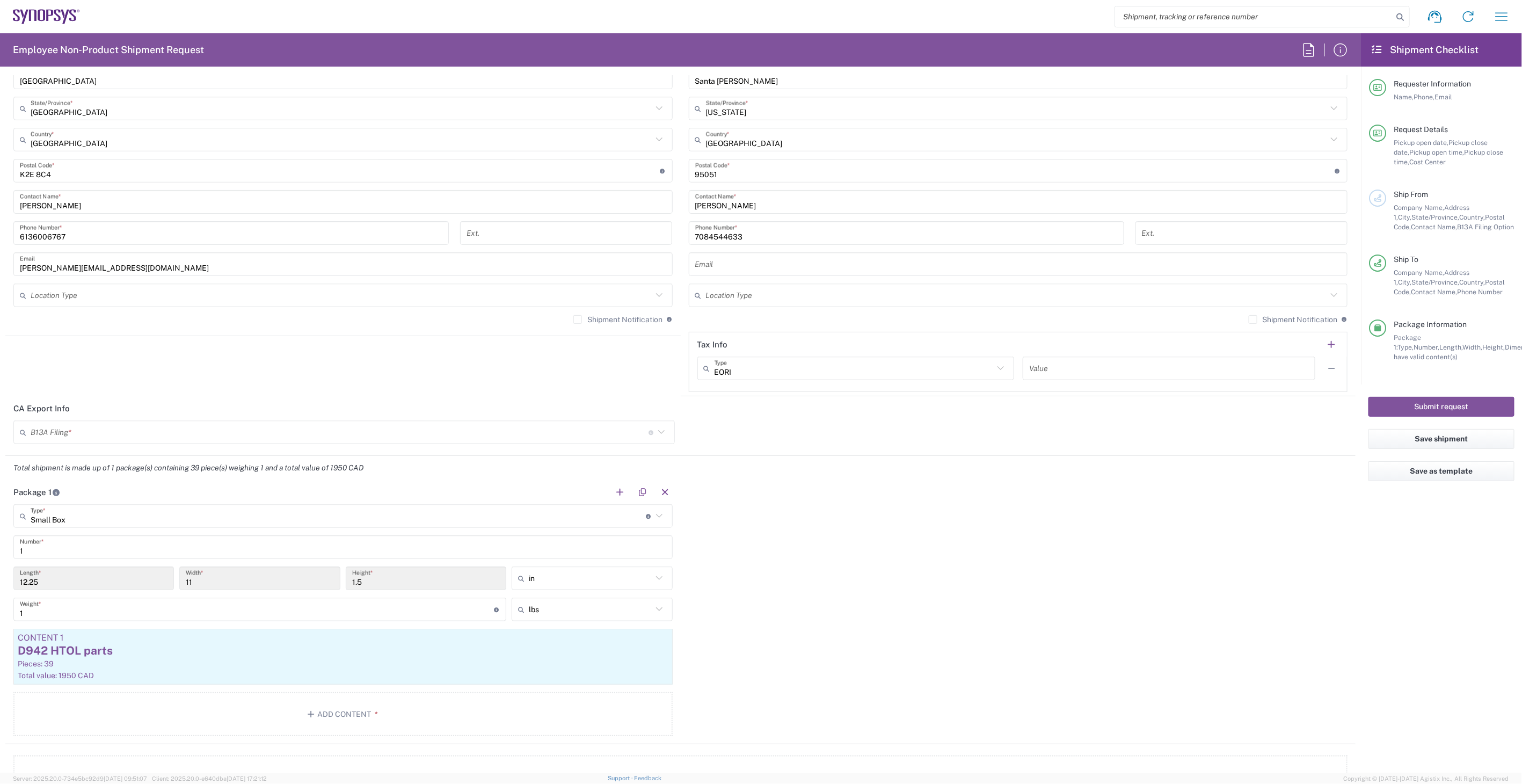
scroll to position [715, 0]
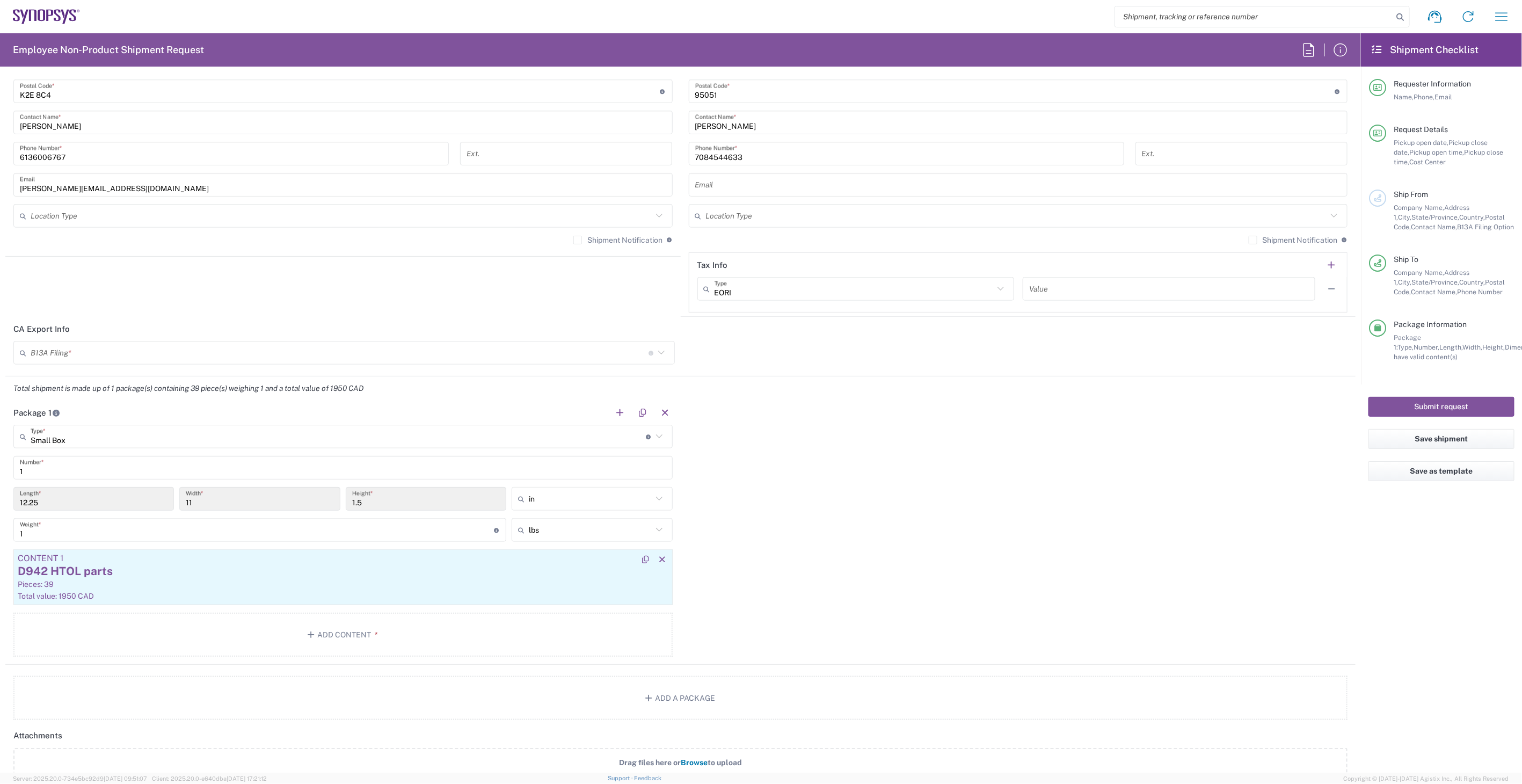
click at [347, 585] on div "Pieces: 39" at bounding box center [343, 584] width 651 height 9
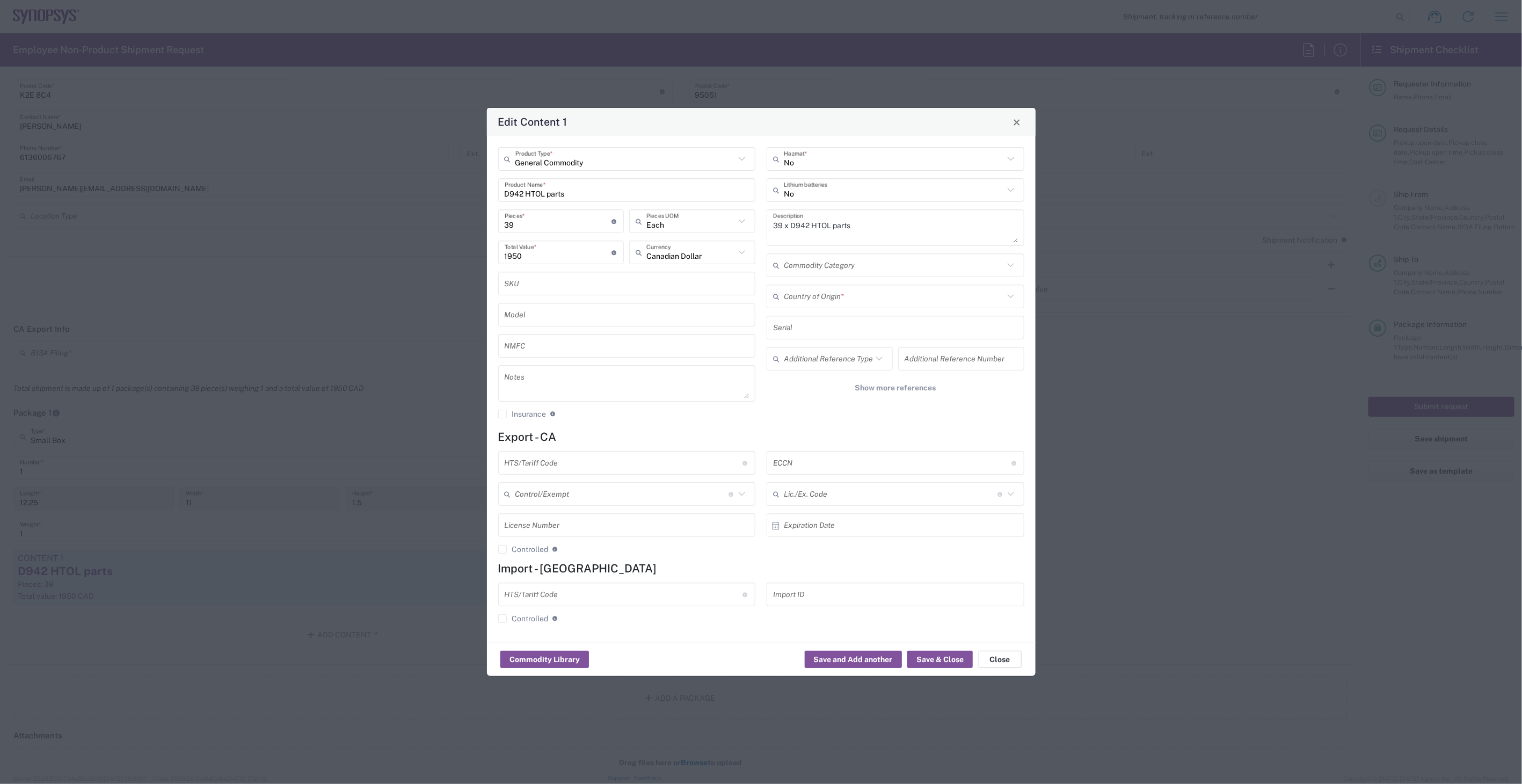
click at [1000, 659] on button "Close" at bounding box center [1000, 659] width 43 height 17
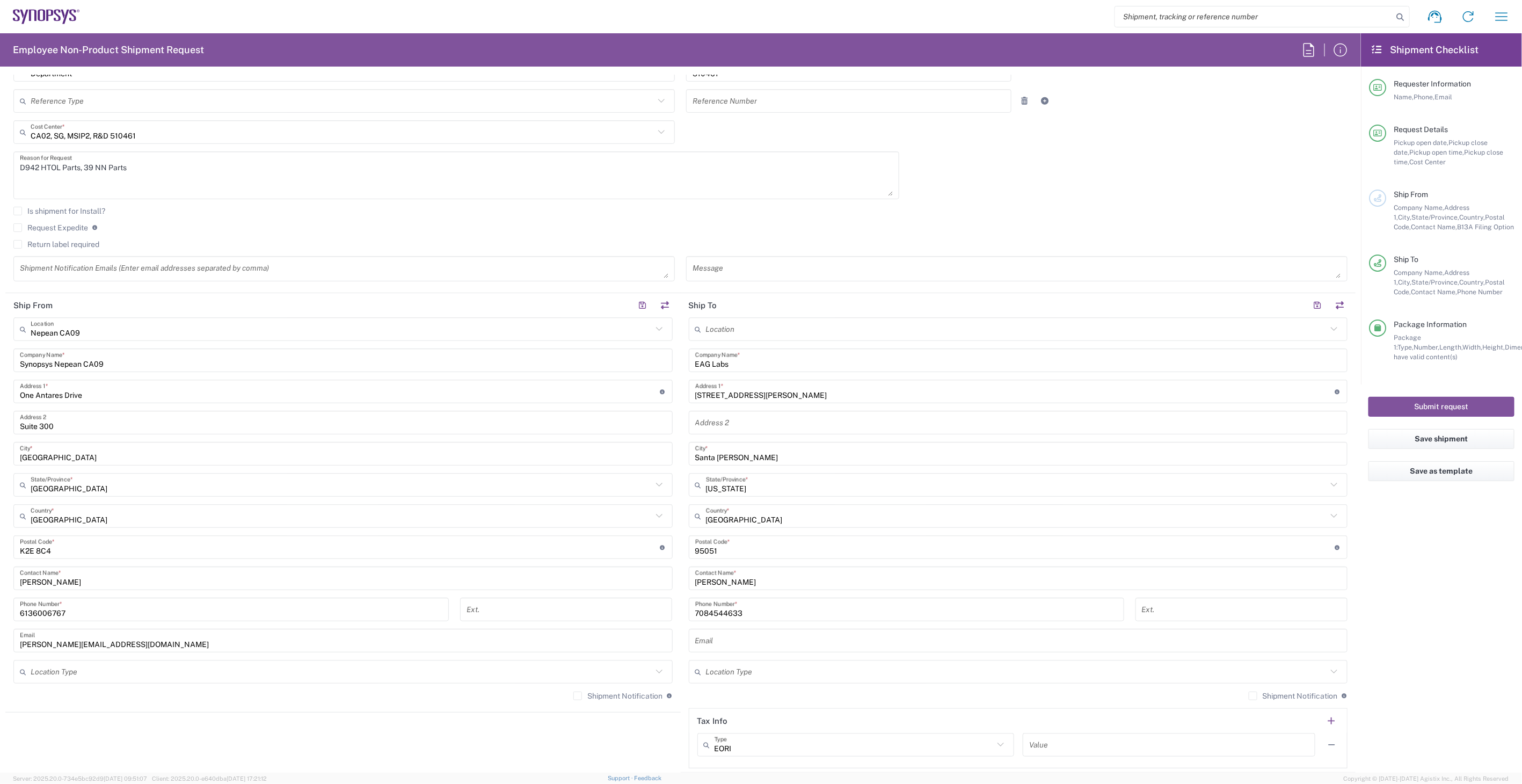
scroll to position [0, 0]
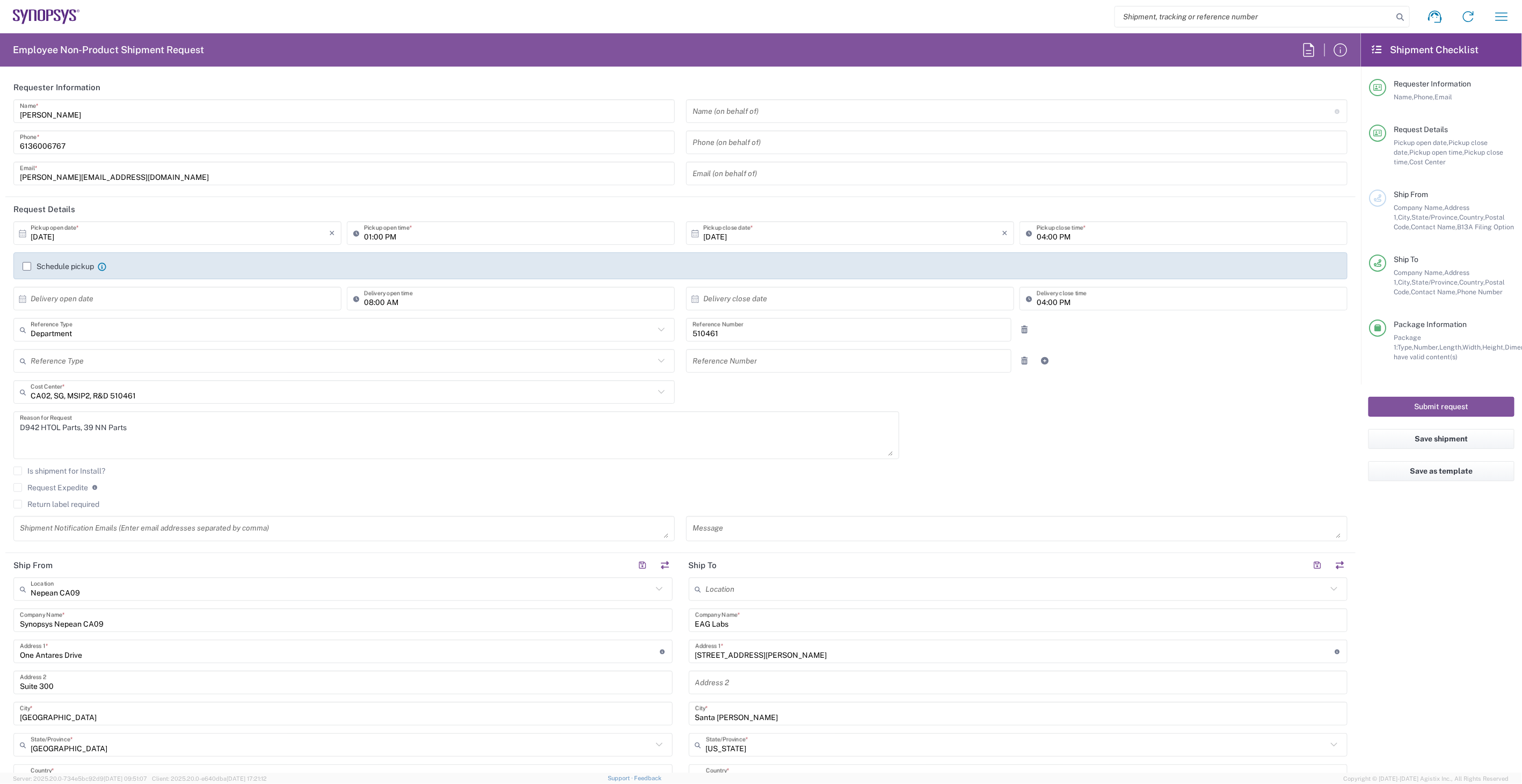
click at [22, 268] on label "Schedule pickup" at bounding box center [58, 266] width 71 height 9
click at [27, 266] on input "Schedule pickup" at bounding box center [27, 266] width 0 height 0
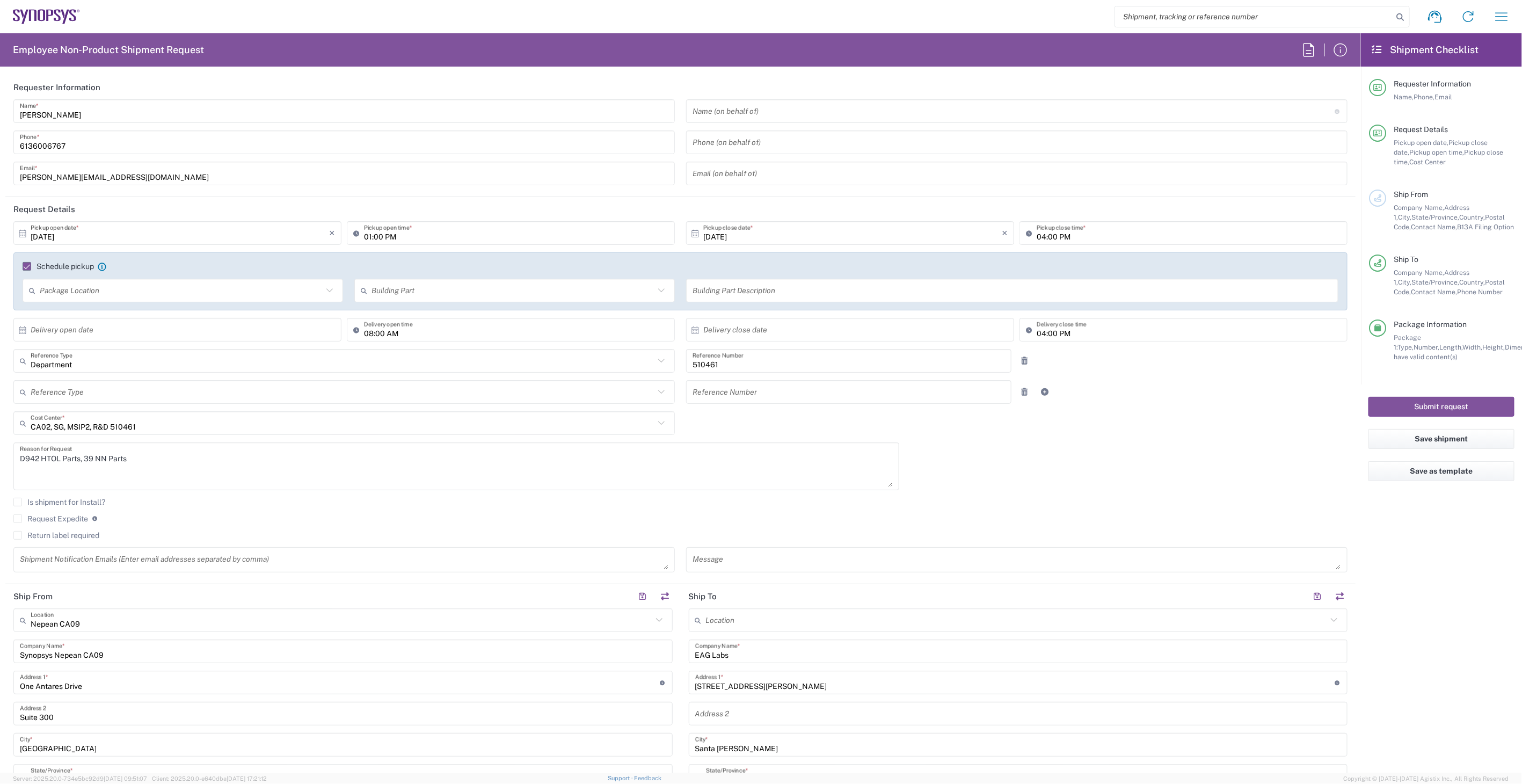
click at [19, 517] on label "Request Expedite" at bounding box center [51, 518] width 74 height 9
click at [18, 519] on input "Request Expedite" at bounding box center [18, 519] width 0 height 0
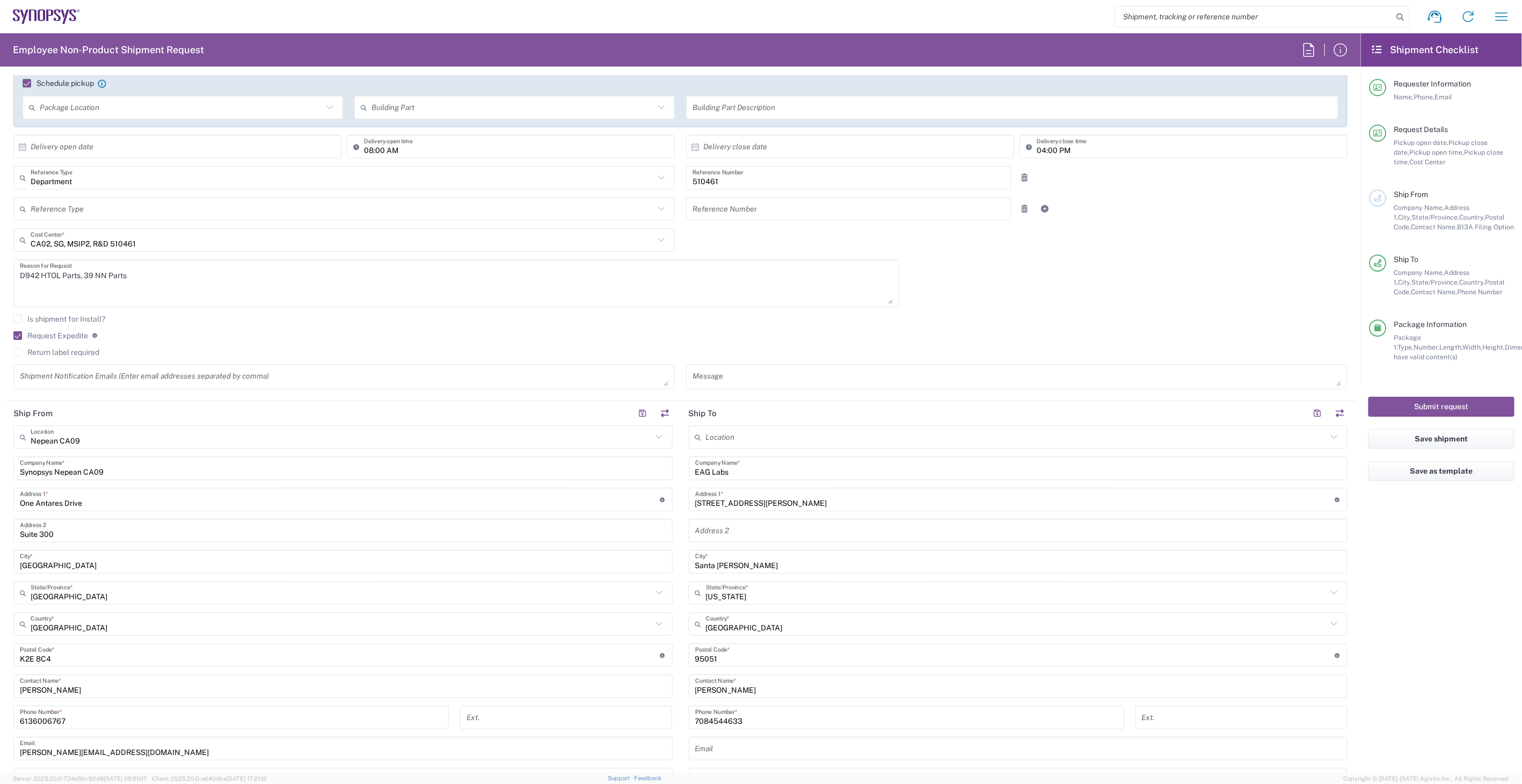
scroll to position [179, 0]
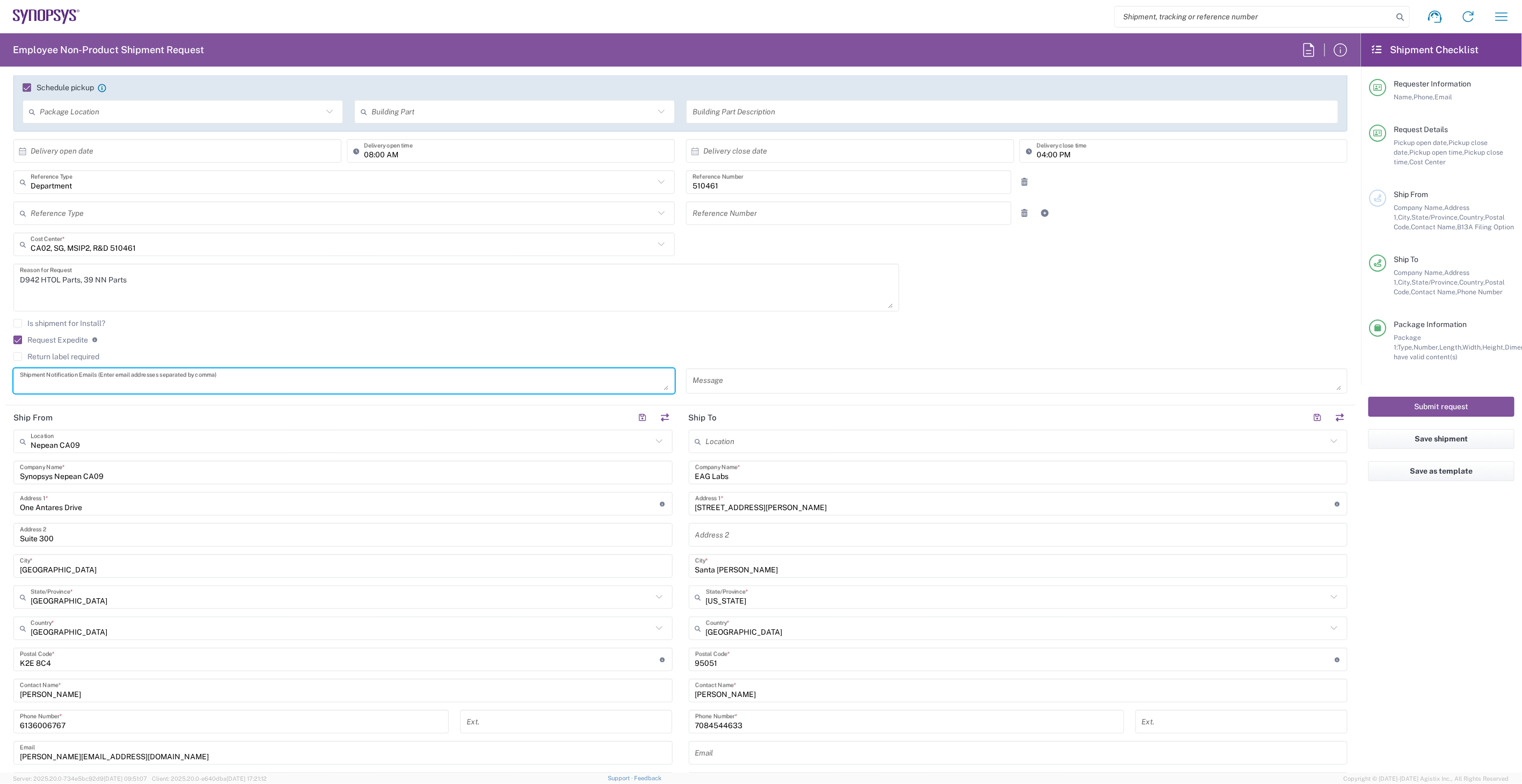
paste textarea "[EMAIL_ADDRESS][DOMAIN_NAME], [EMAIL_ADDRESS][DOMAIN_NAME]"
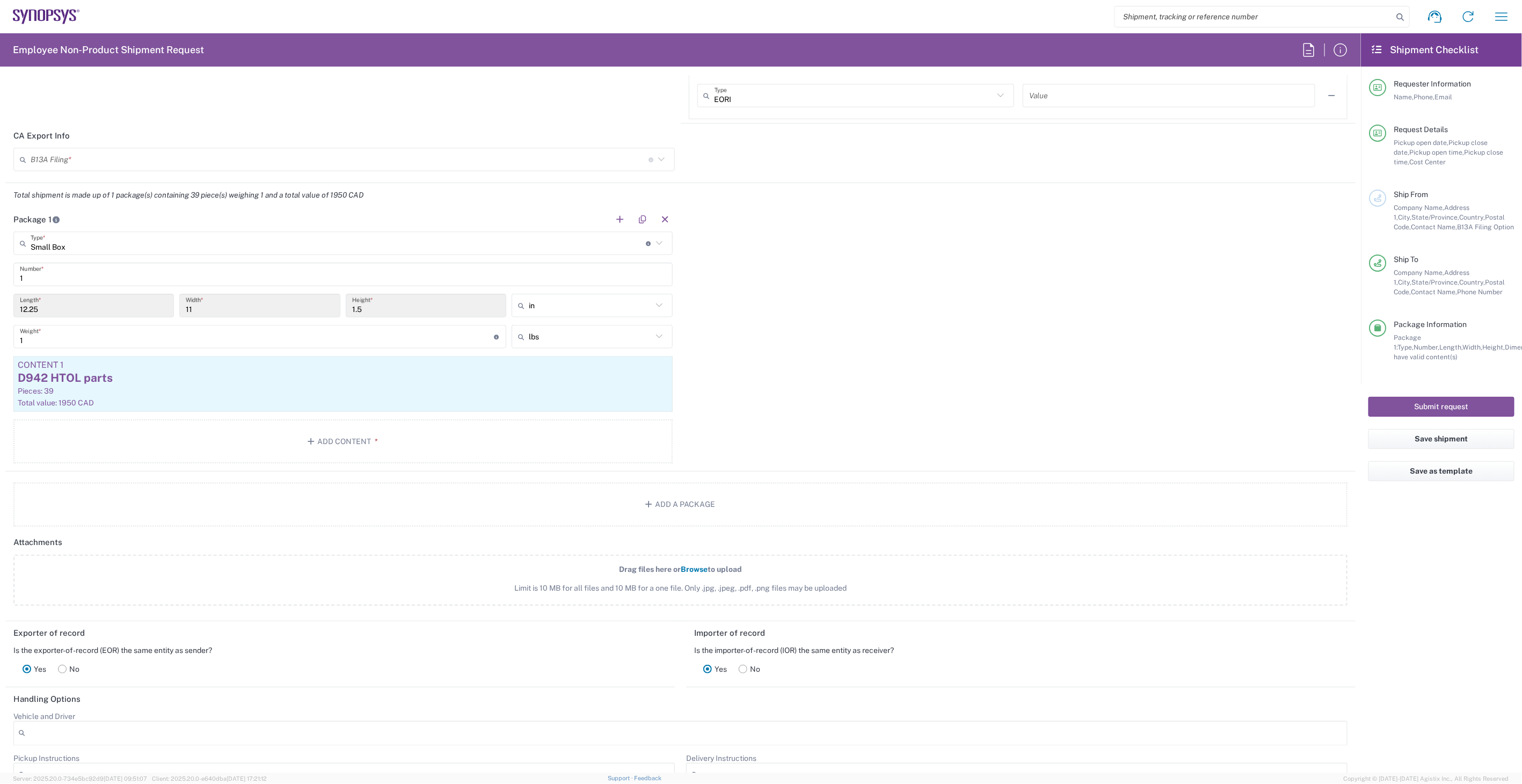
scroll to position [954, 0]
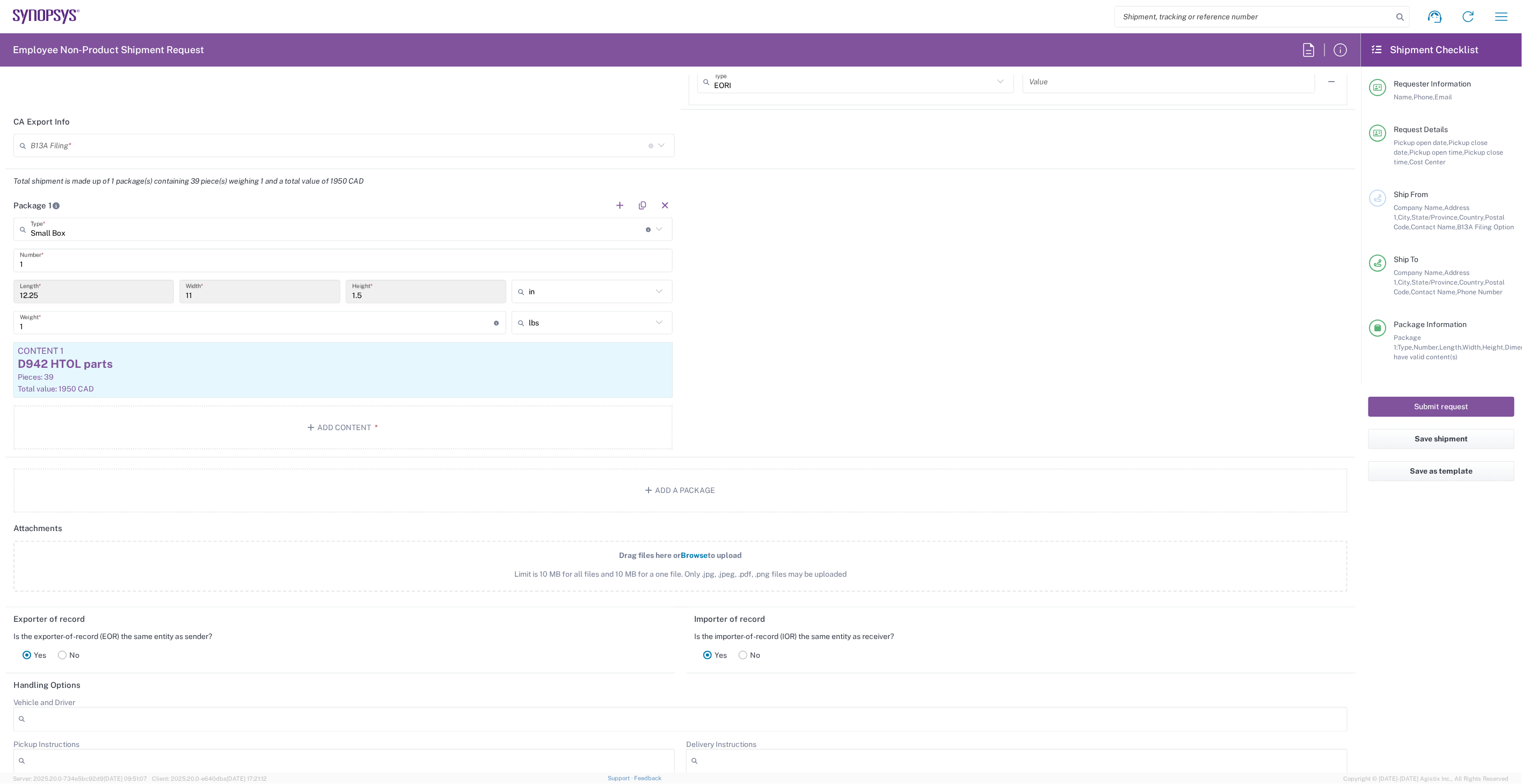
type textarea "[EMAIL_ADDRESS][DOMAIN_NAME], [EMAIL_ADDRESS][DOMAIN_NAME]"
drag, startPoint x: 48, startPoint y: 325, endPoint x: 38, endPoint y: 326, distance: 10.0
click at [38, 326] on input "1" at bounding box center [257, 323] width 474 height 19
type input "1.5"
click at [844, 372] on div "Package 1 Small Box Type * Material used to package goods Small Box 1 Number * …" at bounding box center [680, 325] width 1350 height 264
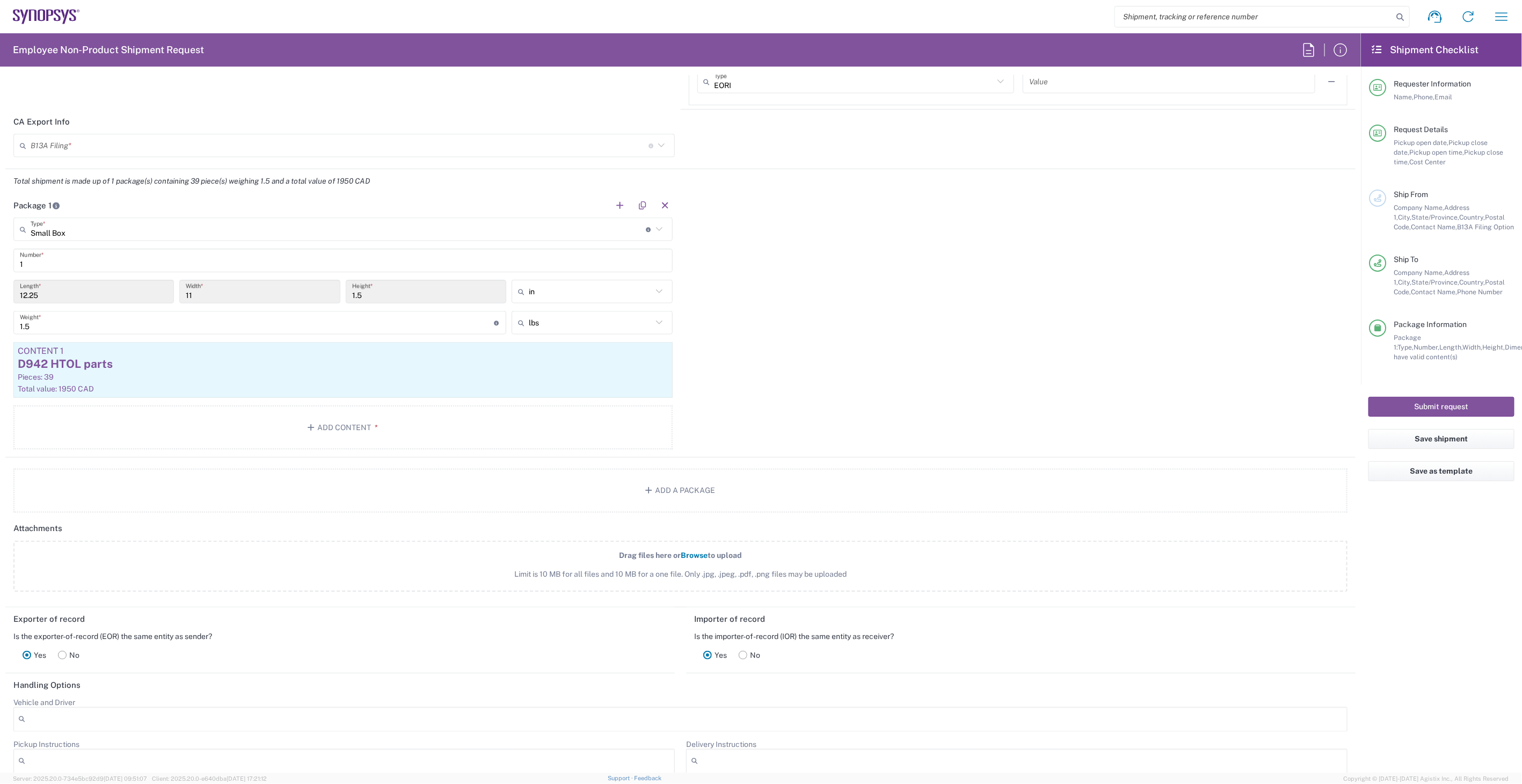
click at [658, 147] on icon at bounding box center [662, 145] width 14 height 14
click at [512, 188] on span "Manually Attached" at bounding box center [342, 186] width 655 height 17
type input "Manually Attached"
click at [353, 372] on div "Pieces: 39" at bounding box center [343, 377] width 651 height 9
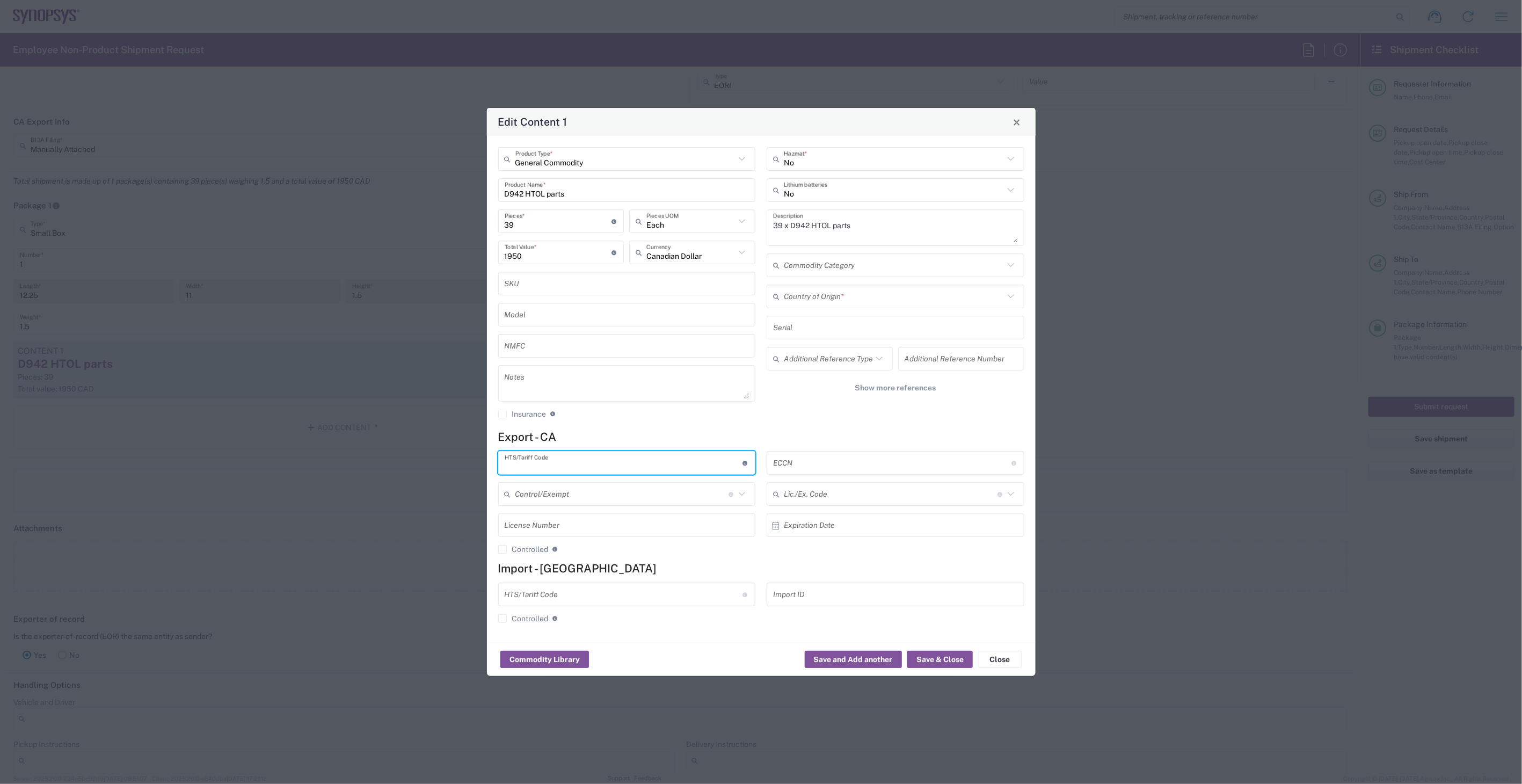
paste input "8542.31.0050"
type input "8542.31.0050"
click at [857, 463] on input "text" at bounding box center [892, 463] width 238 height 19
type input "EAR99"
click at [941, 655] on button "Save & Close" at bounding box center [940, 659] width 66 height 17
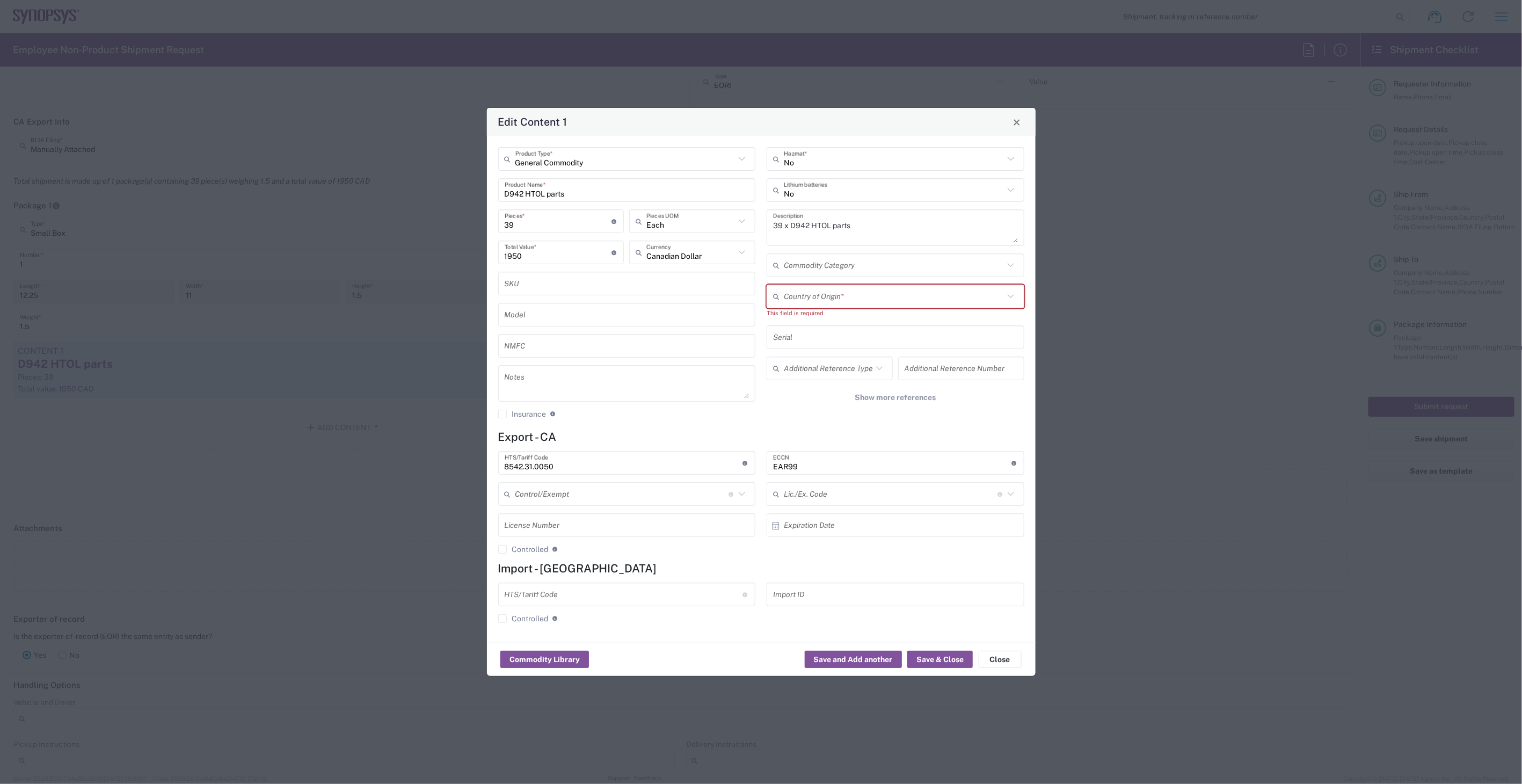
click at [900, 299] on input "text" at bounding box center [894, 297] width 220 height 19
click at [883, 311] on span "[GEOGRAPHIC_DATA]" at bounding box center [895, 320] width 255 height 17
type input "[GEOGRAPHIC_DATA]"
click at [931, 655] on button "Save & Close" at bounding box center [940, 659] width 66 height 17
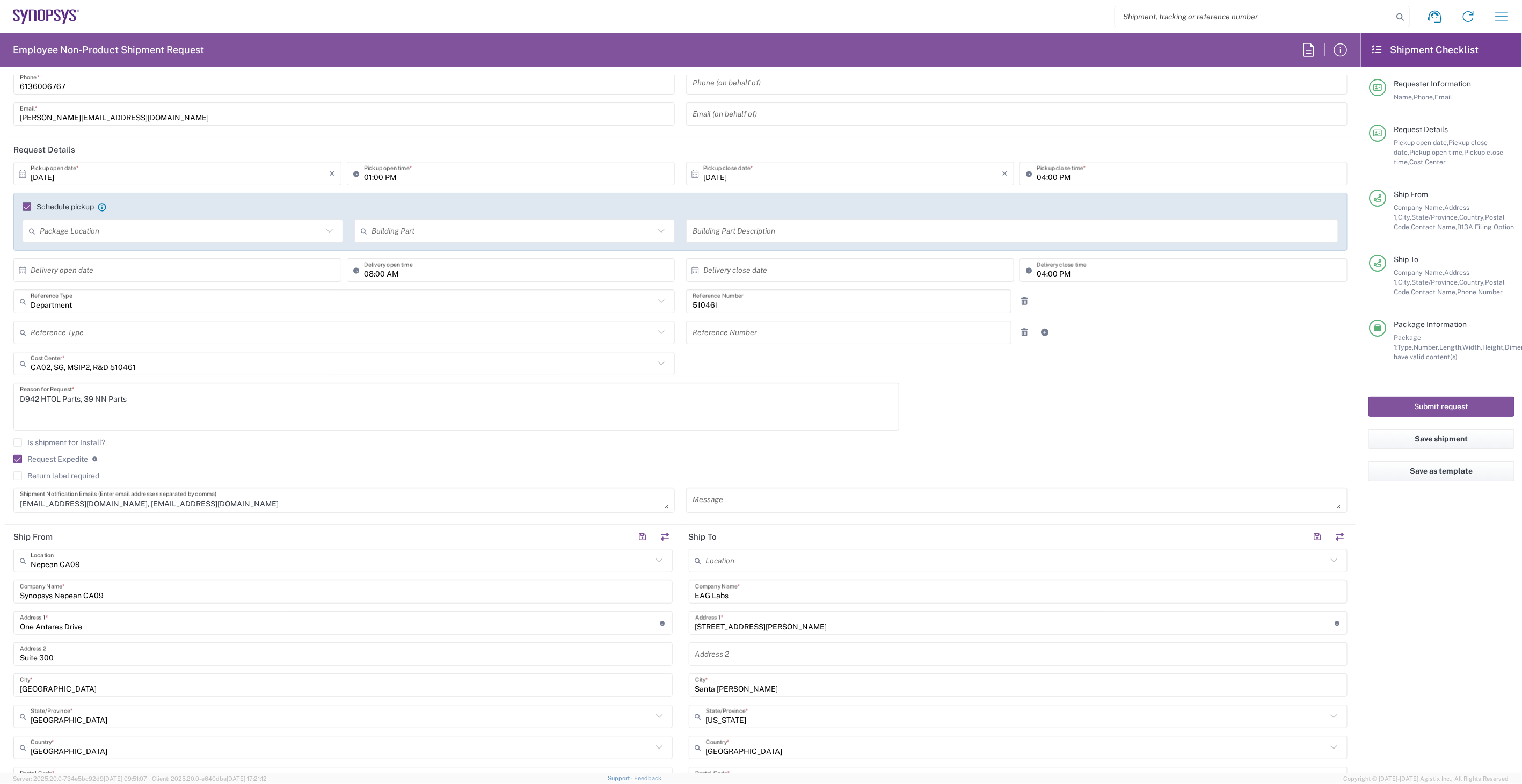
scroll to position [0, 0]
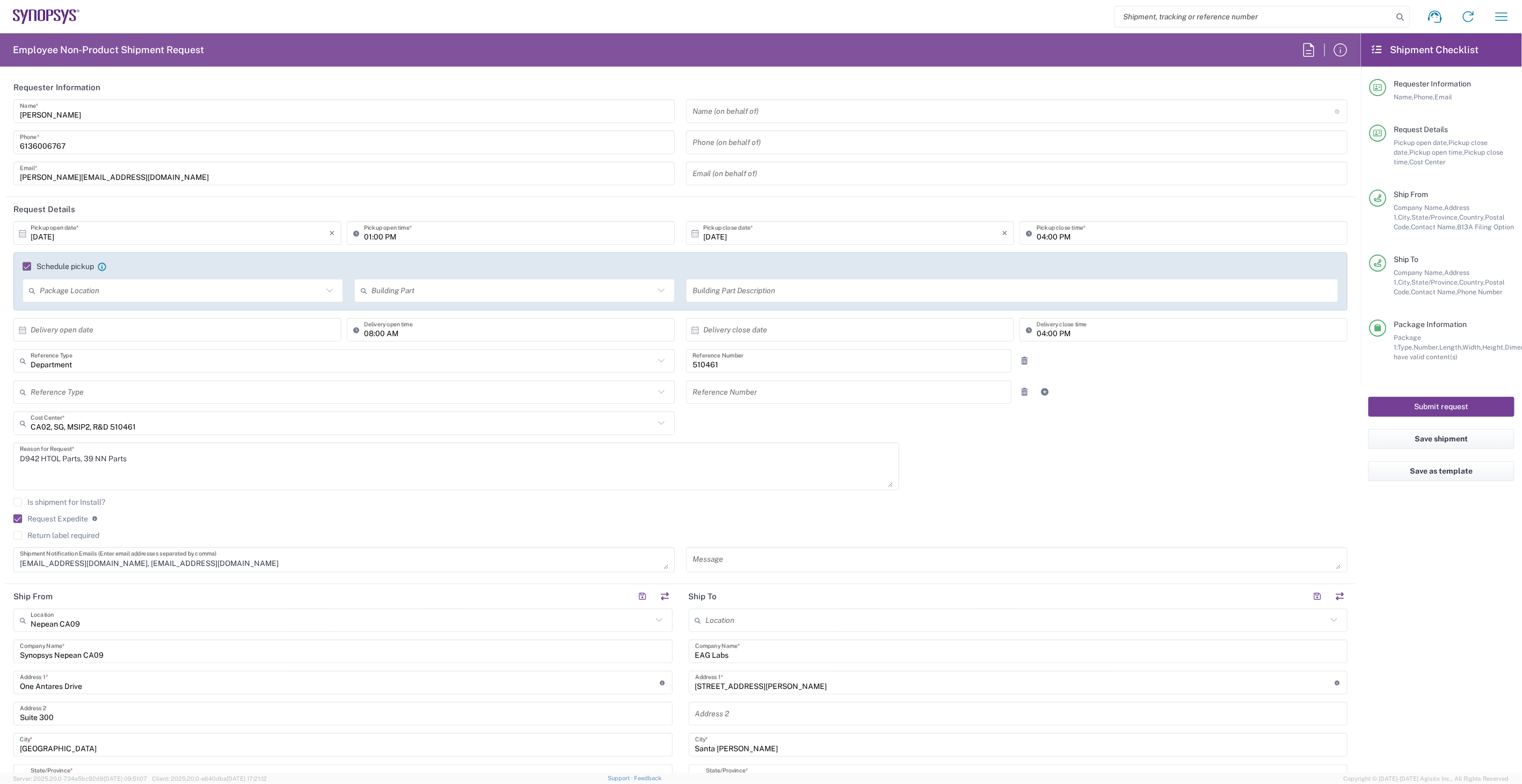
click at [1465, 414] on button "Submit request" at bounding box center [1441, 406] width 146 height 20
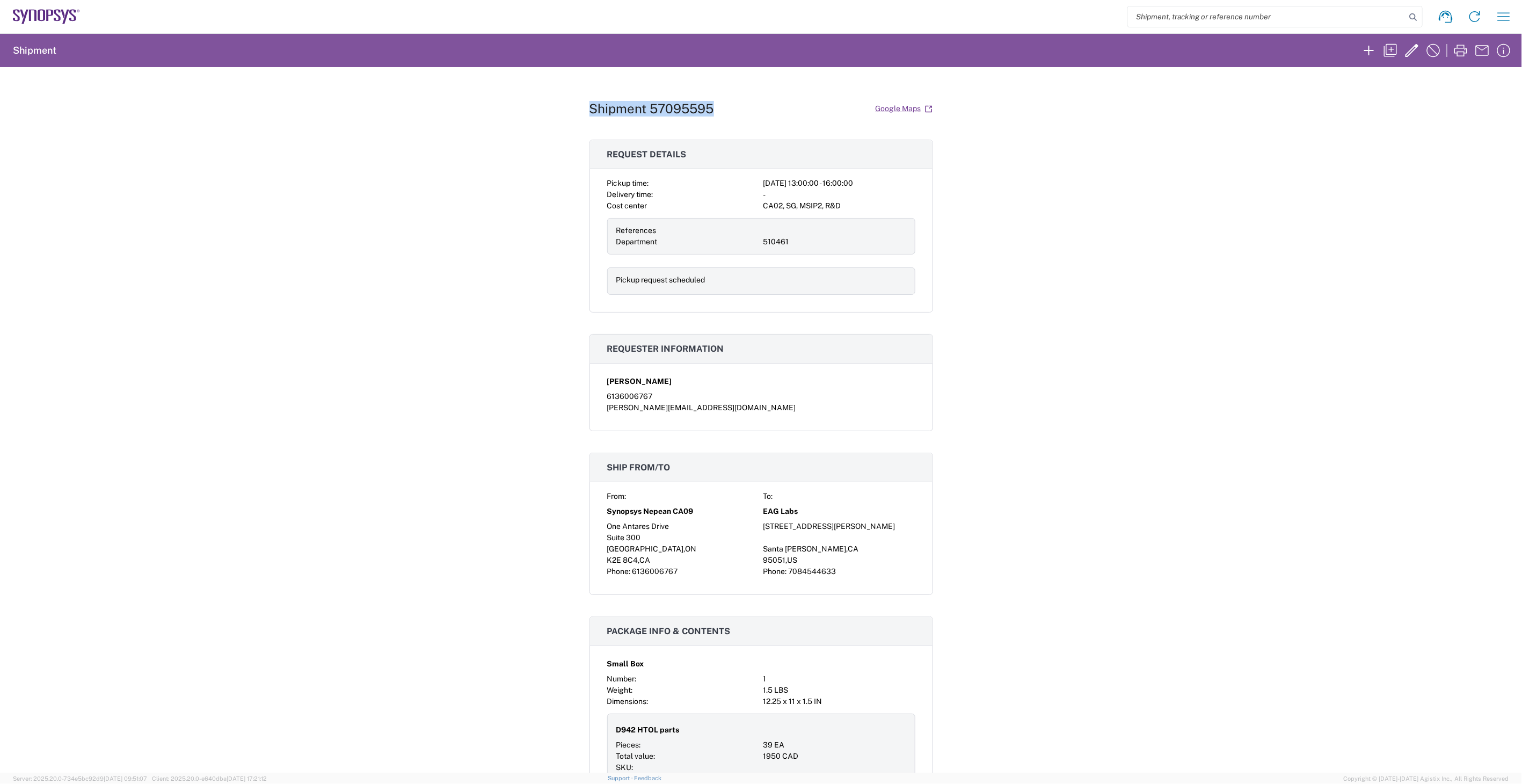
drag, startPoint x: 714, startPoint y: 109, endPoint x: 584, endPoint y: 108, distance: 130.0
click at [584, 108] on div "Shipment 57095595 Google Maps Request details Pickup time: [DATE] 13:00:00 - 16…" at bounding box center [761, 420] width 1522 height 705
drag, startPoint x: 584, startPoint y: 108, endPoint x: 593, endPoint y: 109, distance: 9.1
copy h1 "Shipment 57095595"
click at [1391, 46] on icon "button" at bounding box center [1390, 50] width 17 height 17
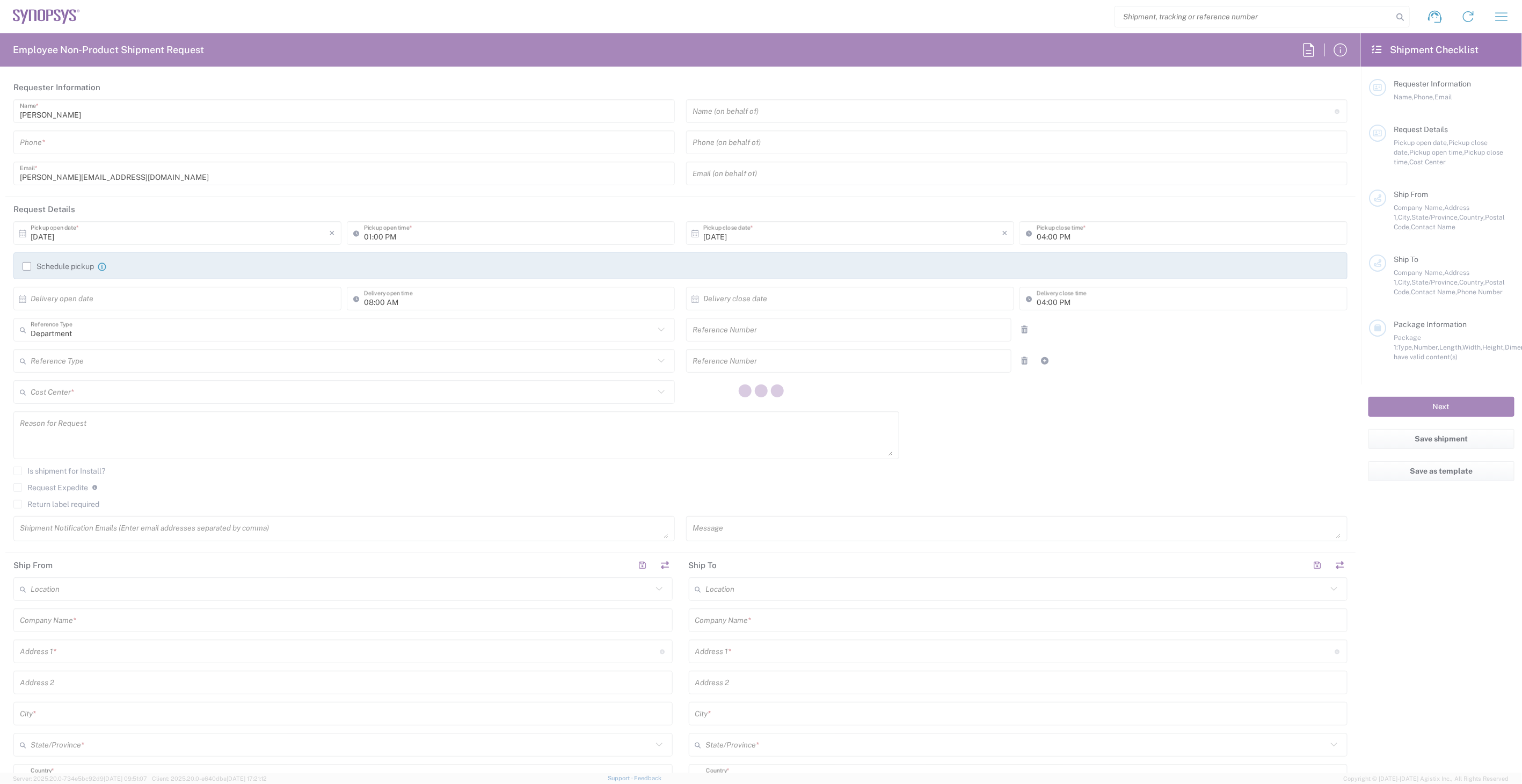
type input "6136006767"
type input "510461"
type textarea "D942 HTOL Parts, 39 NN Parts"
type textarea "[PERSON_NAME][EMAIL_ADDRESS][DOMAIN_NAME], [EMAIL_ADDRESS][DOMAIN_NAME], [EMAIL…"
type input "Nepean CA09"
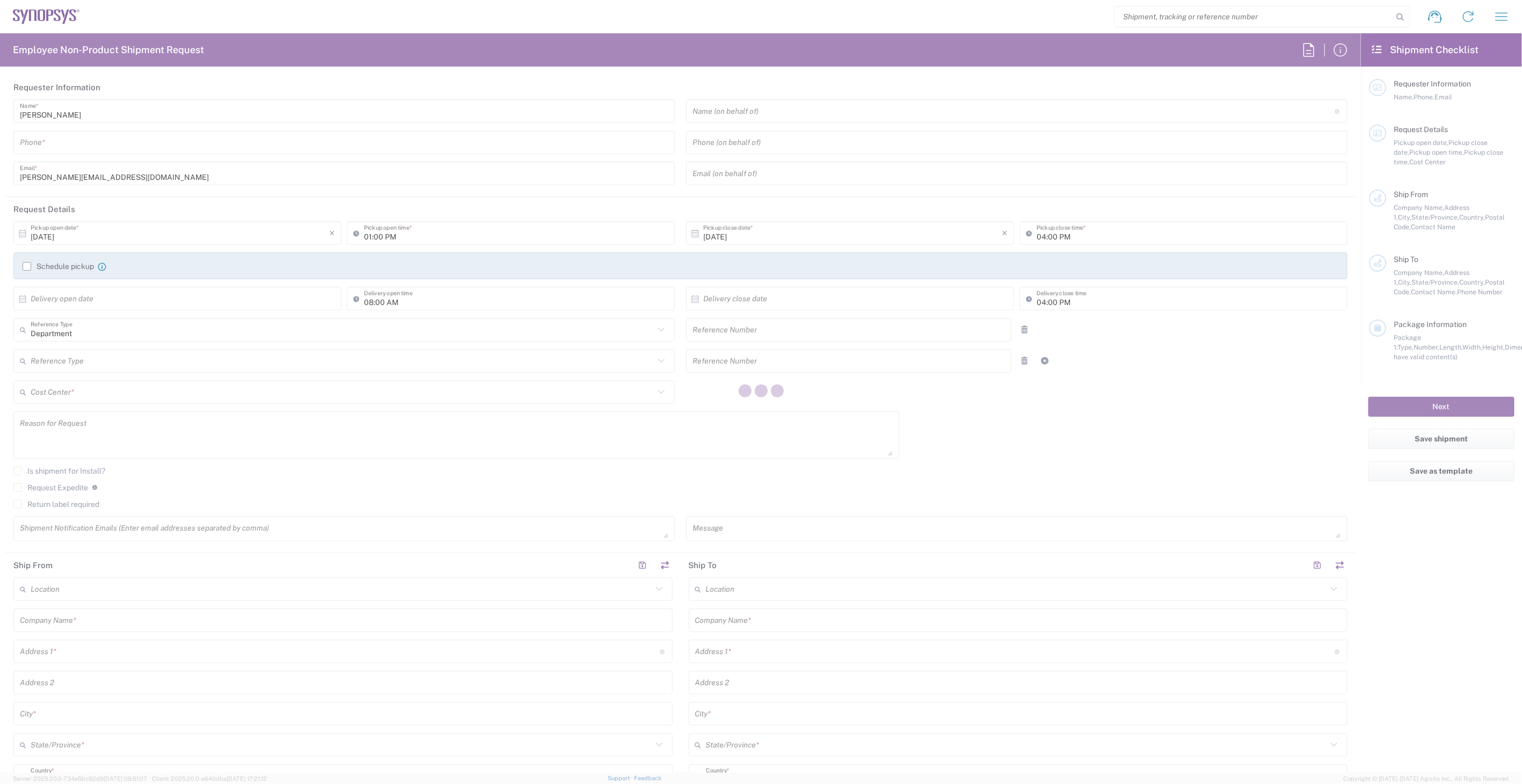
type input "Synopsys Nepean CA09"
type input "One Antares Drive"
type input "Suite 300"
type input "[GEOGRAPHIC_DATA]"
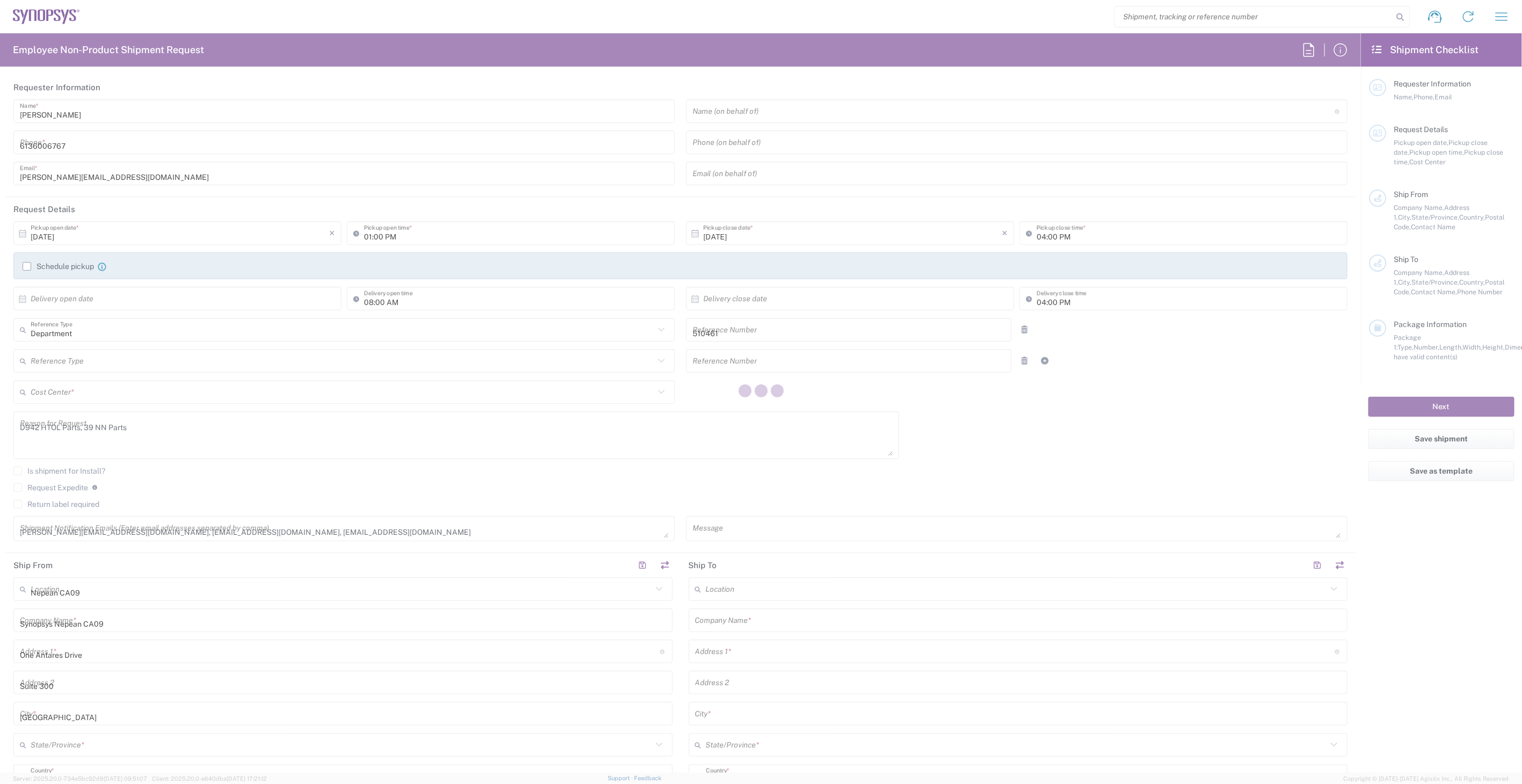
type input "K2E 8C4"
type input "[PERSON_NAME]"
type input "6136006767"
type input "[PERSON_NAME][EMAIL_ADDRESS][DOMAIN_NAME]"
type input "EAG Labs"
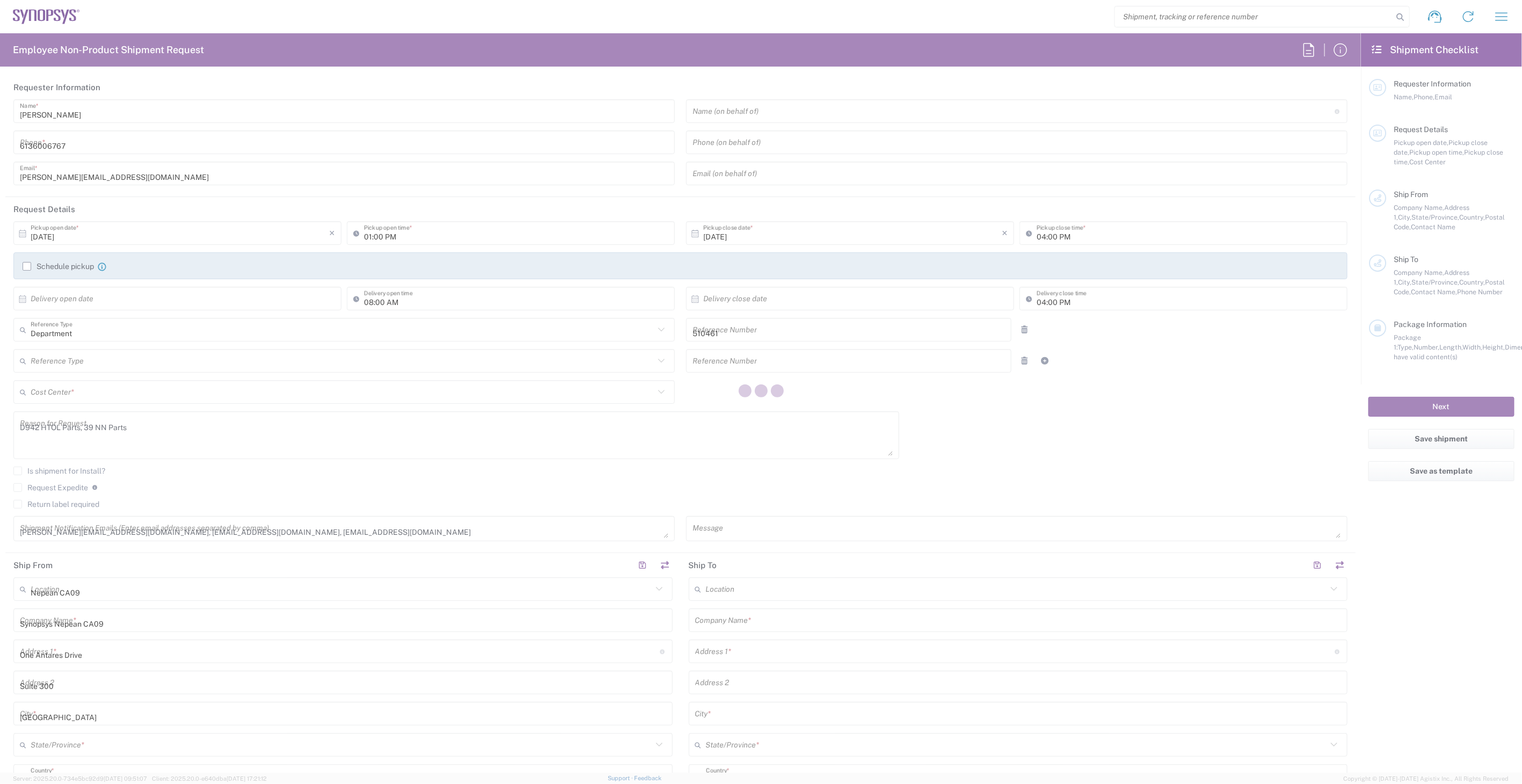
type input "[STREET_ADDRESS][PERSON_NAME]"
type input "Santa [PERSON_NAME]"
type input "[US_STATE]"
type input "95051"
type input "[PERSON_NAME]"
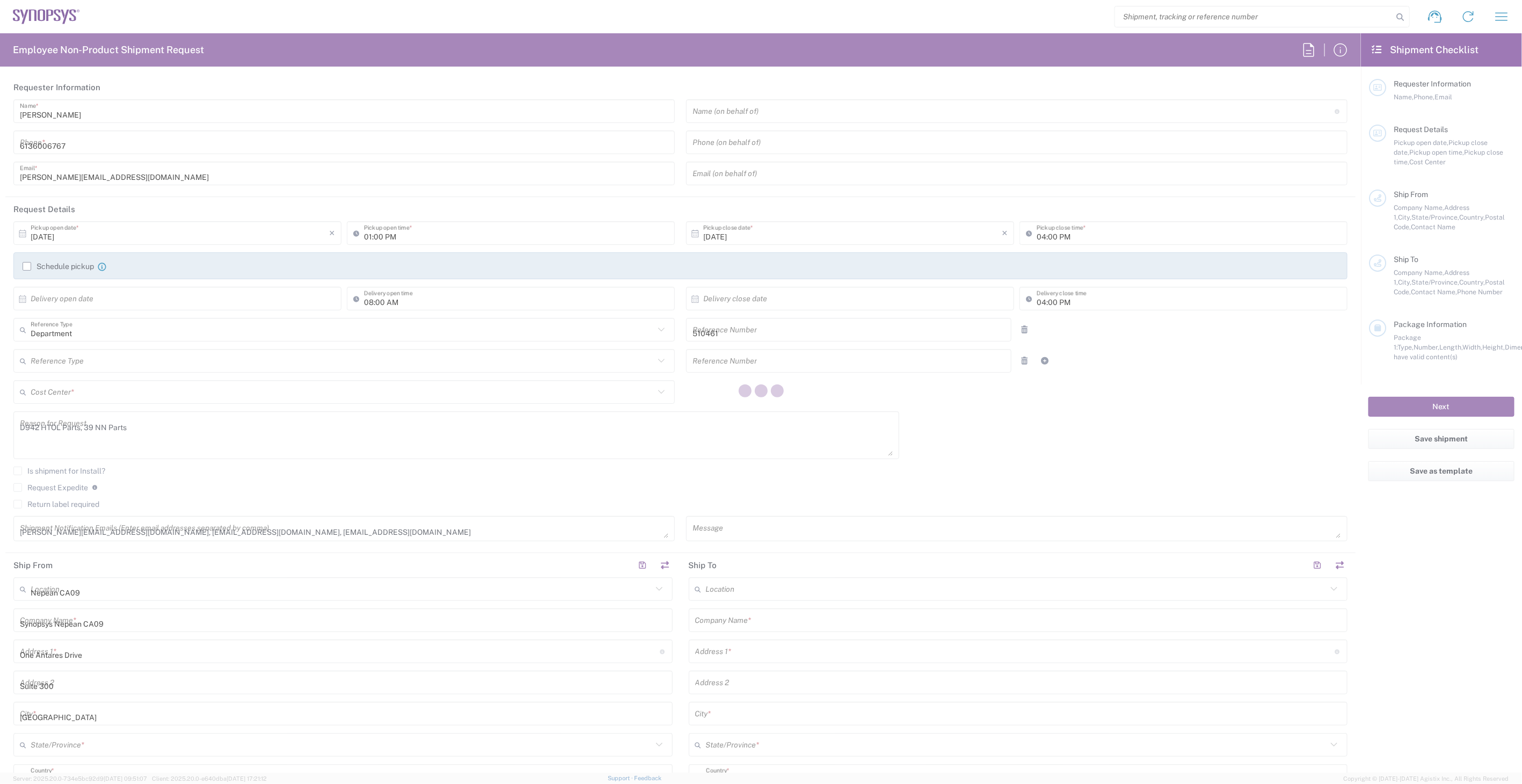
type input "7084544633"
type input "[GEOGRAPHIC_DATA]"
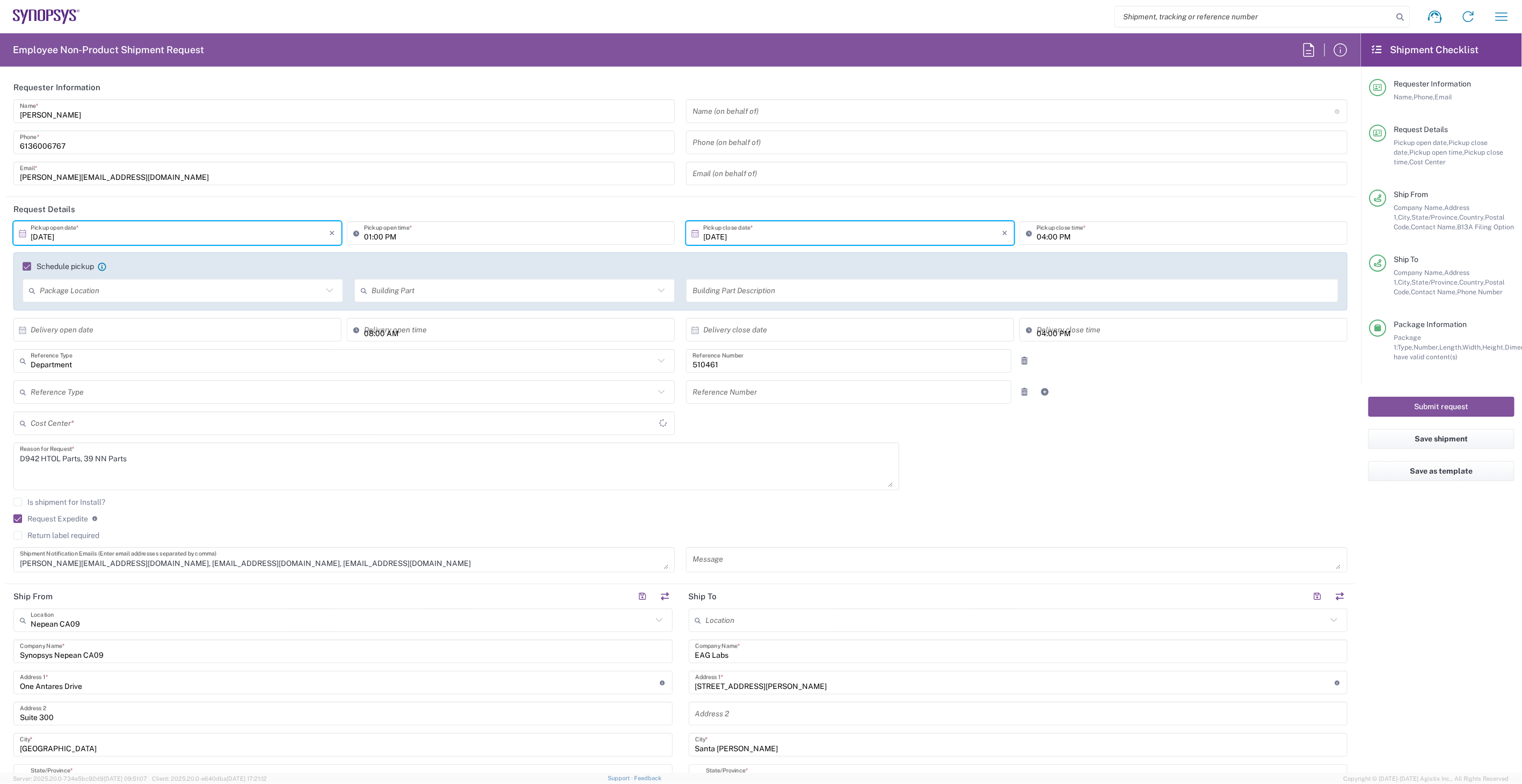
type input "CA02, SG, MSIP2, R&D 510461"
type input "Small Box"
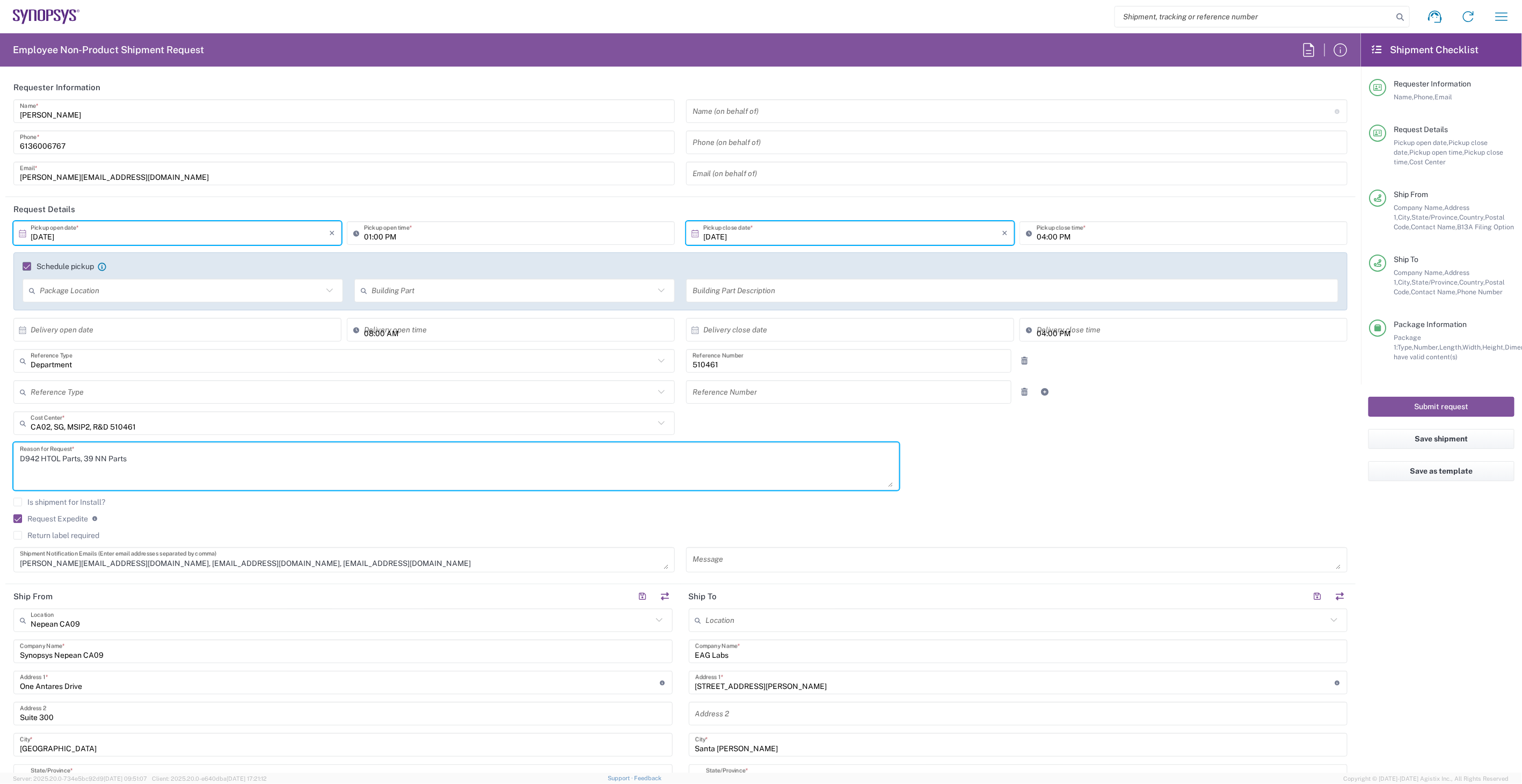
click at [35, 456] on textarea "D942 HTOL Parts, 39 NN Parts" at bounding box center [456, 466] width 873 height 41
click at [93, 458] on textarea "D874 HTOL Parts, 39 NN Parts" at bounding box center [456, 466] width 873 height 41
drag, startPoint x: 57, startPoint y: 457, endPoint x: 40, endPoint y: 457, distance: 17.0
click at [40, 457] on textarea "D874 HTOL Parts, 23 NN Parts" at bounding box center [456, 466] width 873 height 41
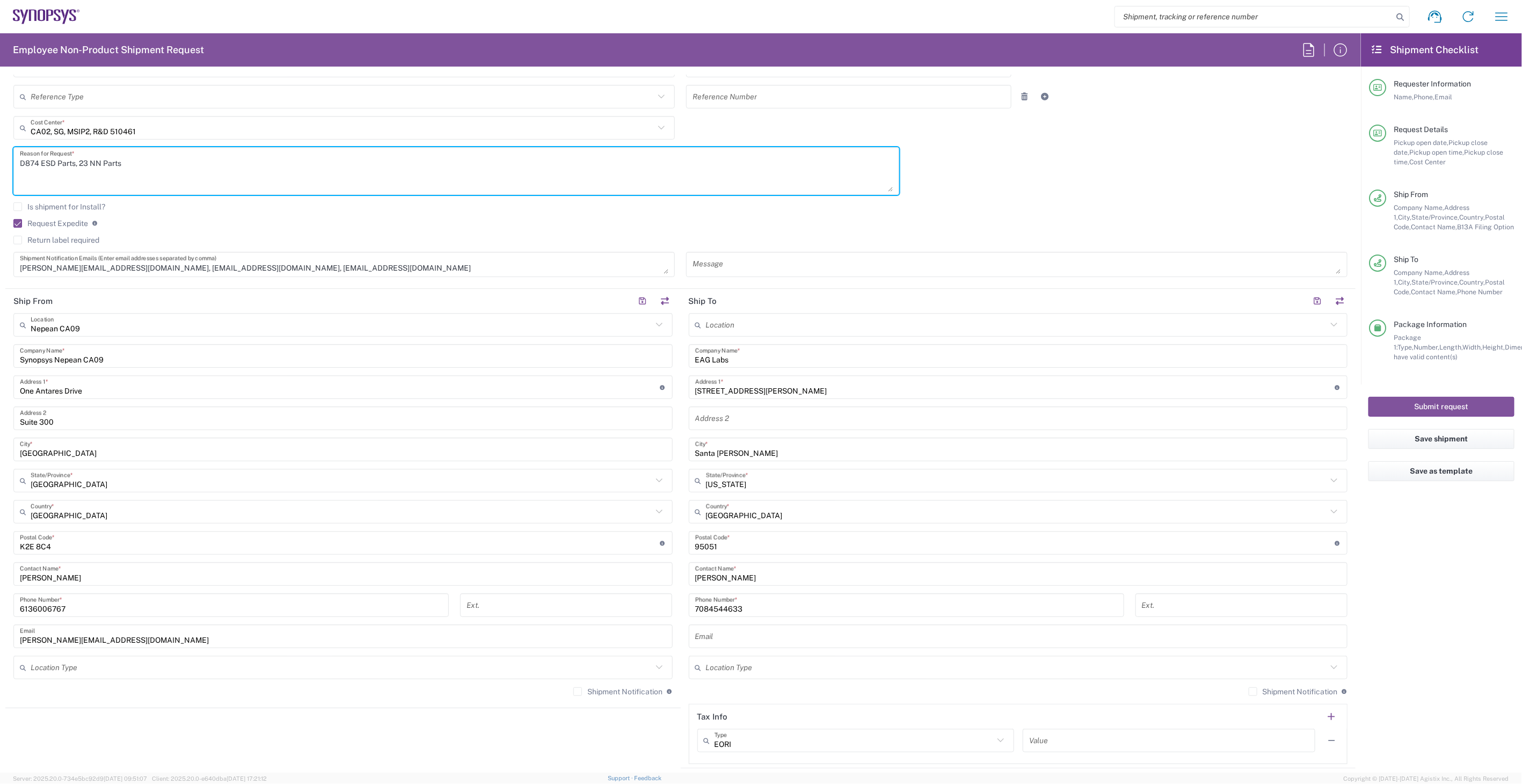
scroll to position [298, 0]
type textarea "D874 ESD Parts, 23 NN Parts"
click at [785, 354] on input "EAG Labs" at bounding box center [1019, 353] width 646 height 19
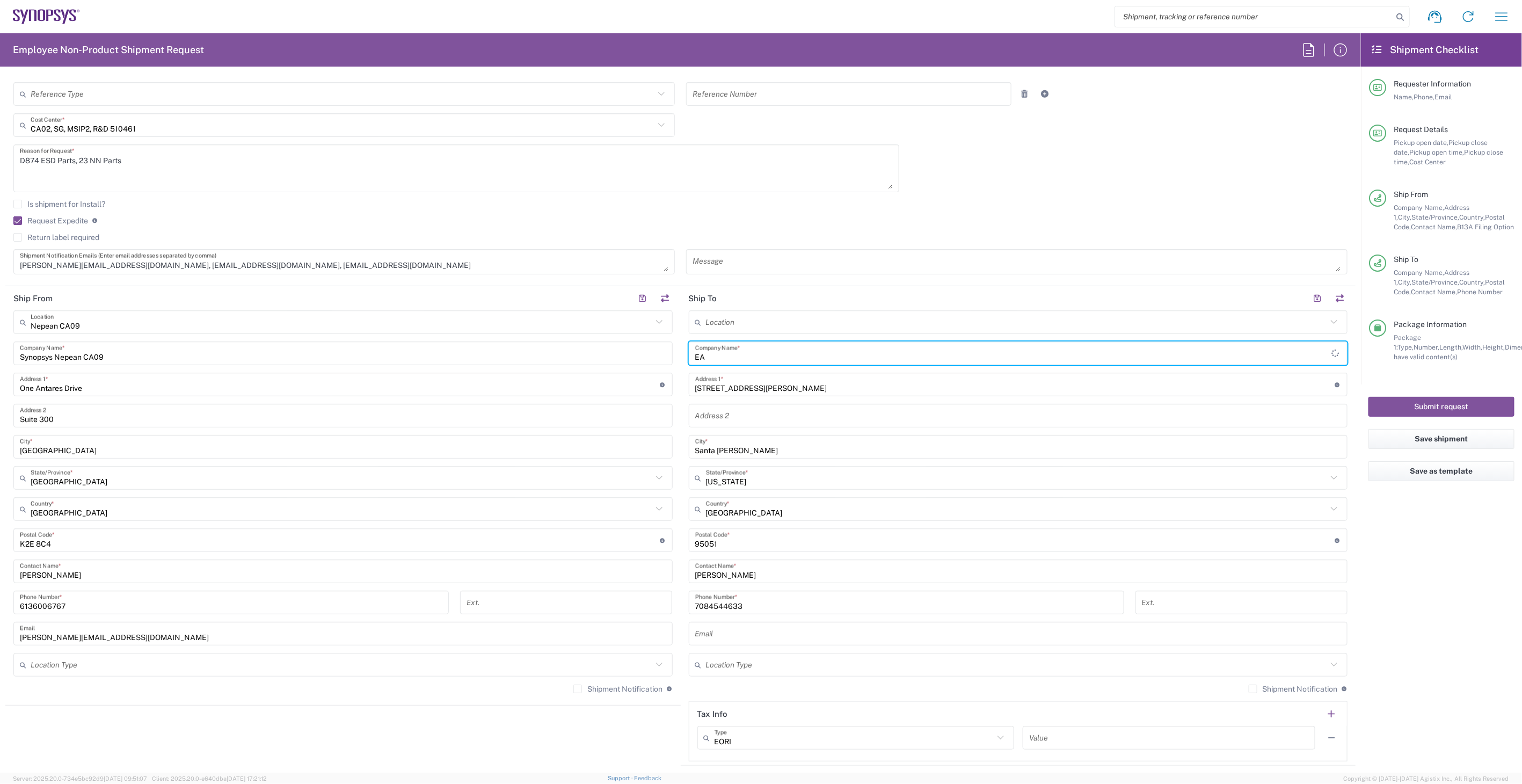
type input "E"
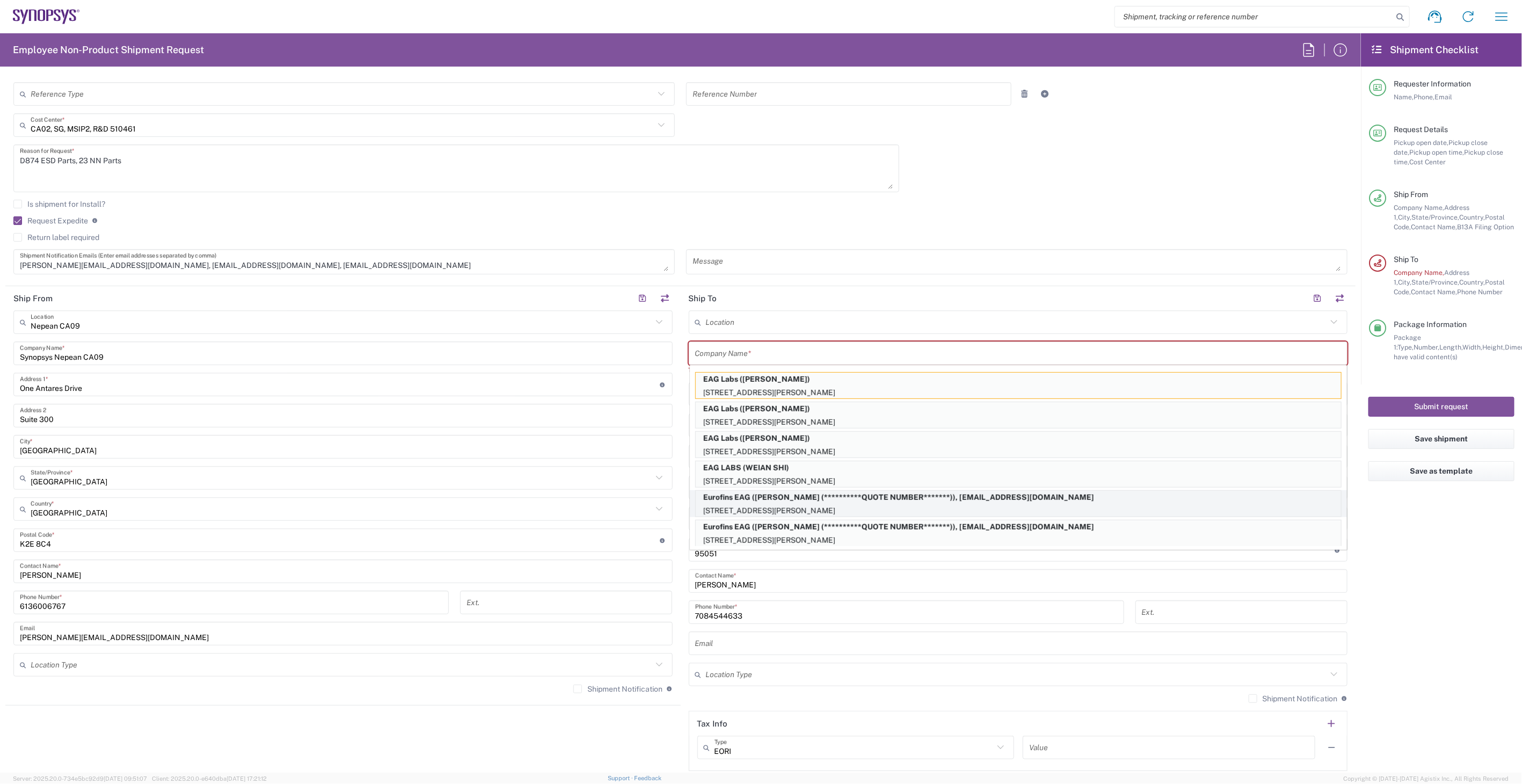
click at [776, 500] on p "**********" at bounding box center [1019, 497] width 645 height 14
type input "Eurofins EAG"
type input "15 [PERSON_NAME]"
type input "Irvine"
type input "92618"
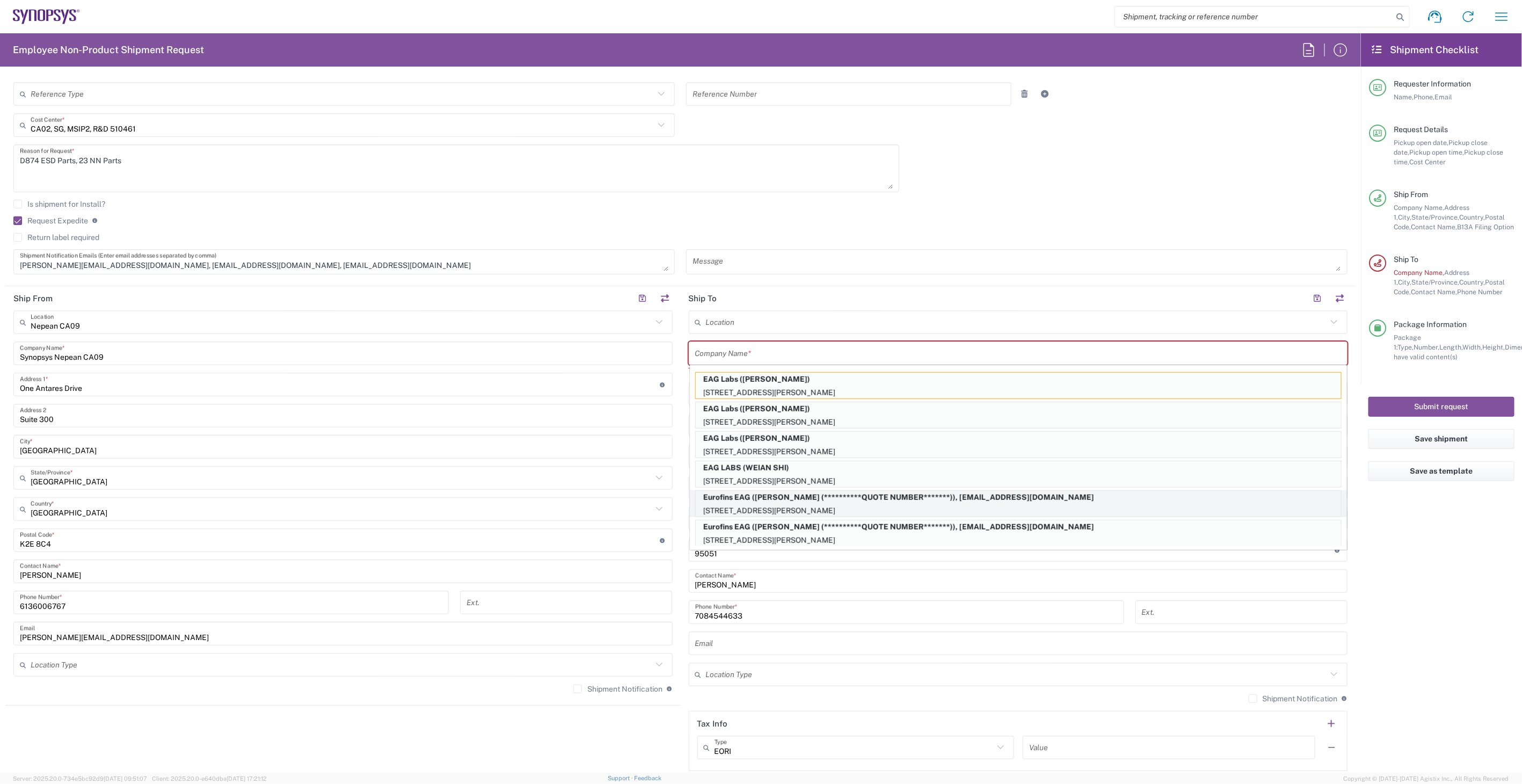
type input "**********"
type input "[PHONE_NUMBER]"
type input "[EMAIL_ADDRESS][DOMAIN_NAME]"
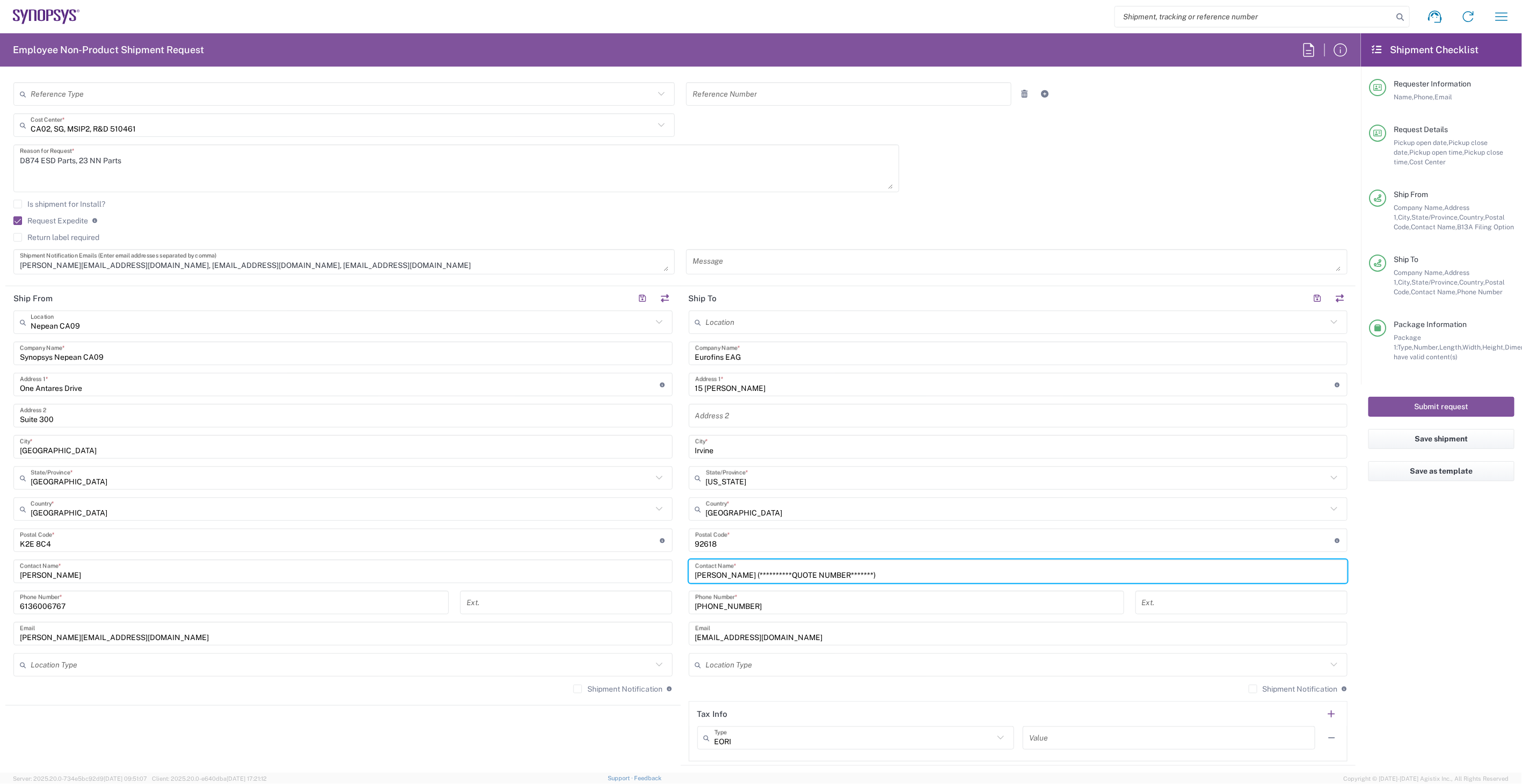
drag, startPoint x: 732, startPoint y: 573, endPoint x: 988, endPoint y: 575, distance: 256.0
click at [988, 575] on input "**********" at bounding box center [1019, 571] width 646 height 19
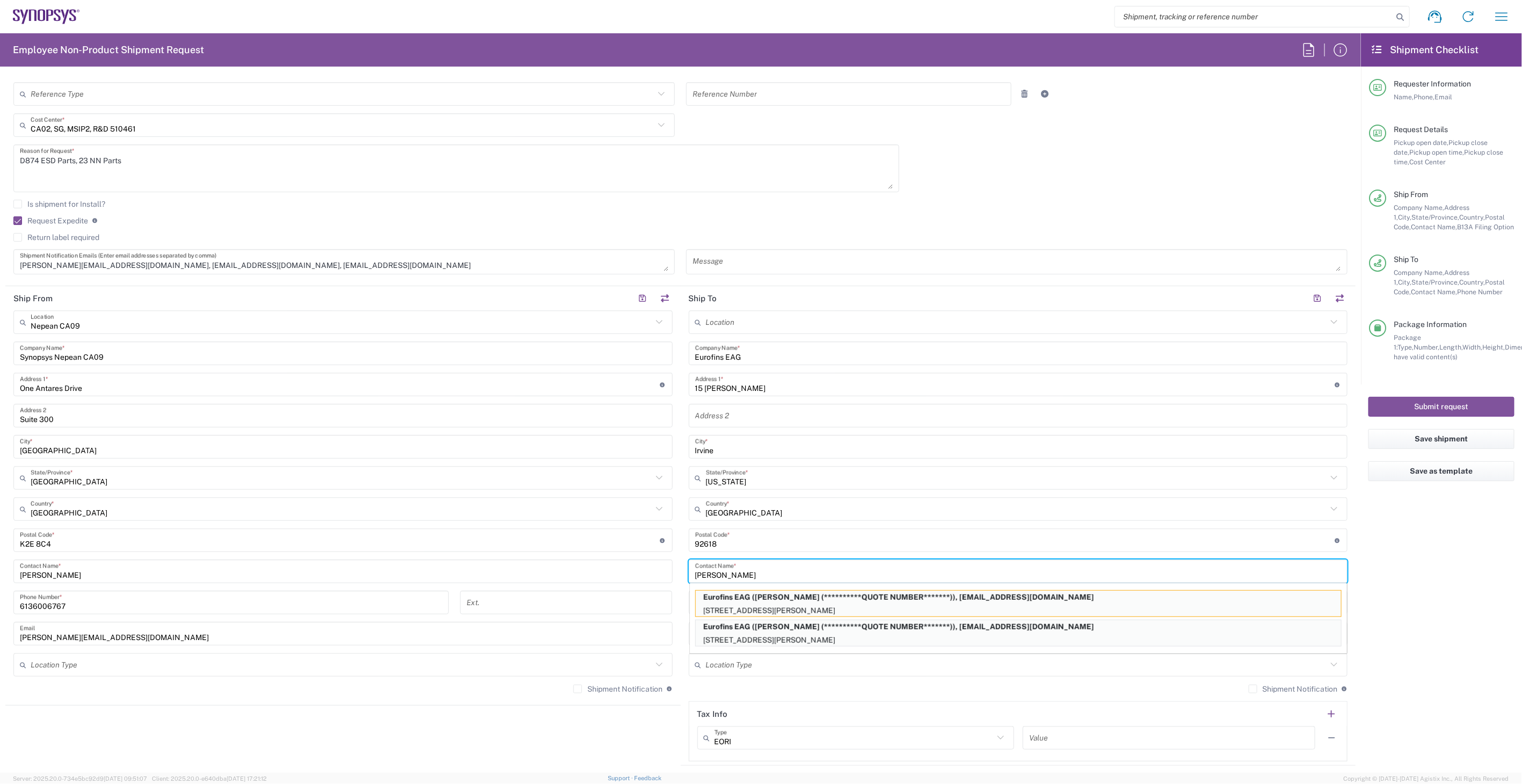
type input "[PERSON_NAME]"
click at [920, 546] on input "undefined" at bounding box center [1015, 541] width 640 height 19
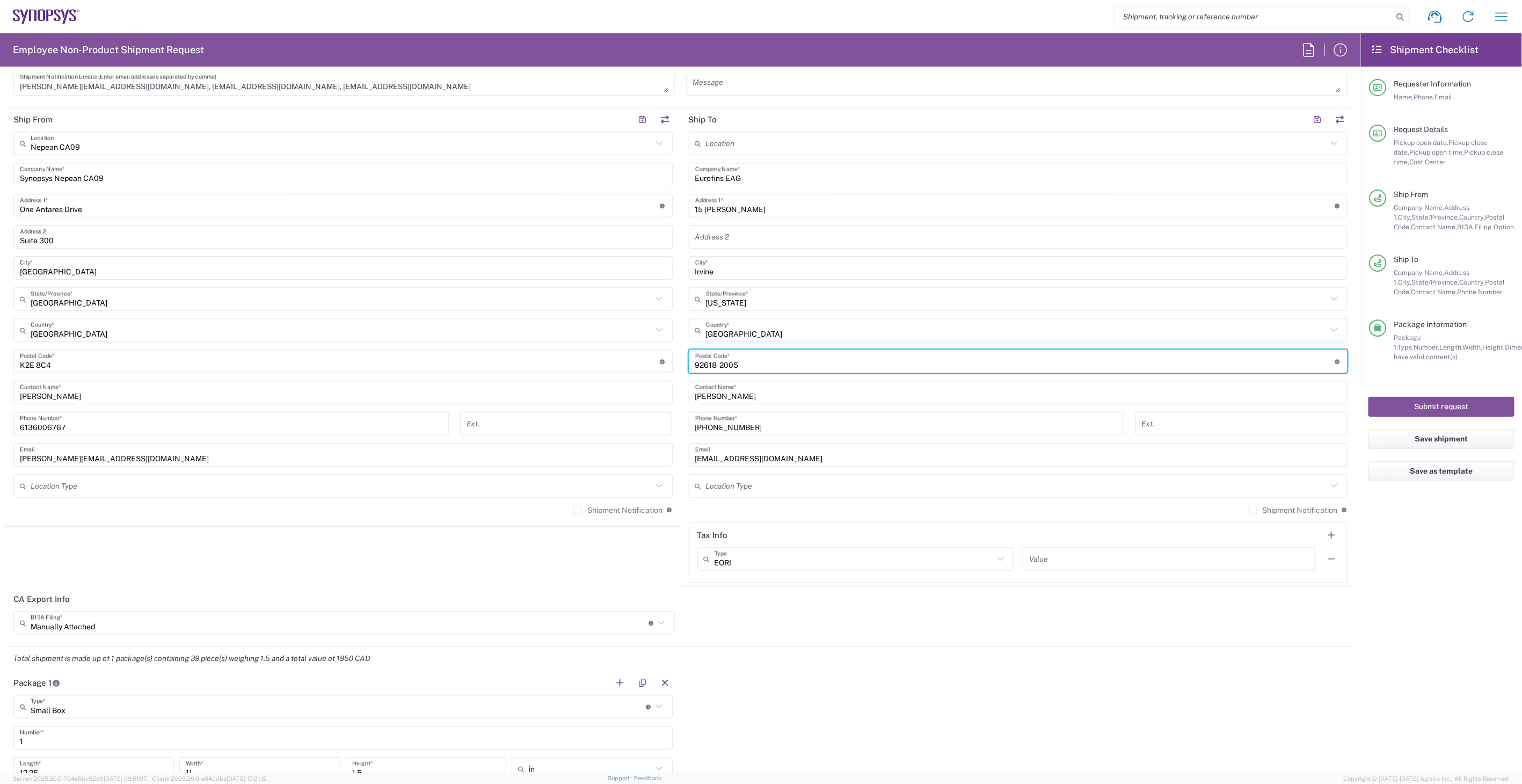
scroll to position [597, 0]
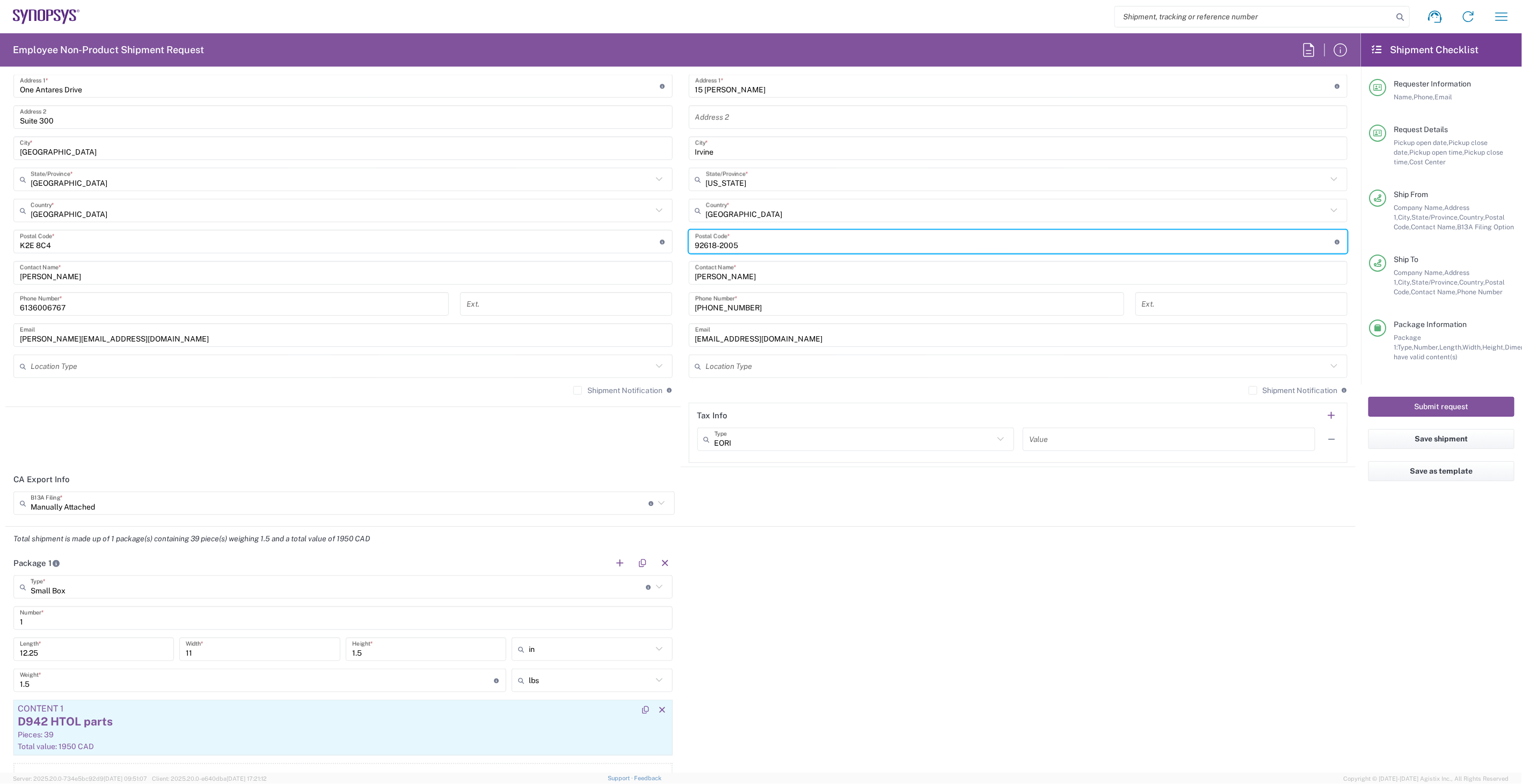
type input "92618-2005"
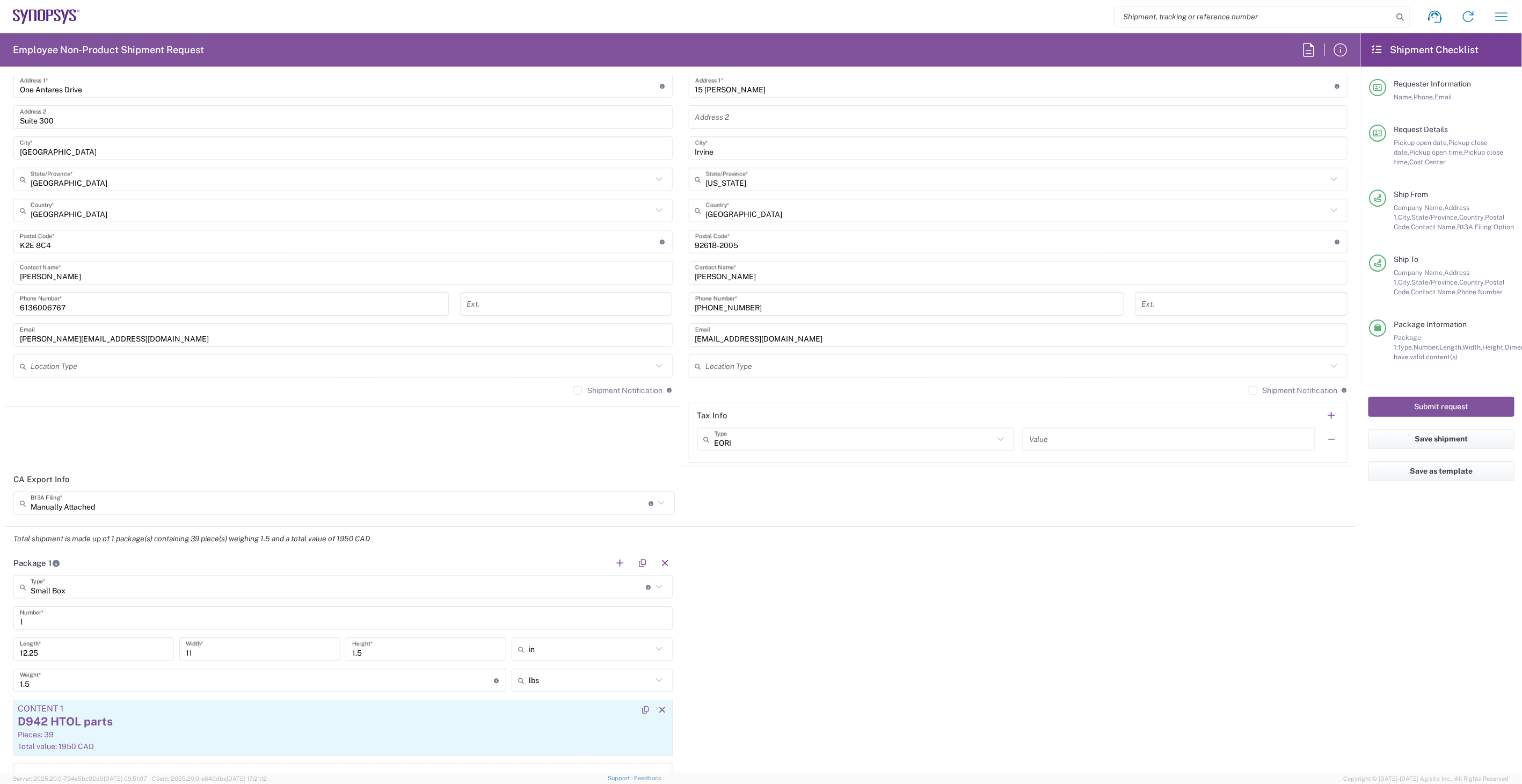
click at [268, 721] on div "D942 HTOL parts" at bounding box center [343, 721] width 651 height 16
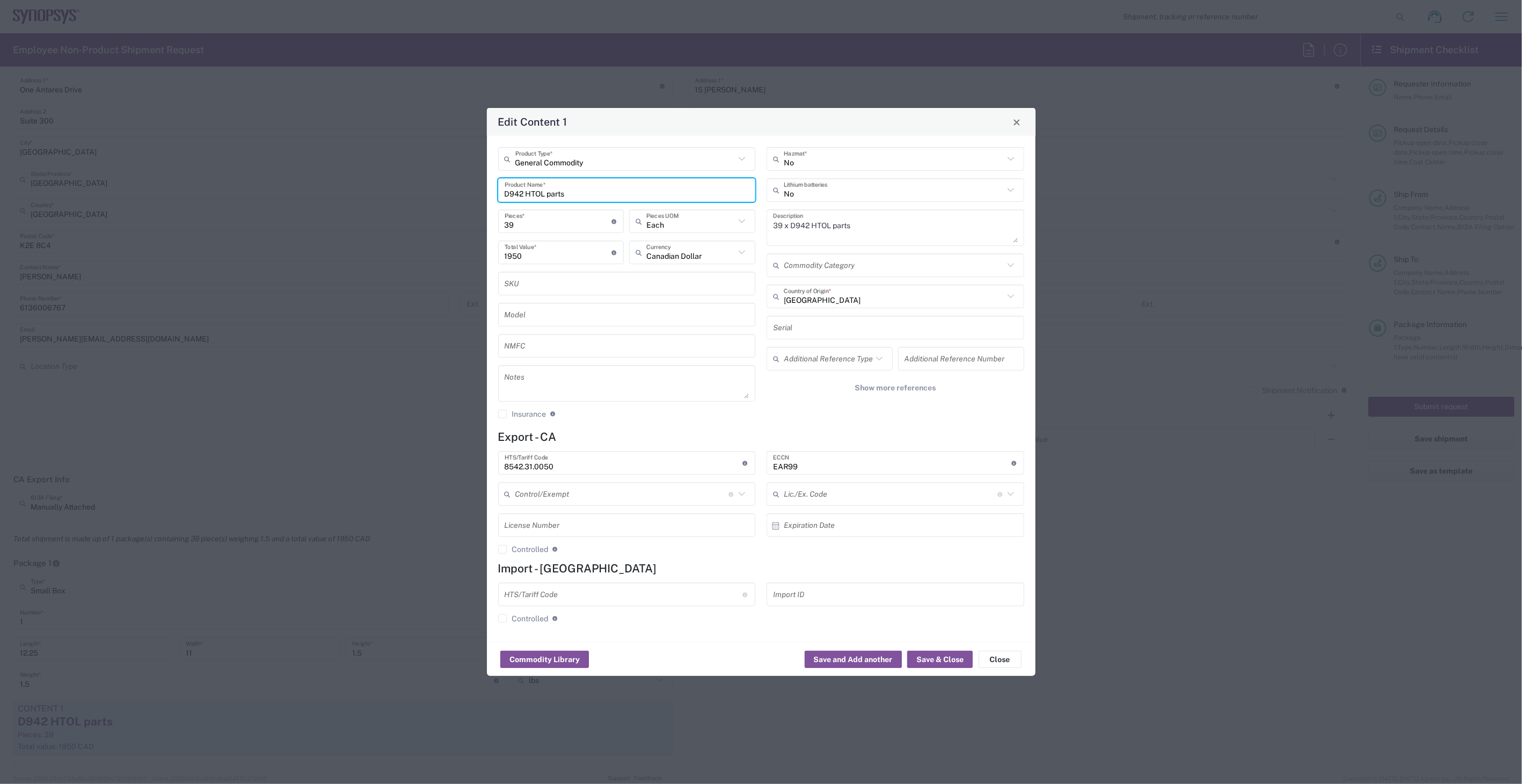
drag, startPoint x: 582, startPoint y: 195, endPoint x: 465, endPoint y: 196, distance: 117.0
click at [465, 196] on div "Edit Content 1 General Commodity Product Type * D942 HTOL parts Product Name * …" at bounding box center [761, 392] width 1522 height 784
type input "D874 ESD parts"
drag, startPoint x: 531, startPoint y: 228, endPoint x: 358, endPoint y: 222, distance: 173.1
click at [358, 222] on div "Edit Content 1 General Commodity Product Type * D874 ESD parts Product Name * 3…" at bounding box center [761, 392] width 1522 height 784
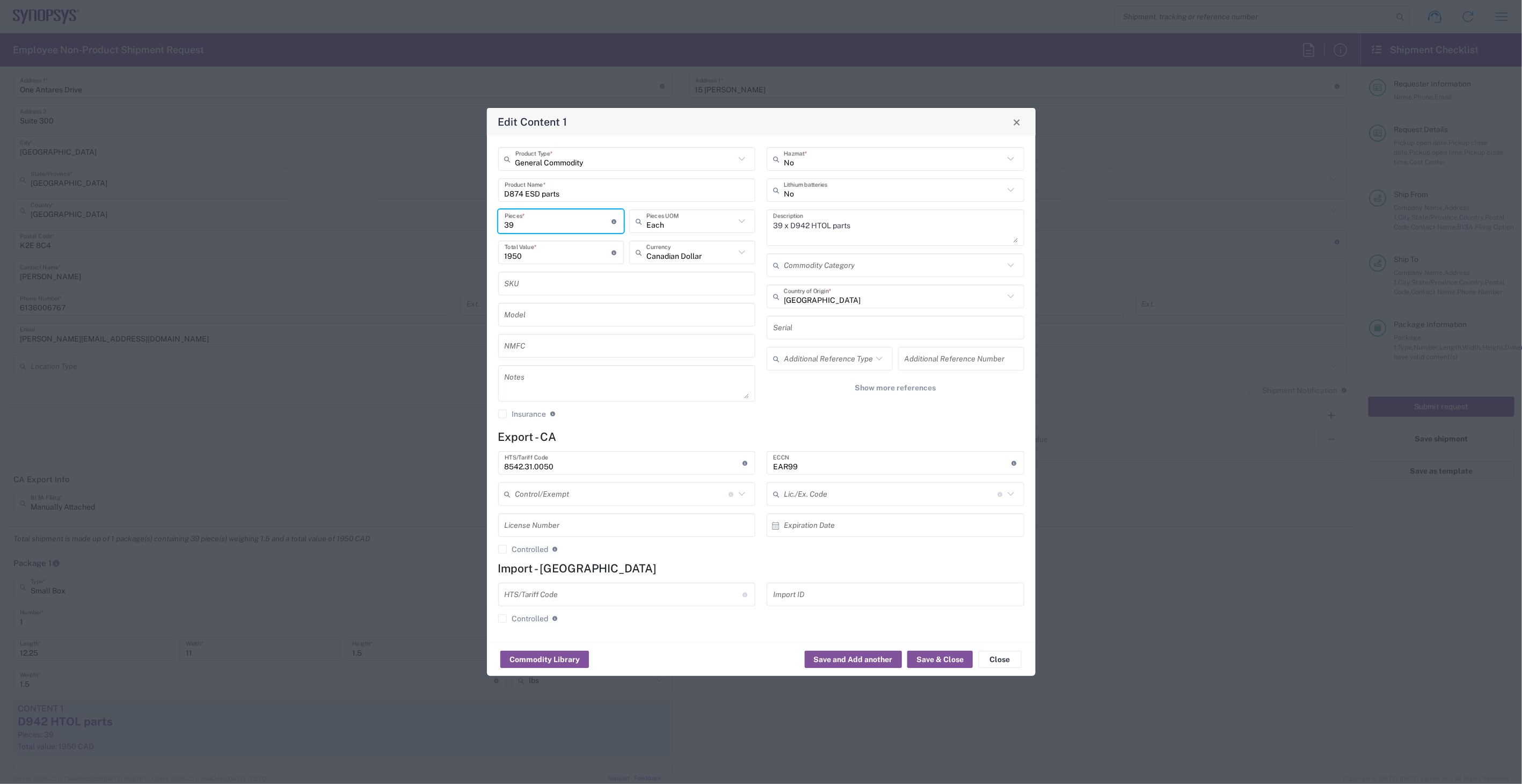
type input "2"
type input "100"
type input "23"
type input "1150"
type input "23"
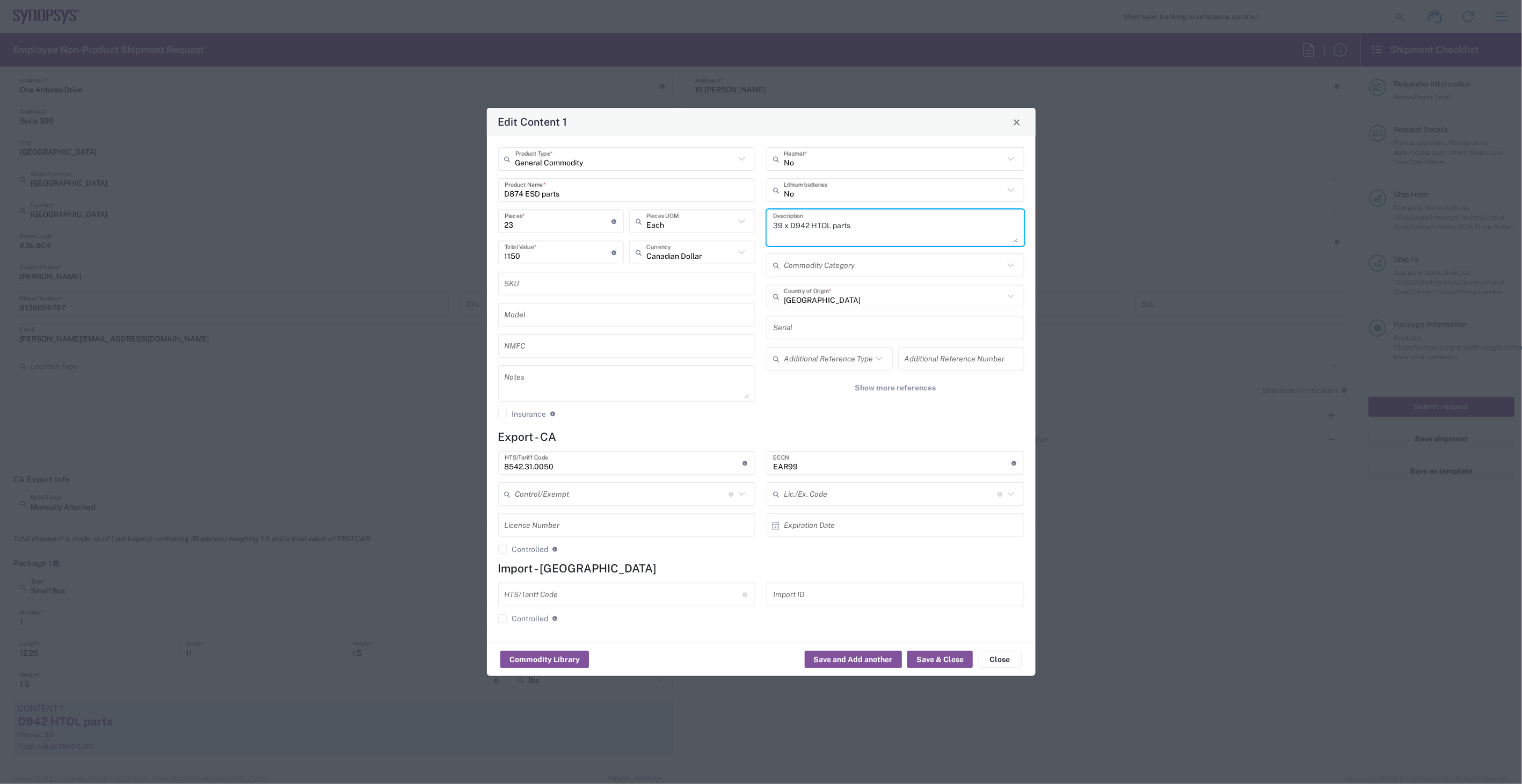
drag, startPoint x: 783, startPoint y: 223, endPoint x: 742, endPoint y: 225, distance: 41.0
click at [742, 225] on div "General Commodity Product Type * D874 ESD parts Product Name * 23 Pieces * Numb…" at bounding box center [761, 287] width 538 height 279
click at [808, 223] on textarea "23 x D942 HTOL parts" at bounding box center [895, 227] width 245 height 30
type textarea "23 x D874 ESD parts"
click at [936, 663] on button "Save & Close" at bounding box center [940, 659] width 66 height 17
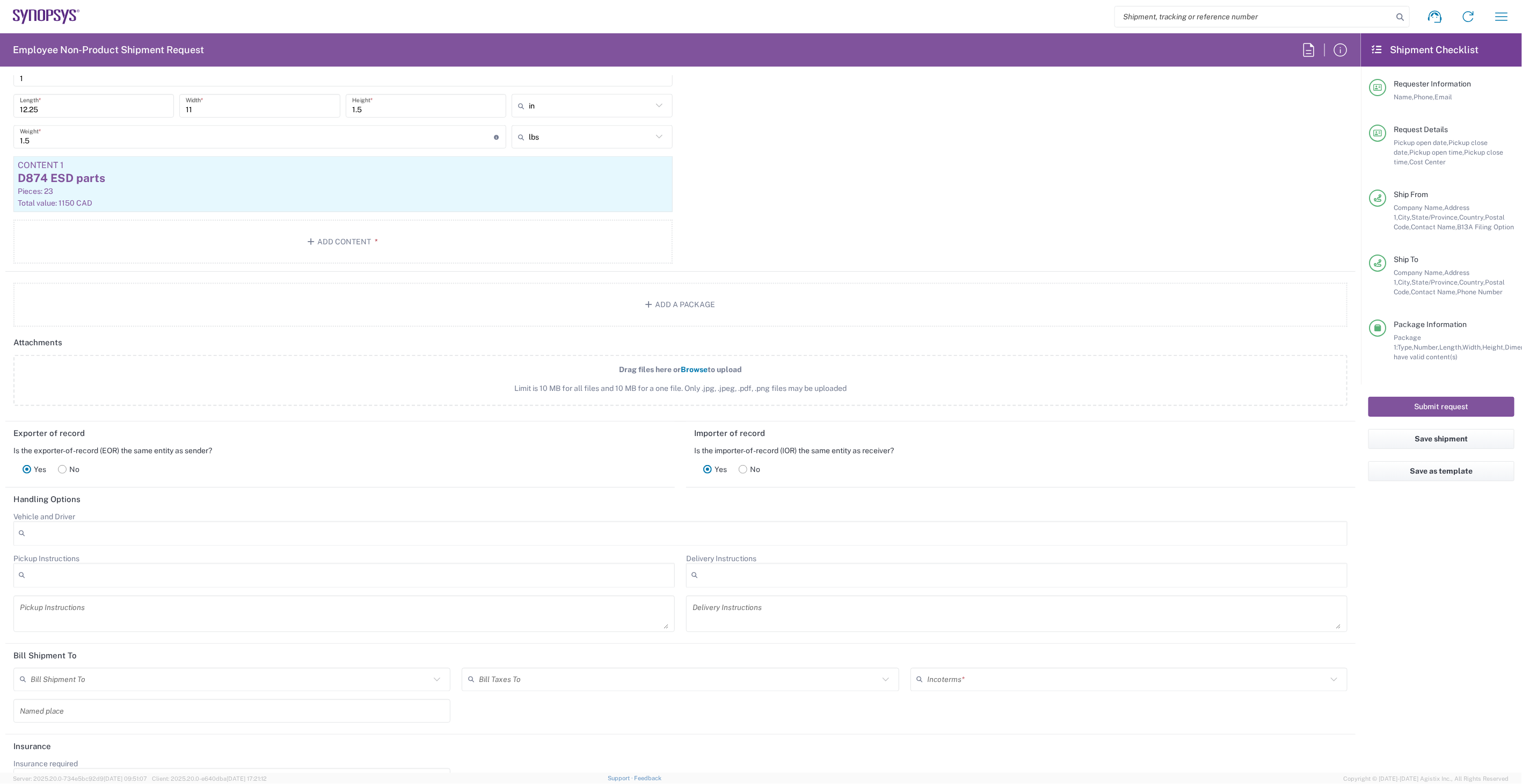
scroll to position [1193, 0]
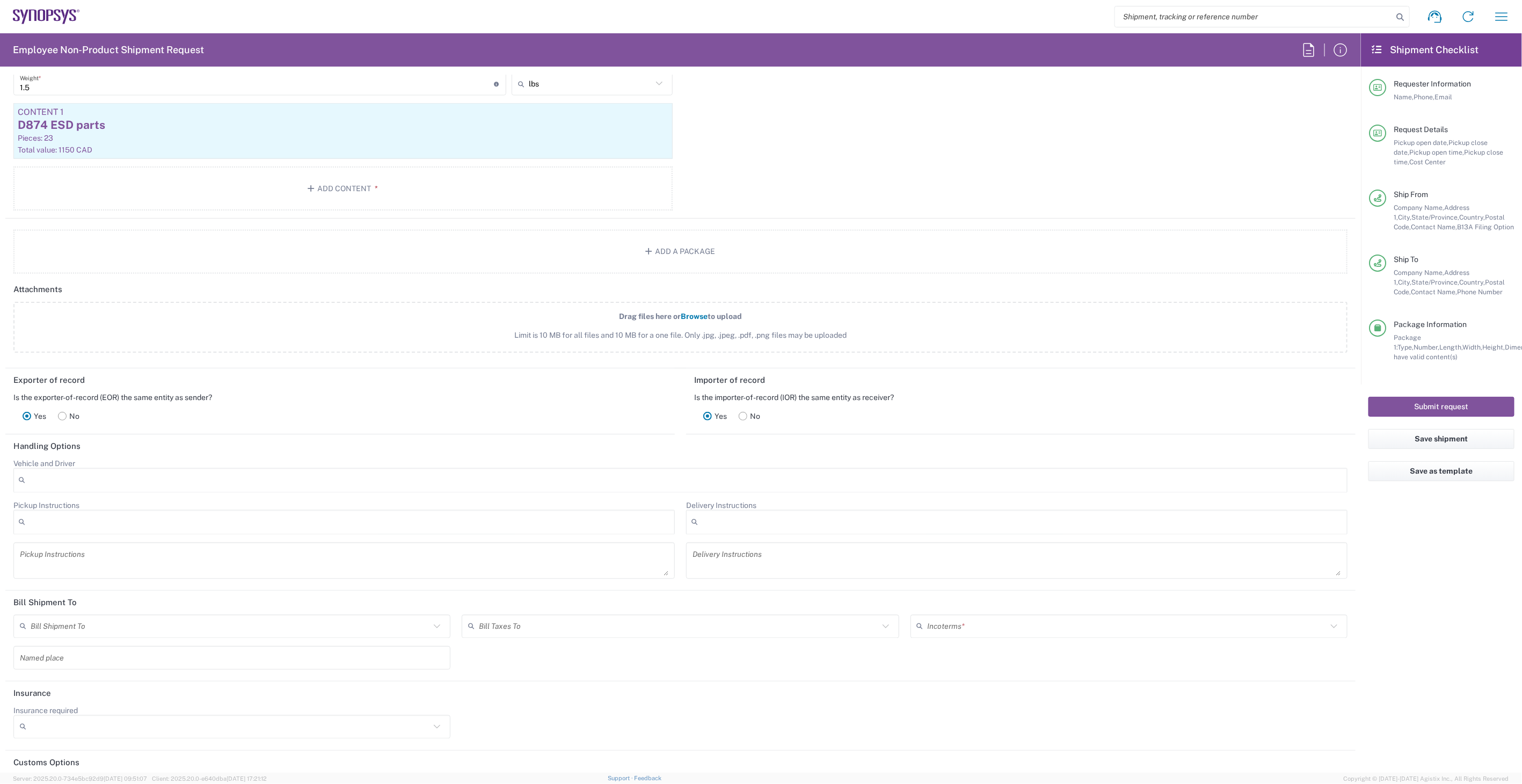
click at [990, 617] on input "text" at bounding box center [1127, 626] width 399 height 19
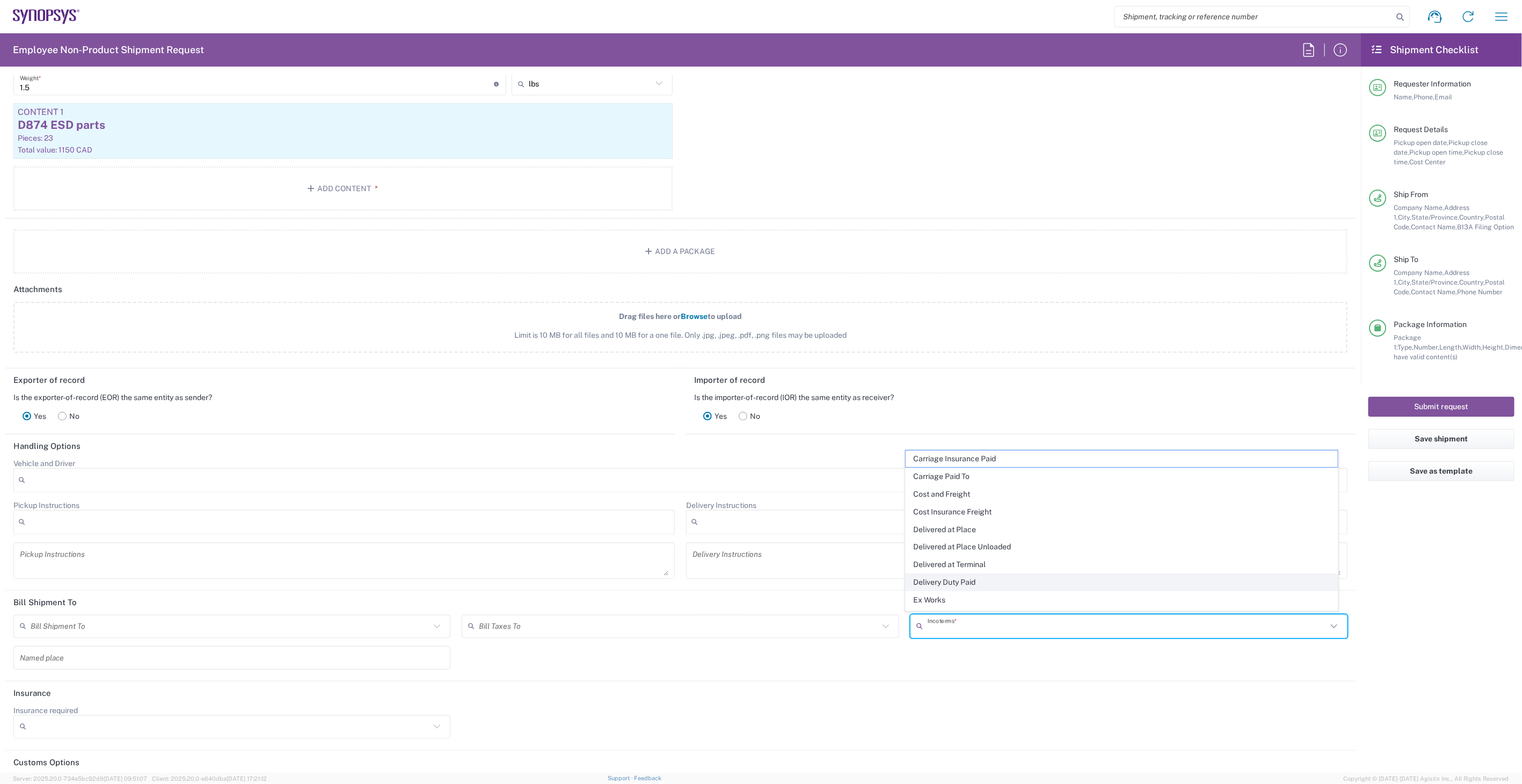
click at [979, 583] on span "Delivery Duty Paid" at bounding box center [1121, 582] width 432 height 17
type input "Sender/Shipper"
type input "Delivery Duty Paid"
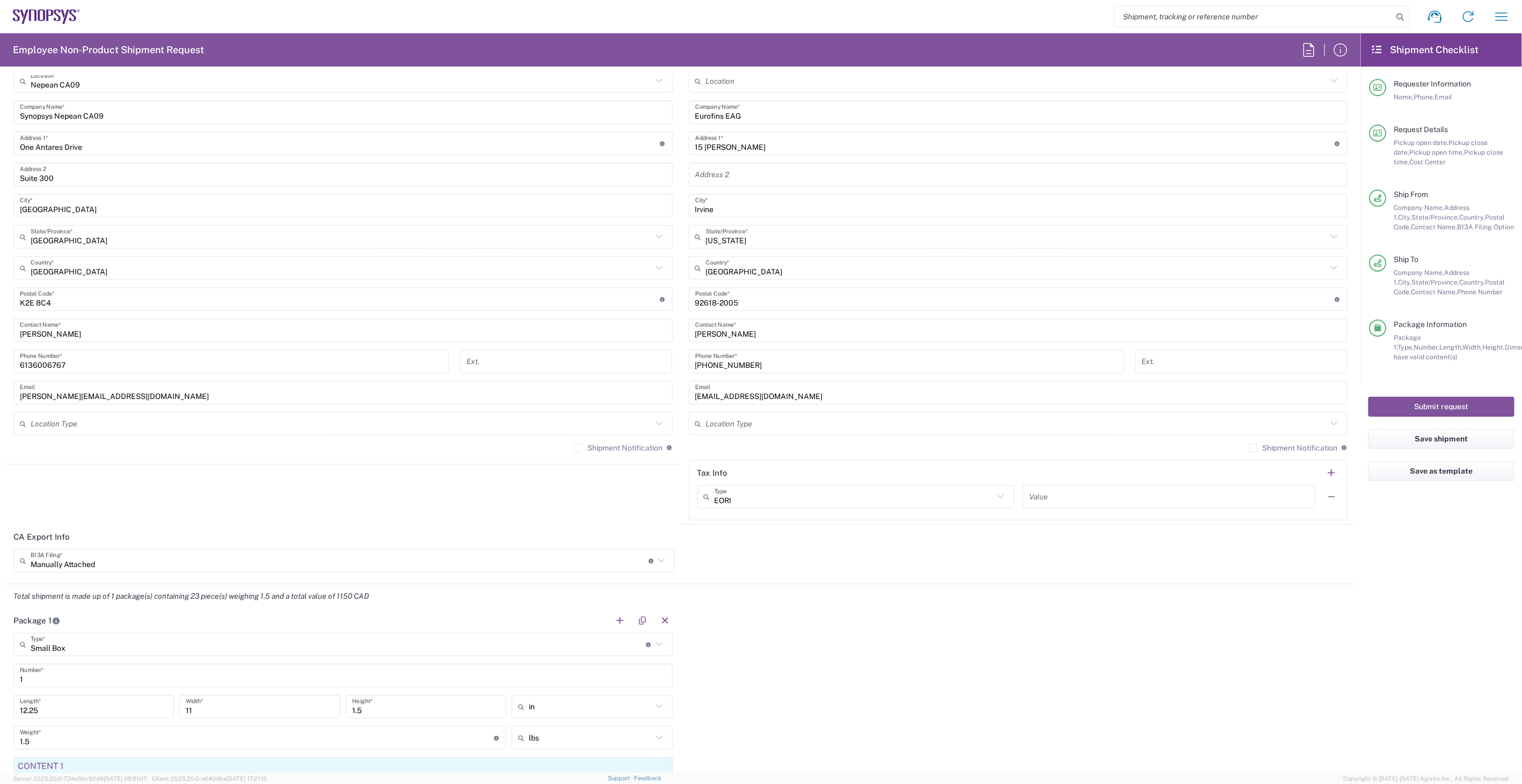
scroll to position [537, 0]
click at [658, 561] on icon at bounding box center [661, 562] width 6 height 4
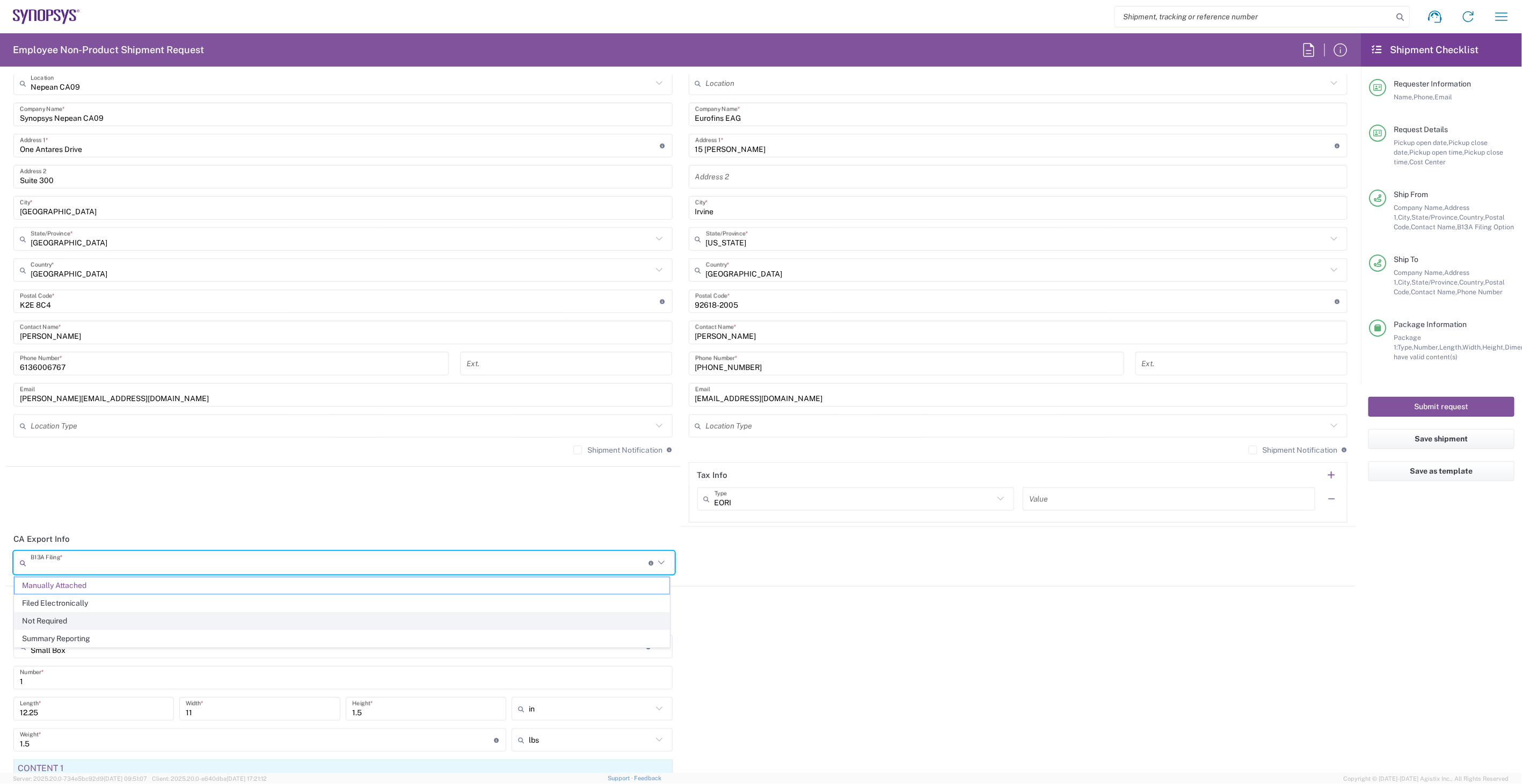
click at [519, 614] on span "Not Required" at bounding box center [342, 621] width 655 height 17
type input "Not Required"
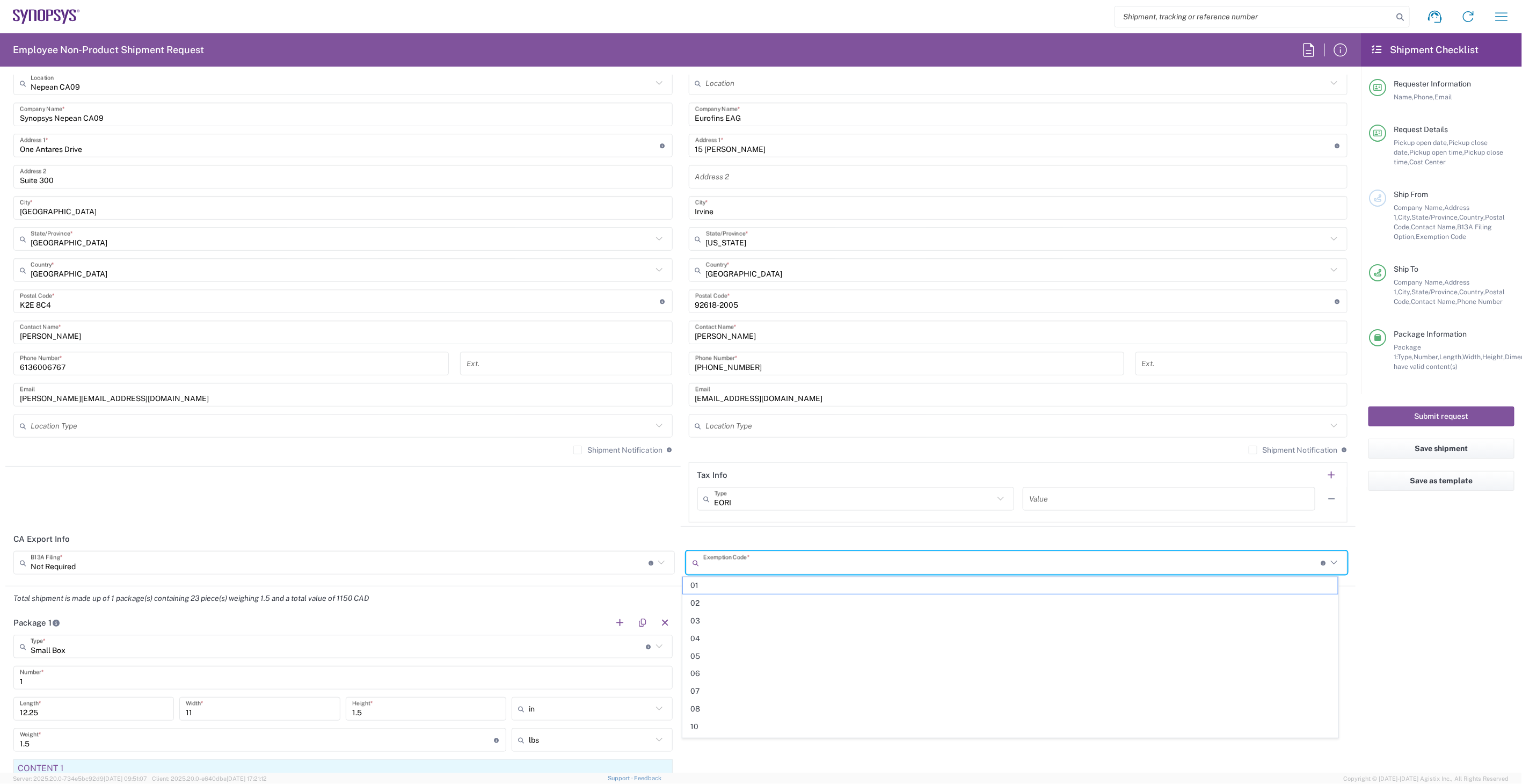
click at [930, 565] on input "text" at bounding box center [1012, 563] width 618 height 19
click at [888, 610] on span "02" at bounding box center [1010, 603] width 655 height 17
type input "02"
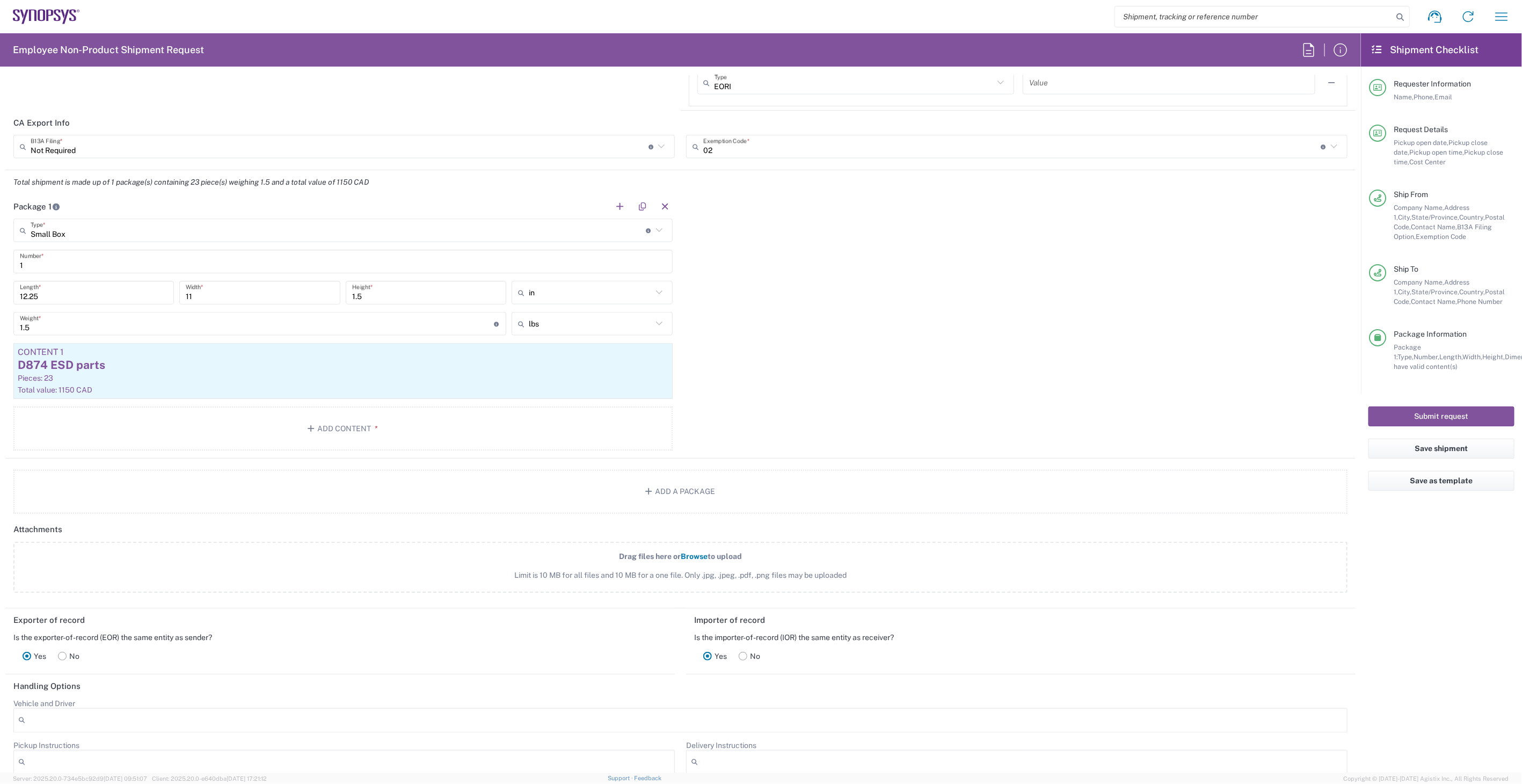
scroll to position [954, 0]
click at [314, 373] on div "Pieces: 23" at bounding box center [343, 377] width 651 height 9
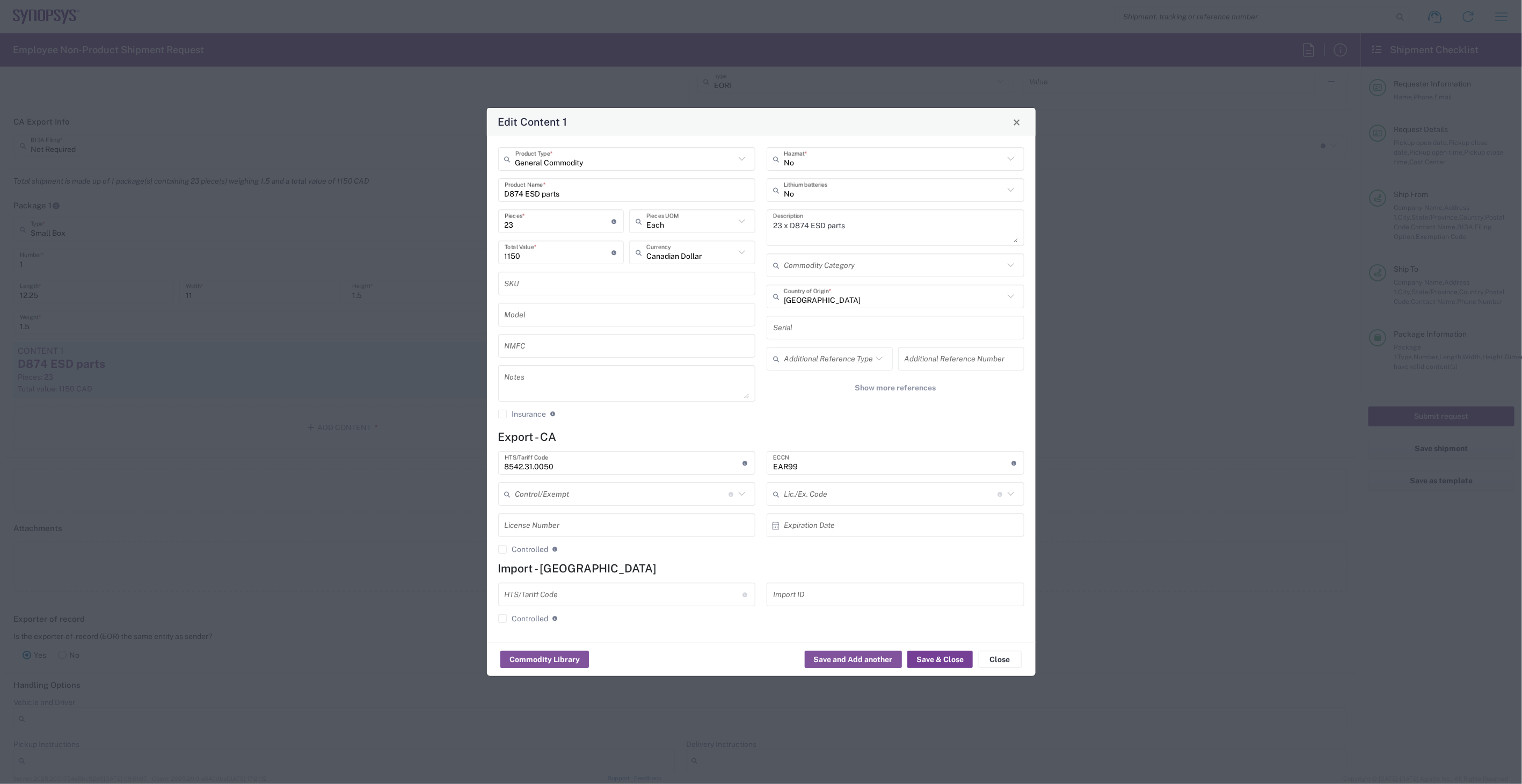
click at [954, 653] on button "Save & Close" at bounding box center [940, 659] width 66 height 17
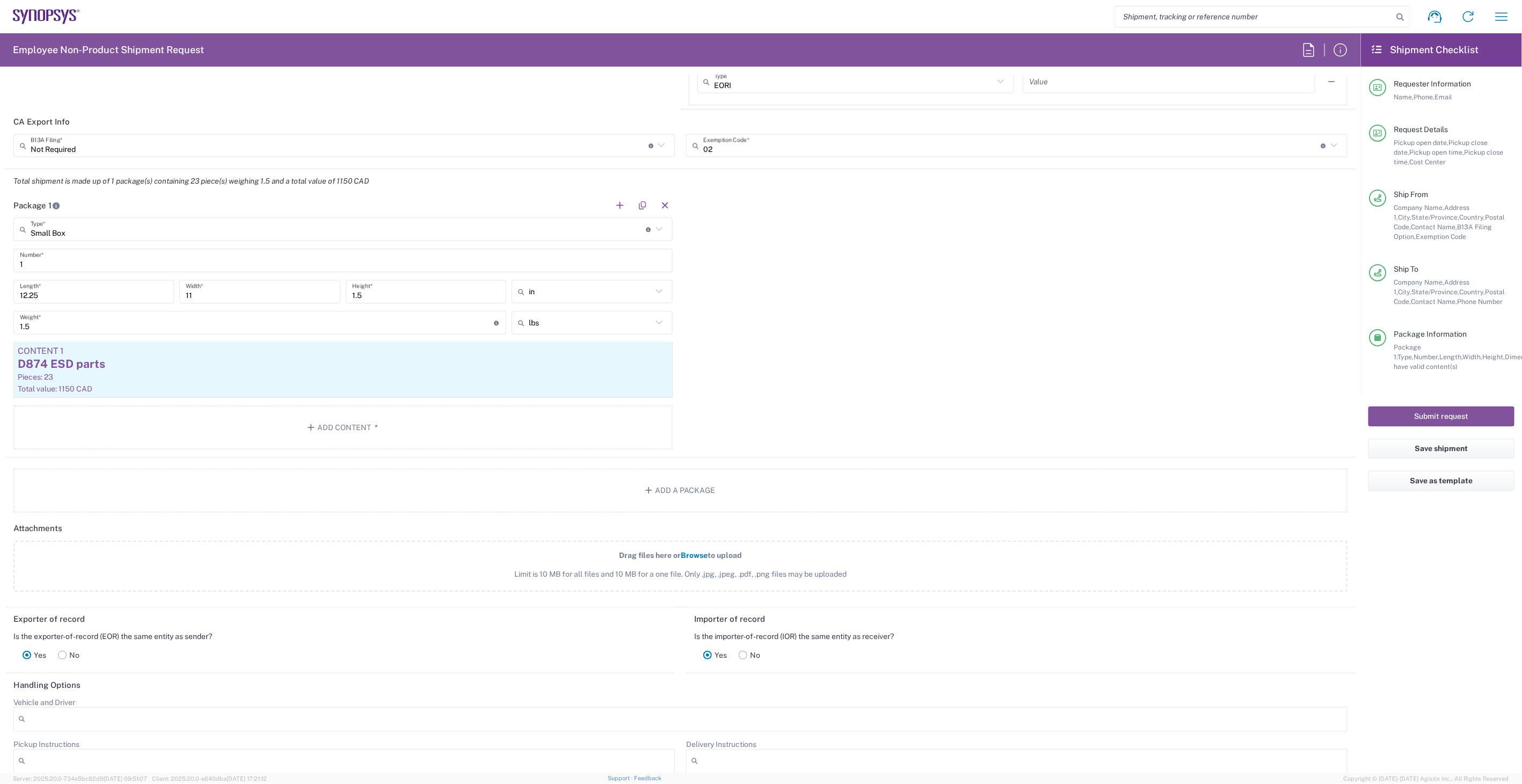
click at [1437, 428] on div "Submit request" at bounding box center [1441, 416] width 161 height 44
click at [1440, 417] on button "Submit request" at bounding box center [1441, 417] width 146 height 20
